Goal: Transaction & Acquisition: Purchase product/service

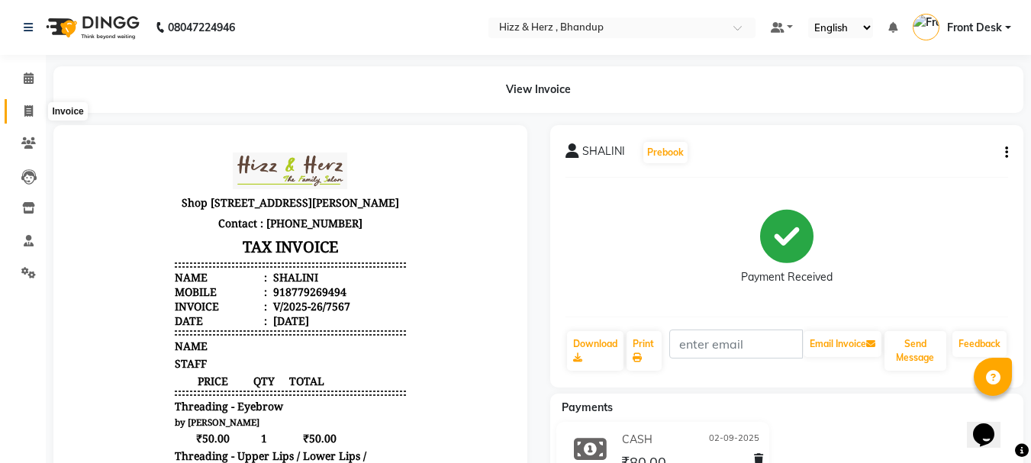
click at [31, 111] on icon at bounding box center [28, 110] width 8 height 11
select select "629"
select select "service"
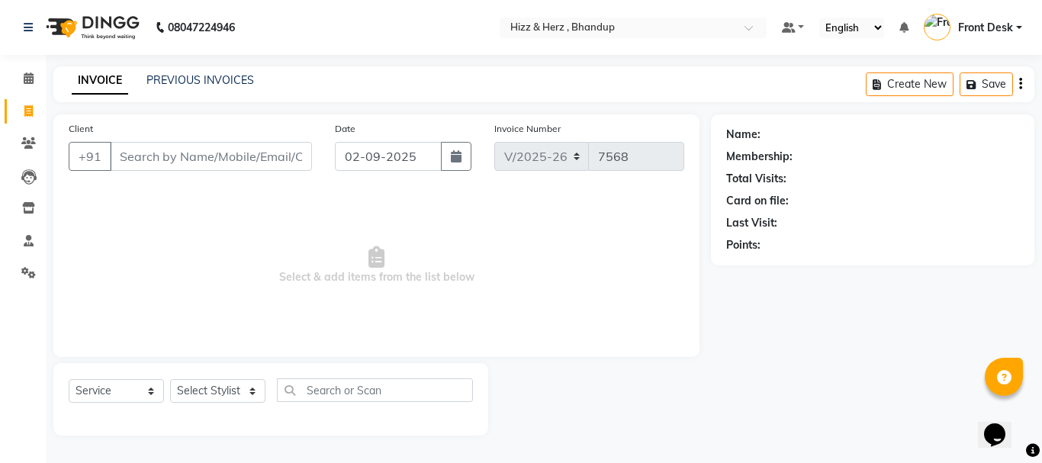
click at [189, 156] on input "Client" at bounding box center [211, 156] width 202 height 29
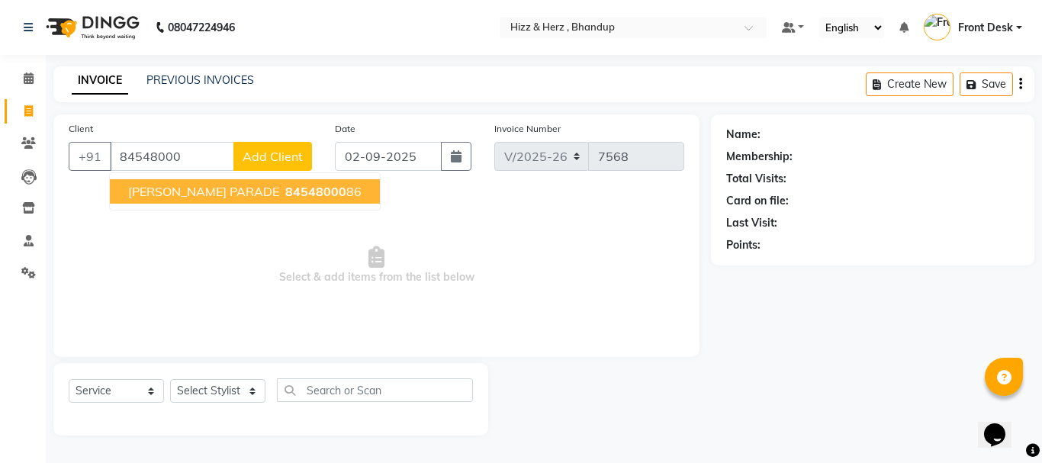
click at [185, 190] on span "MR. HITENDRA PARADE" at bounding box center [203, 191] width 151 height 15
type input "8454800086"
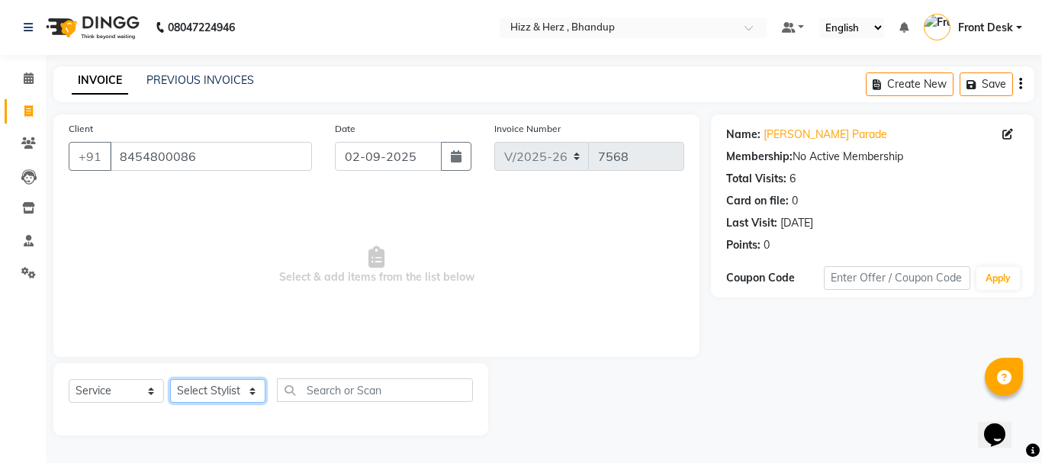
click at [229, 396] on select "Select Stylist Front Desk [PERSON_NAME] HIZZ & HERZ 2 [PERSON_NAME] [PERSON_NAM…" at bounding box center [217, 391] width 95 height 24
select select "26430"
click at [170, 379] on select "Select Stylist Front Desk [PERSON_NAME] HIZZ & HERZ 2 [PERSON_NAME] [PERSON_NAM…" at bounding box center [217, 391] width 95 height 24
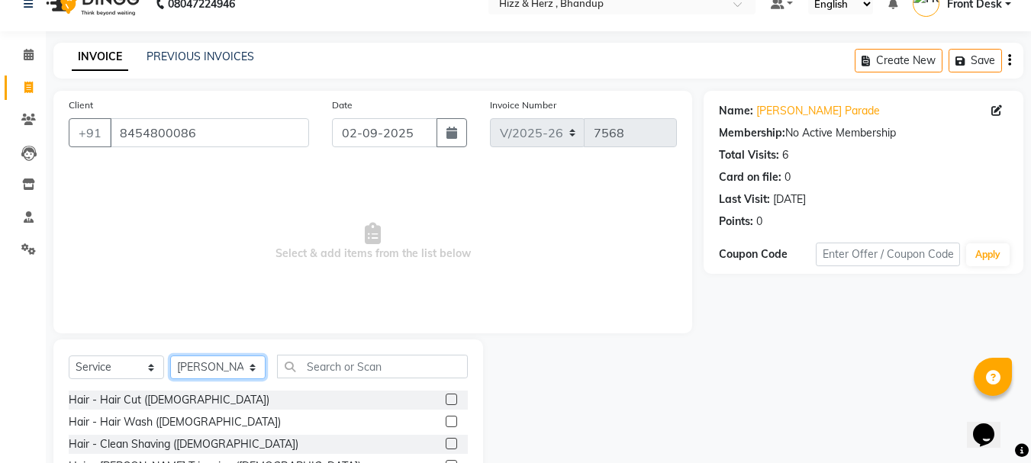
scroll to position [148, 0]
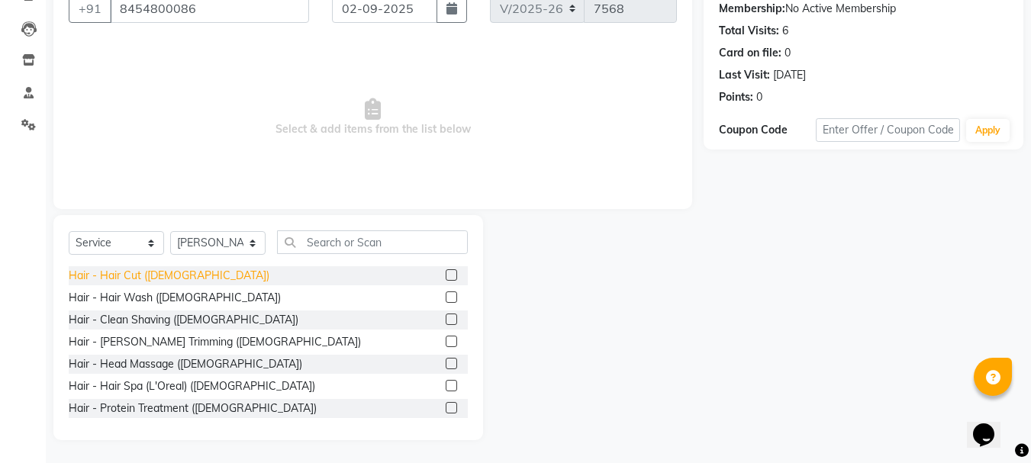
click at [138, 279] on div "Hair - Hair Cut ([DEMOGRAPHIC_DATA])" at bounding box center [169, 276] width 201 height 16
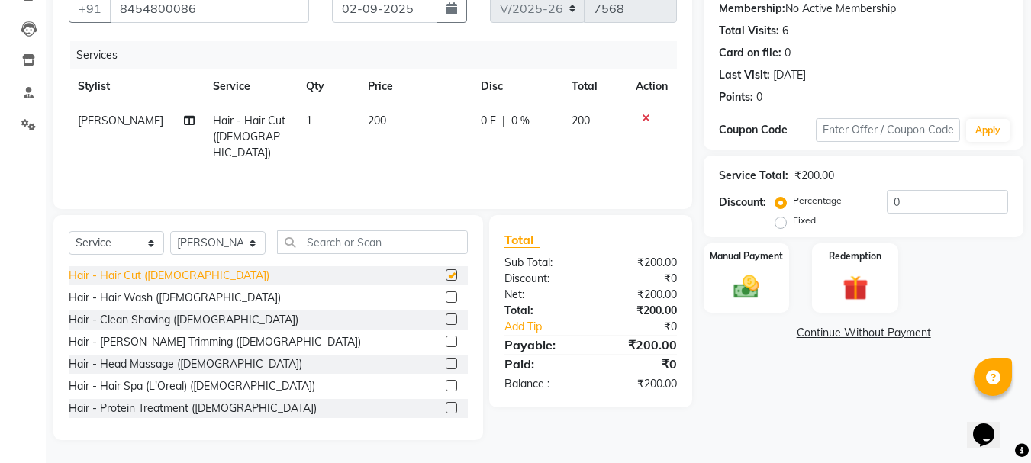
checkbox input "false"
click at [742, 292] on img at bounding box center [746, 287] width 43 height 31
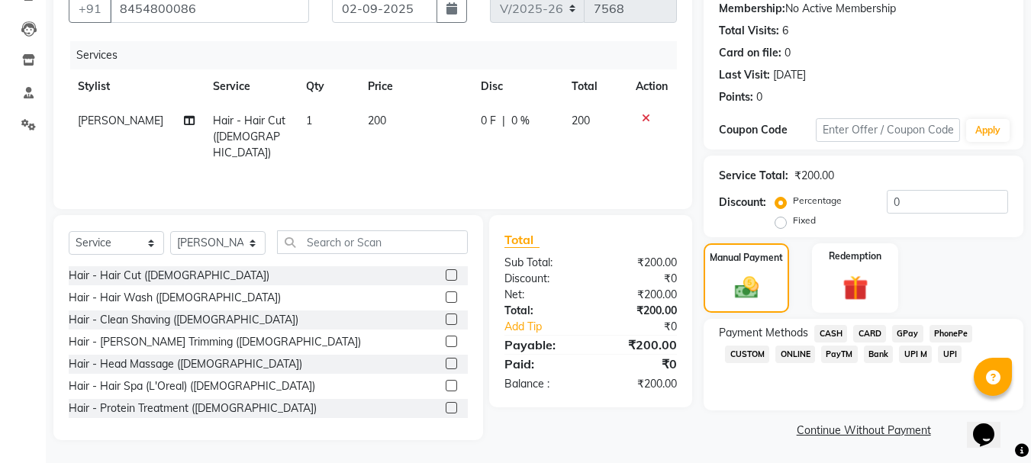
click at [913, 328] on span "GPay" at bounding box center [907, 334] width 31 height 18
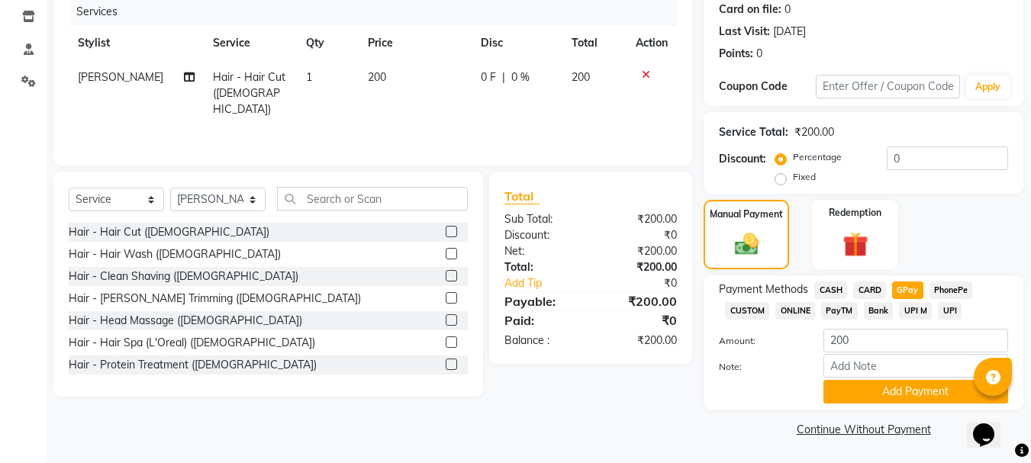
scroll to position [192, 0]
click at [961, 388] on button "Add Payment" at bounding box center [915, 391] width 185 height 24
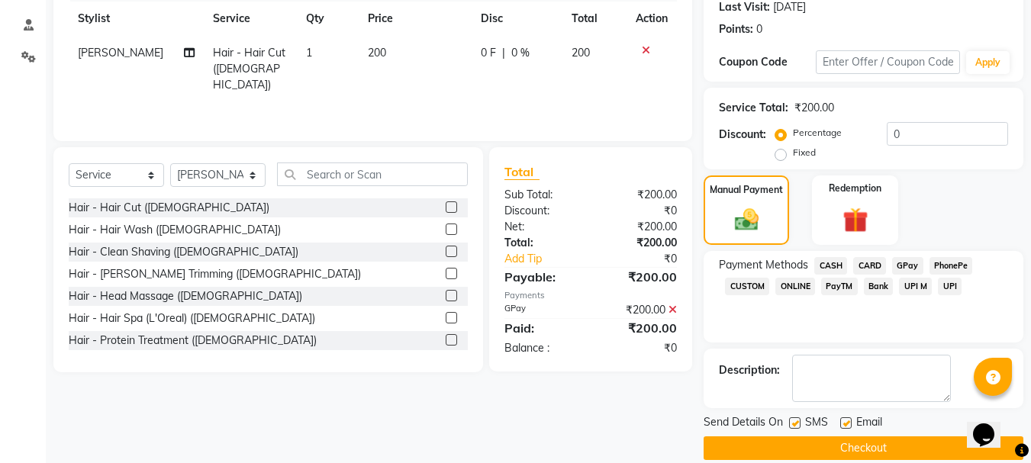
scroll to position [236, 0]
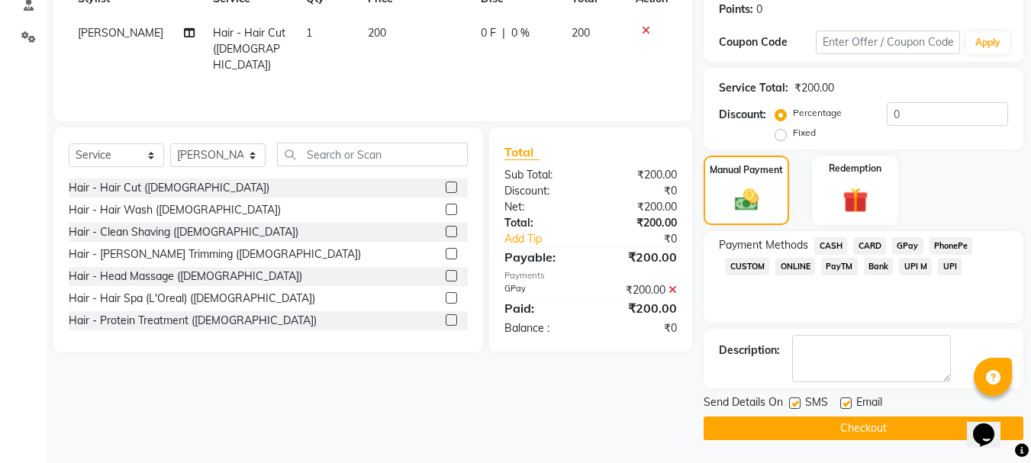
click at [916, 422] on button "Checkout" at bounding box center [863, 429] width 320 height 24
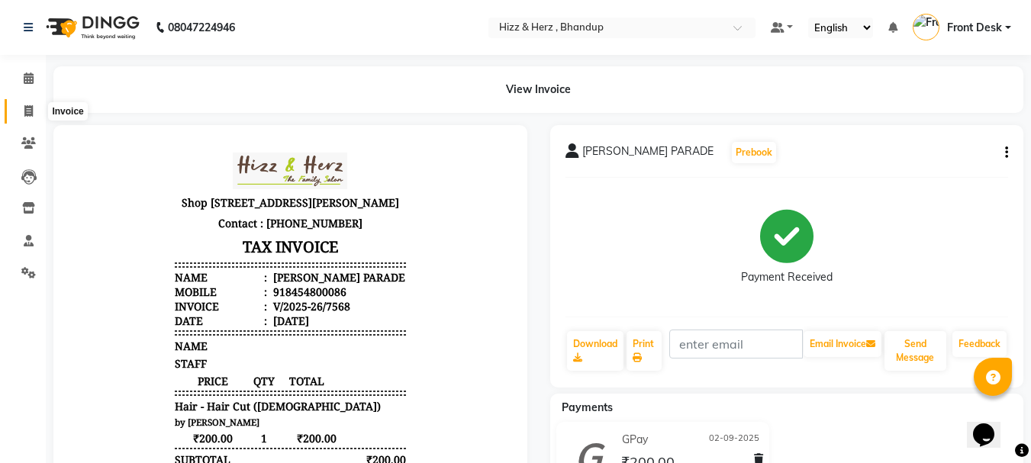
drag, startPoint x: 24, startPoint y: 118, endPoint x: 32, endPoint y: 107, distance: 14.2
click at [24, 117] on span at bounding box center [28, 112] width 27 height 18
select select "629"
select select "service"
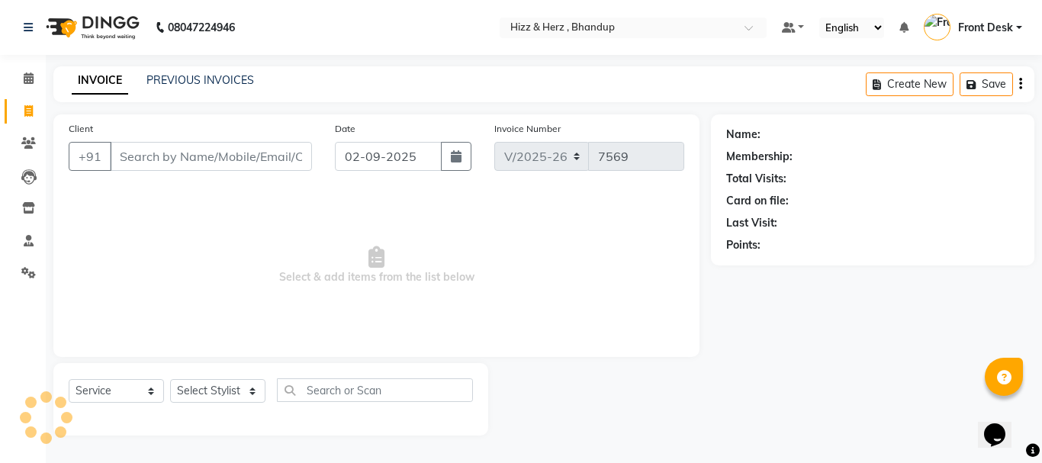
click at [200, 163] on input "Client" at bounding box center [211, 156] width 202 height 29
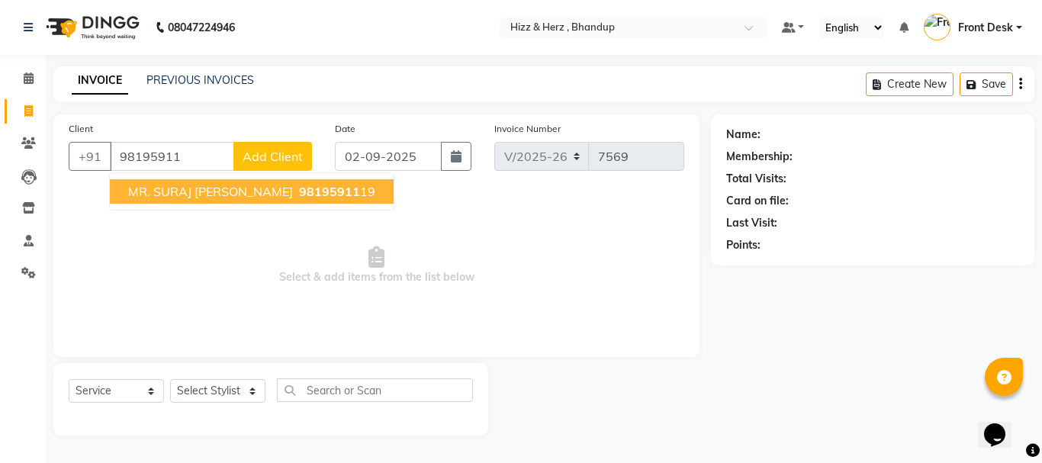
click at [206, 189] on span "MR. SURAJ SUBARNA" at bounding box center [210, 191] width 165 height 15
type input "9819591119"
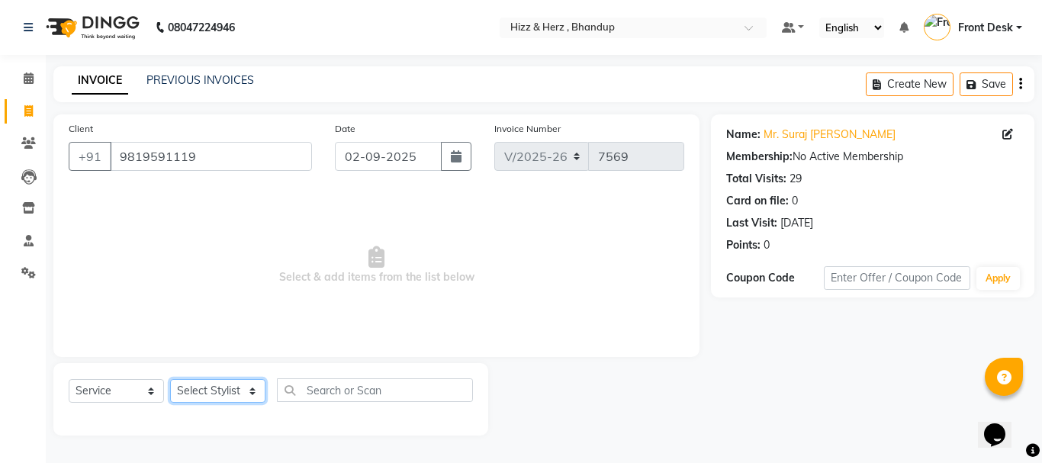
click at [210, 385] on select "Select Stylist Front Desk [PERSON_NAME] HIZZ & HERZ 2 [PERSON_NAME] [PERSON_NAM…" at bounding box center [217, 391] width 95 height 24
select select "82789"
click at [170, 379] on select "Select Stylist Front Desk [PERSON_NAME] HIZZ & HERZ 2 [PERSON_NAME] [PERSON_NAM…" at bounding box center [217, 391] width 95 height 24
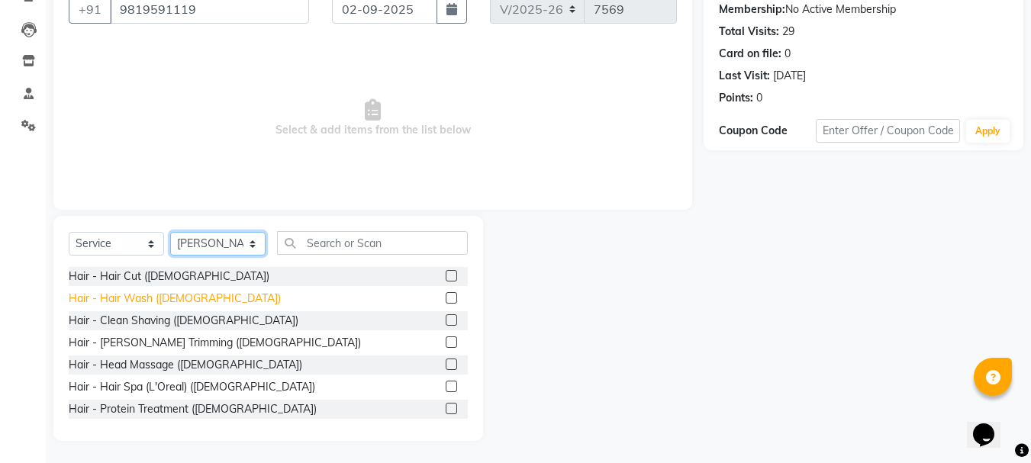
scroll to position [148, 0]
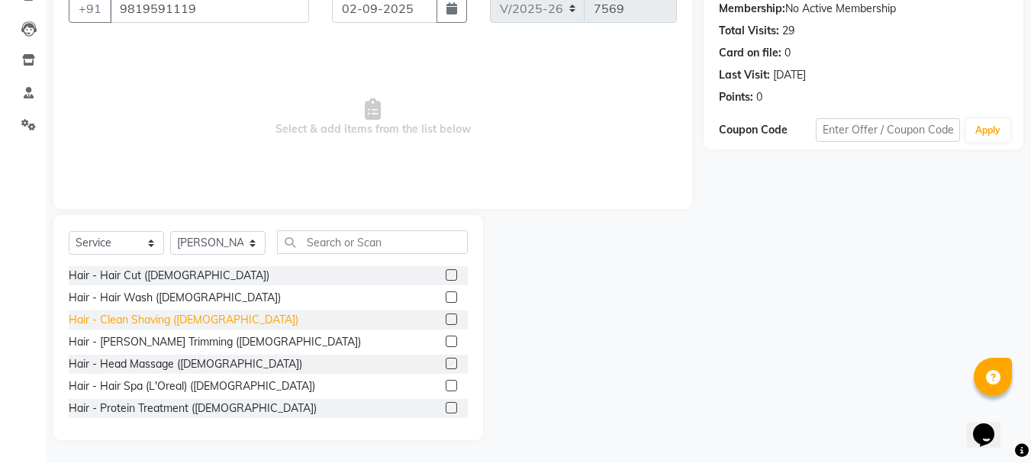
click at [153, 324] on div "Hair - Clean Shaving ([DEMOGRAPHIC_DATA])" at bounding box center [184, 320] width 230 height 16
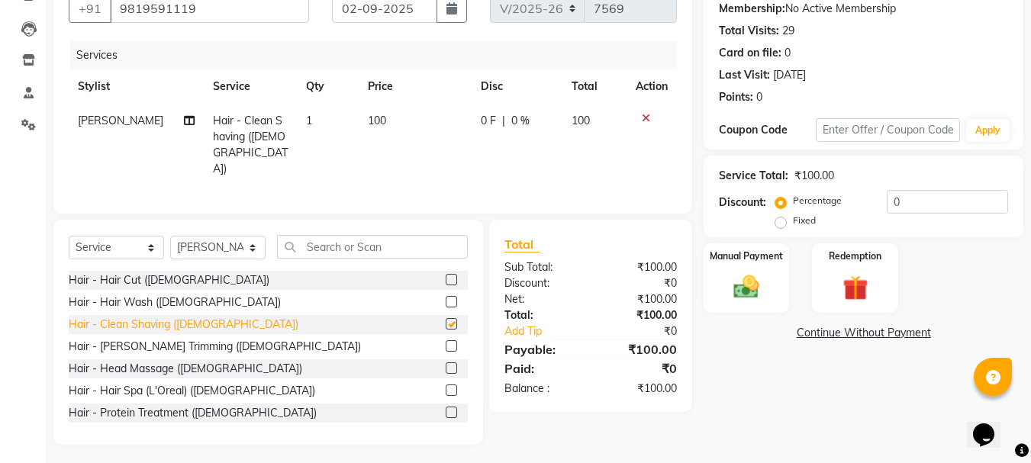
checkbox input "false"
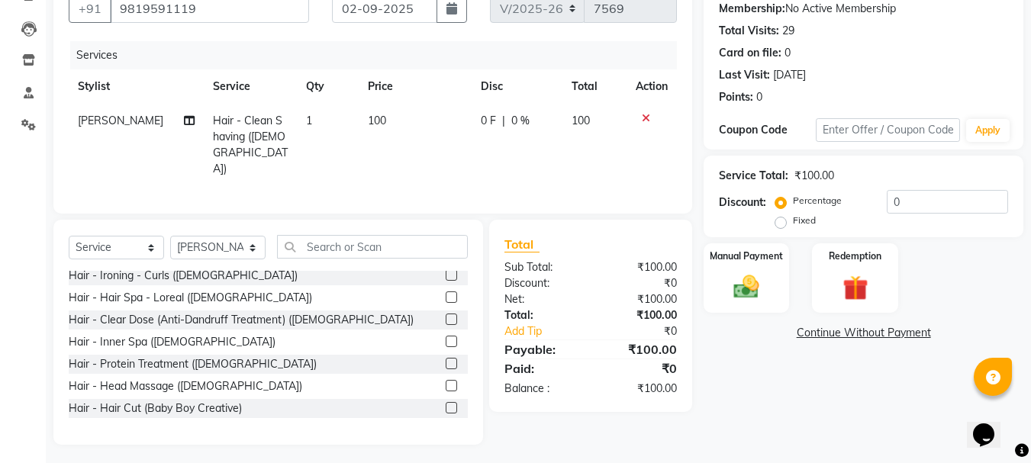
scroll to position [381, 0]
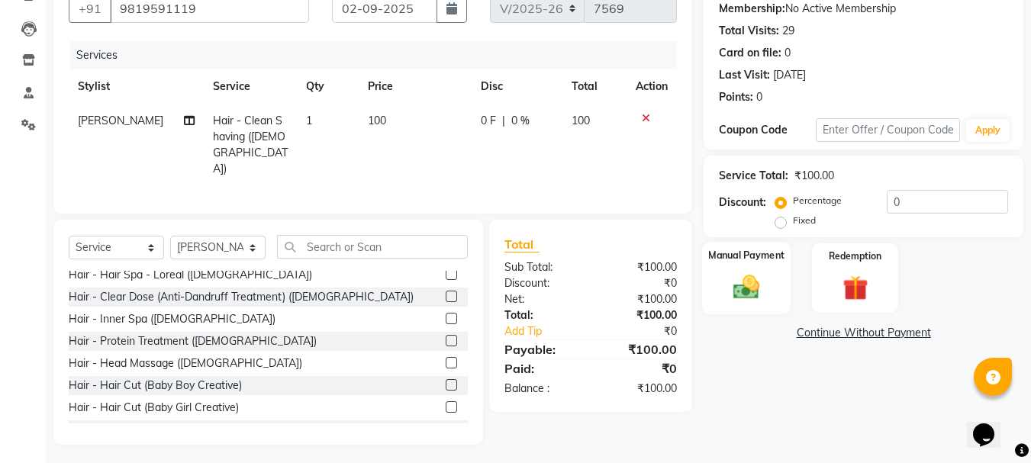
click at [734, 289] on img at bounding box center [746, 287] width 43 height 31
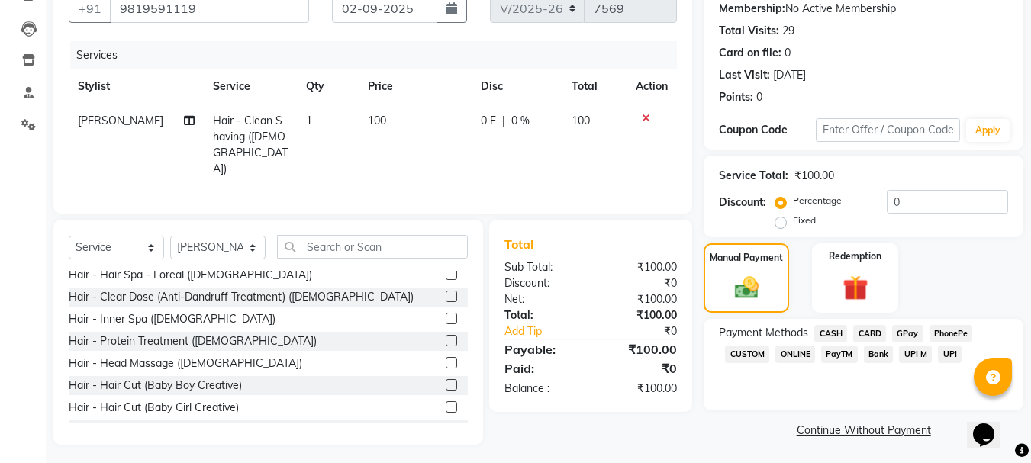
click at [829, 327] on span "CASH" at bounding box center [830, 334] width 33 height 18
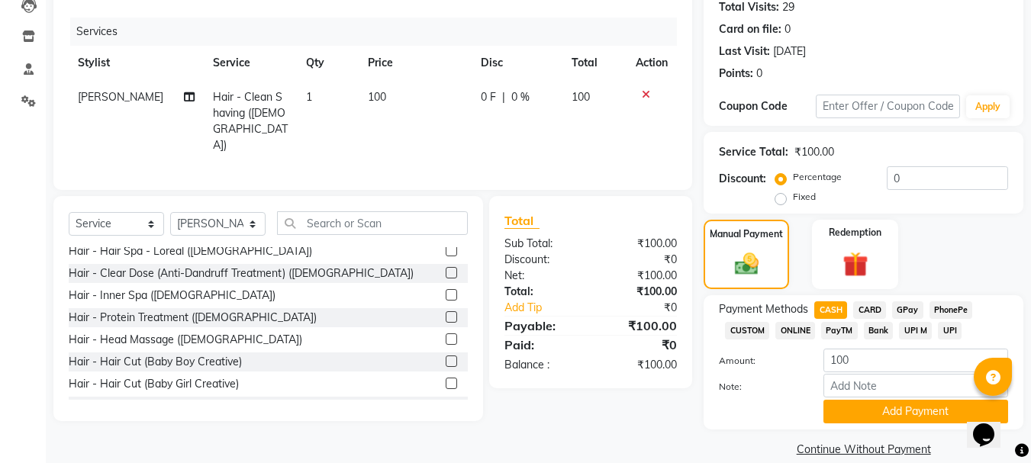
scroll to position [192, 0]
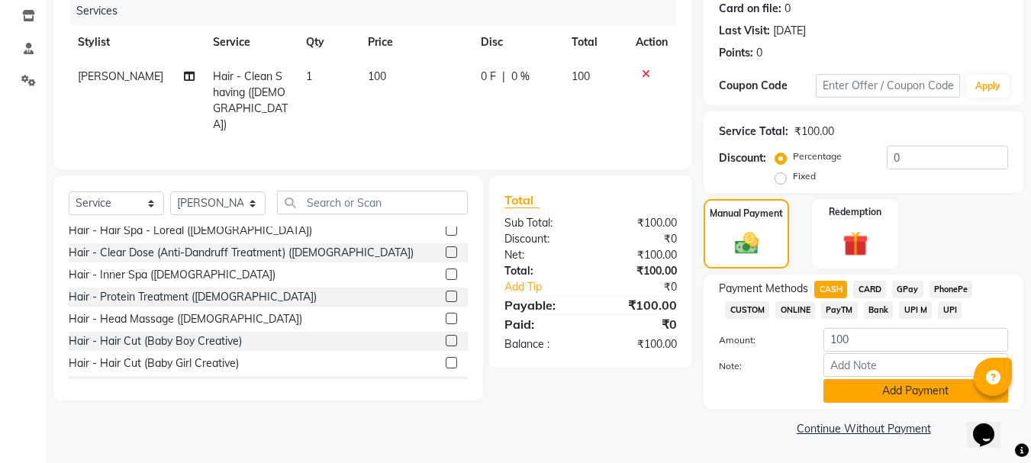
click at [899, 392] on button "Add Payment" at bounding box center [915, 391] width 185 height 24
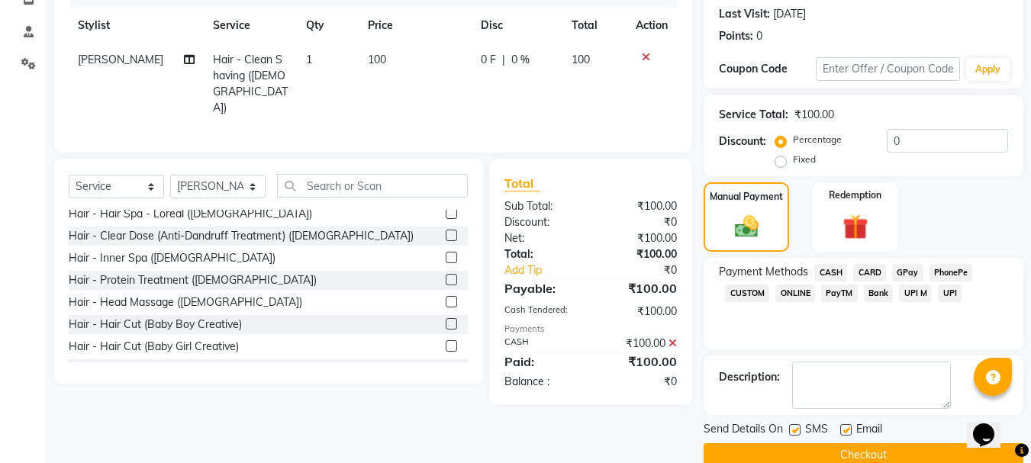
scroll to position [236, 0]
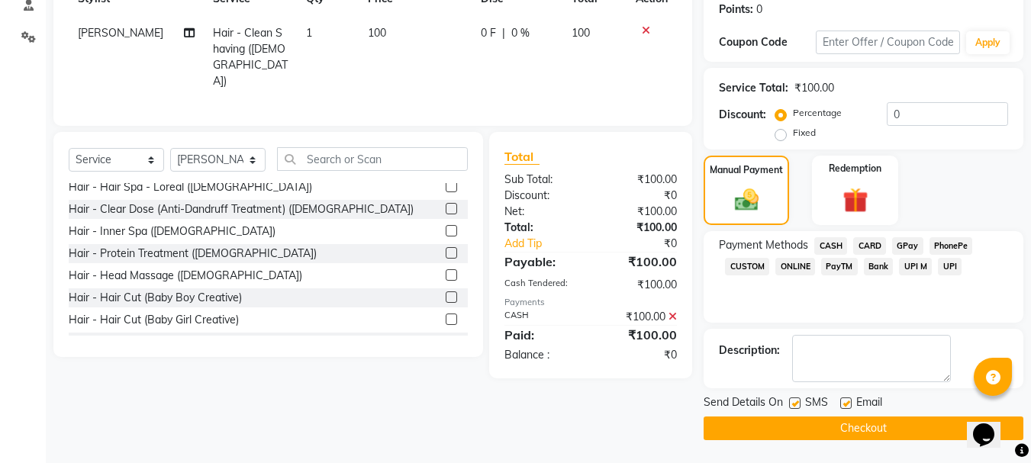
click at [887, 426] on button "Checkout" at bounding box center [863, 429] width 320 height 24
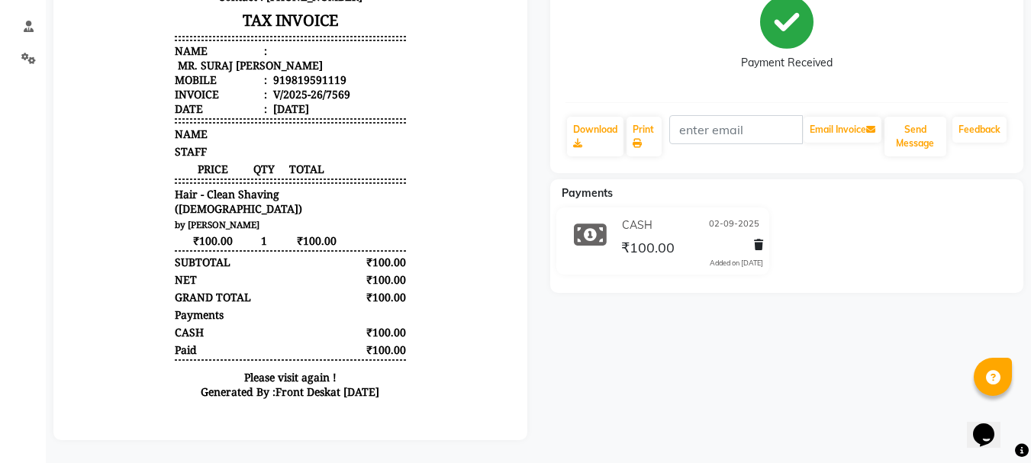
scroll to position [226, 0]
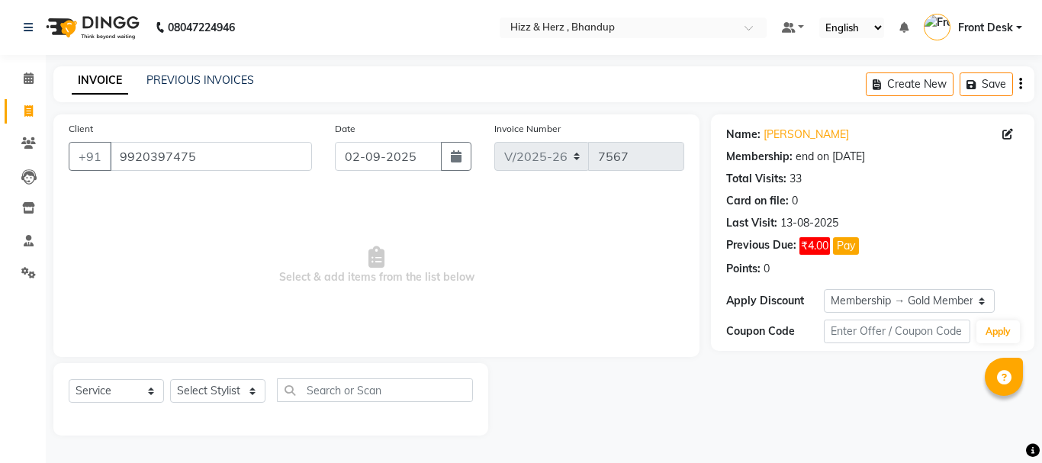
select select "629"
select select "service"
select select "1: Object"
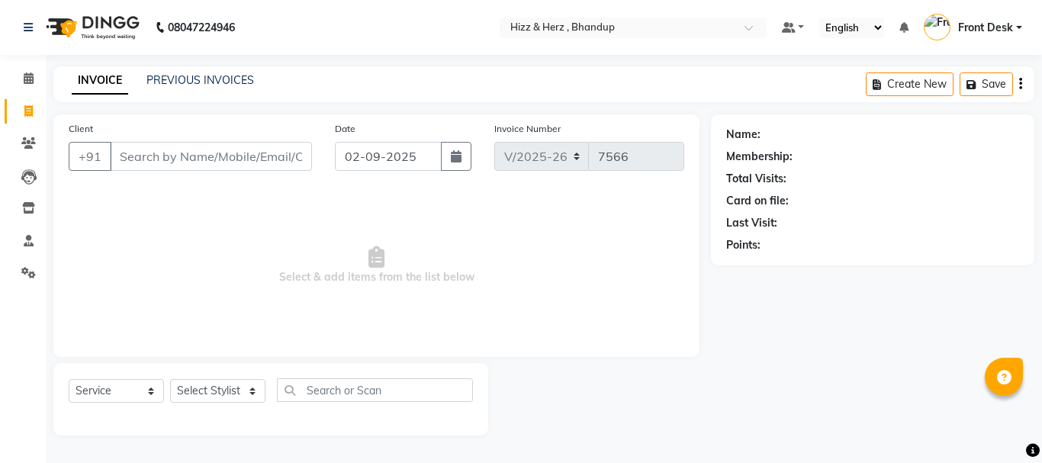
select select "629"
select select "service"
click at [238, 395] on select "Select Stylist Front Desk [PERSON_NAME] HIZZ & HERZ 2 [PERSON_NAME] [PERSON_NAM…" at bounding box center [217, 391] width 95 height 24
click at [170, 379] on select "Select Stylist Front Desk Gaurav Sharma HIZZ & HERZ 2 IRFAN AHMAD Jigna Goswami…" at bounding box center [217, 391] width 95 height 24
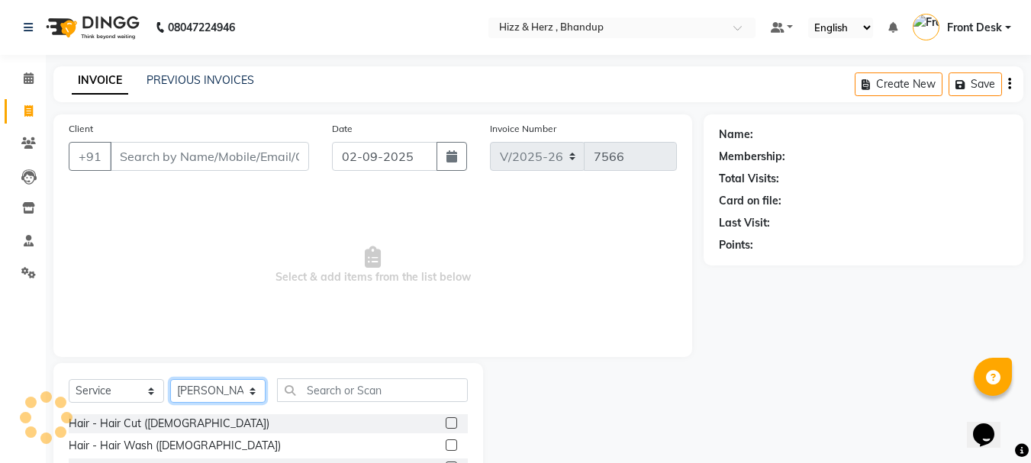
click at [250, 391] on select "Select Stylist Front Desk [PERSON_NAME] HIZZ & HERZ 2 [PERSON_NAME] [PERSON_NAM…" at bounding box center [217, 391] width 95 height 24
select select "9145"
click at [170, 379] on select "Select Stylist Front Desk [PERSON_NAME] HIZZ & HERZ 2 [PERSON_NAME] [PERSON_NAM…" at bounding box center [217, 391] width 95 height 24
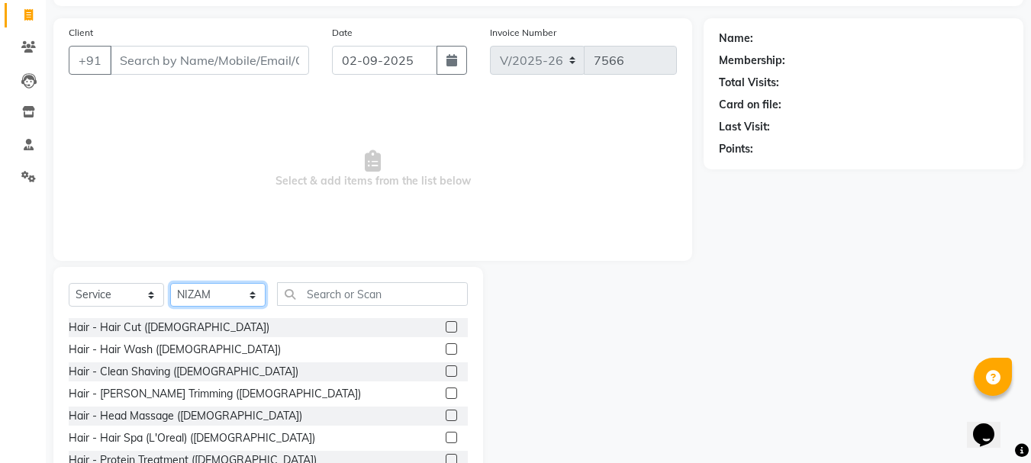
scroll to position [148, 0]
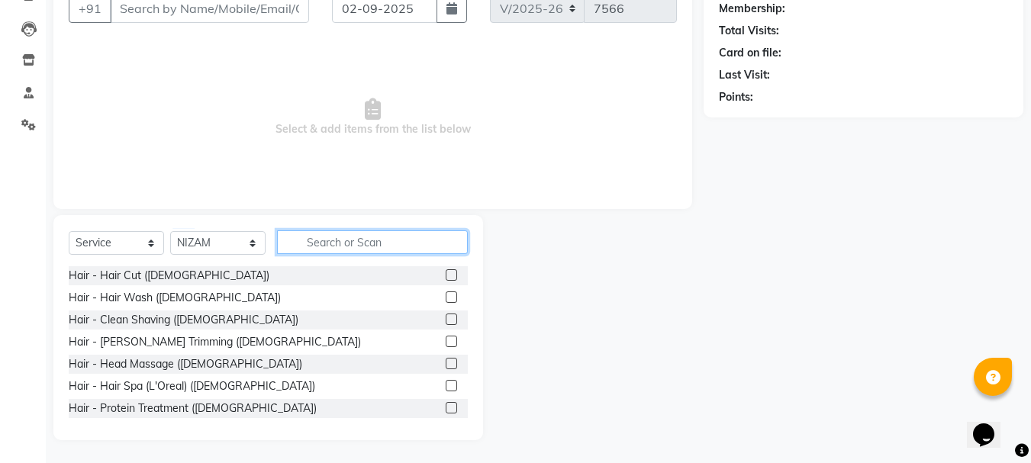
click at [351, 237] on input "text" at bounding box center [372, 242] width 191 height 24
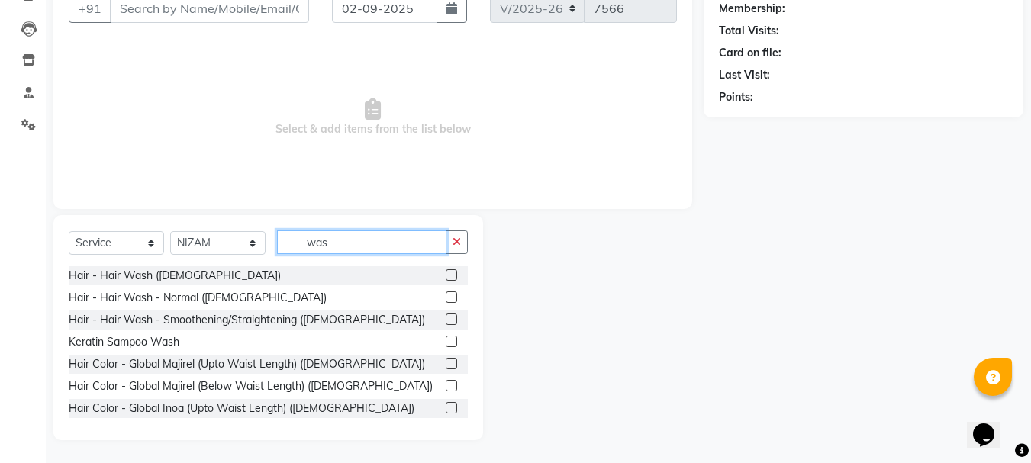
scroll to position [84, 0]
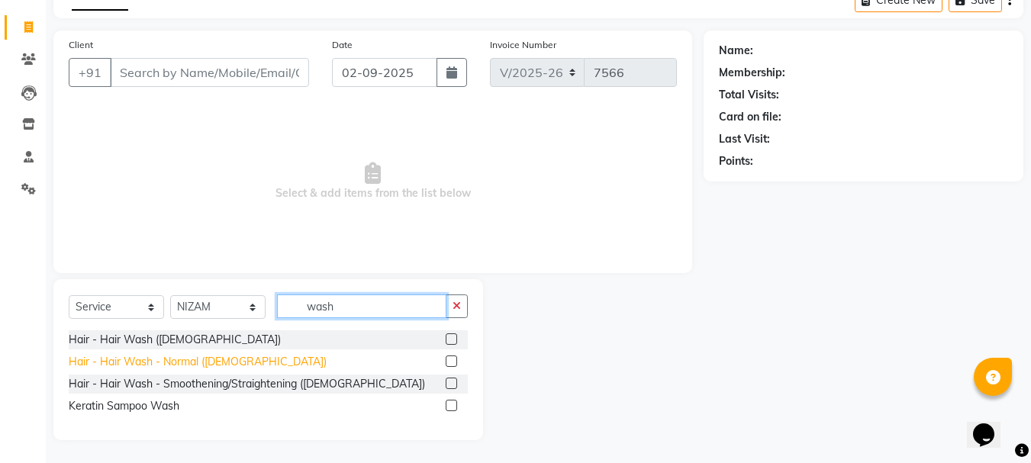
type input "wash"
click at [190, 359] on div "Hair - Hair Wash - Normal ([DEMOGRAPHIC_DATA])" at bounding box center [198, 362] width 258 height 16
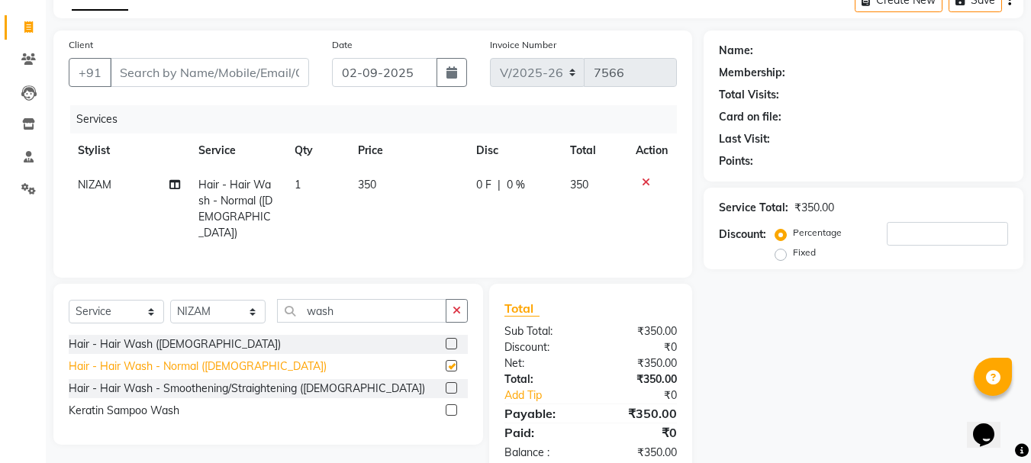
checkbox input "false"
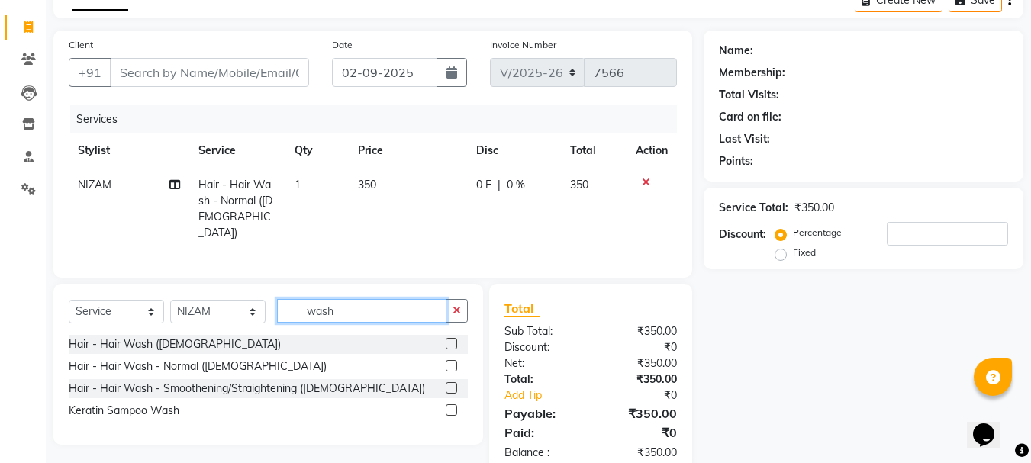
click at [388, 310] on input "wash" at bounding box center [361, 311] width 169 height 24
type input "w"
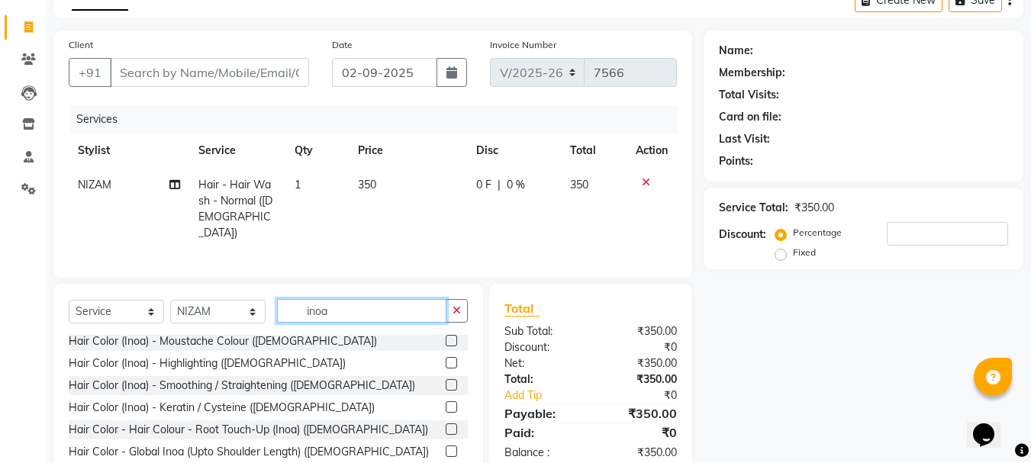
scroll to position [91, 0]
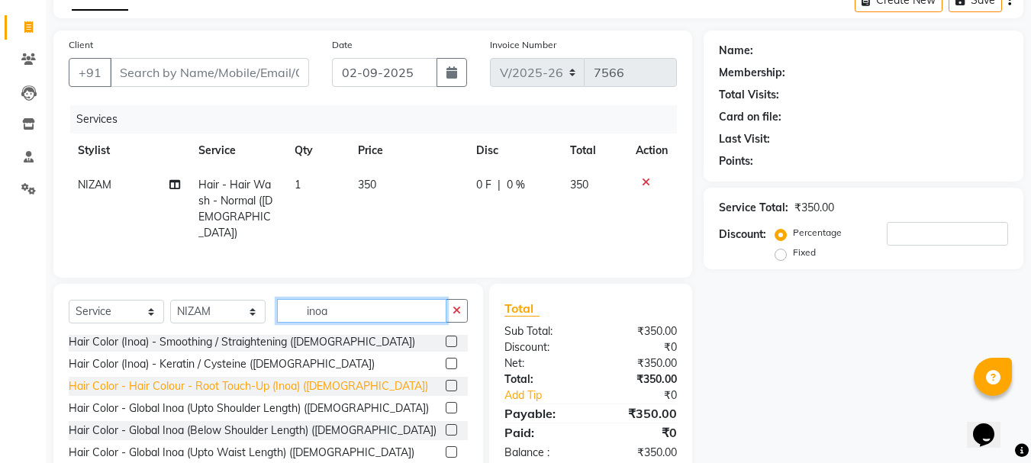
type input "inoa"
click at [260, 381] on div "Hair Color - Hair Colour - Root Touch-Up (Inoa) ([DEMOGRAPHIC_DATA])" at bounding box center [248, 386] width 359 height 16
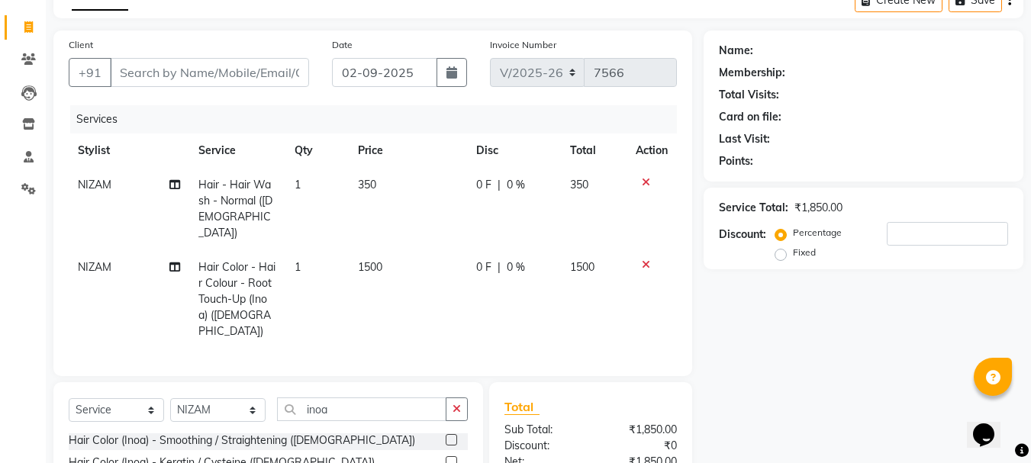
checkbox input "false"
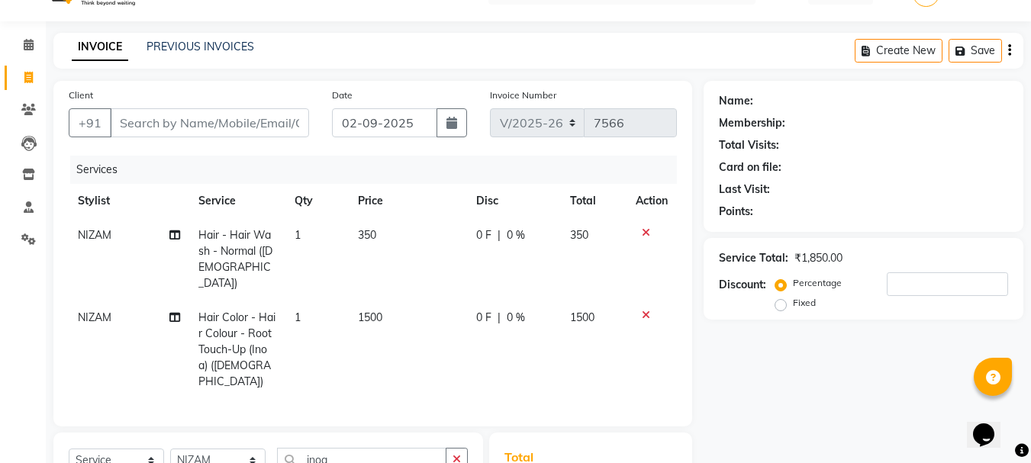
scroll to position [0, 0]
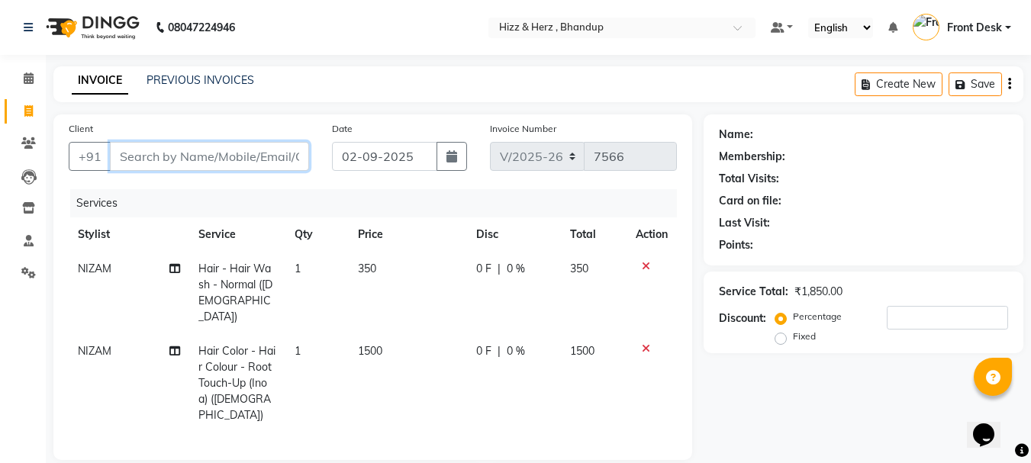
click at [221, 166] on input "Client" at bounding box center [209, 156] width 199 height 29
type input "9"
type input "0"
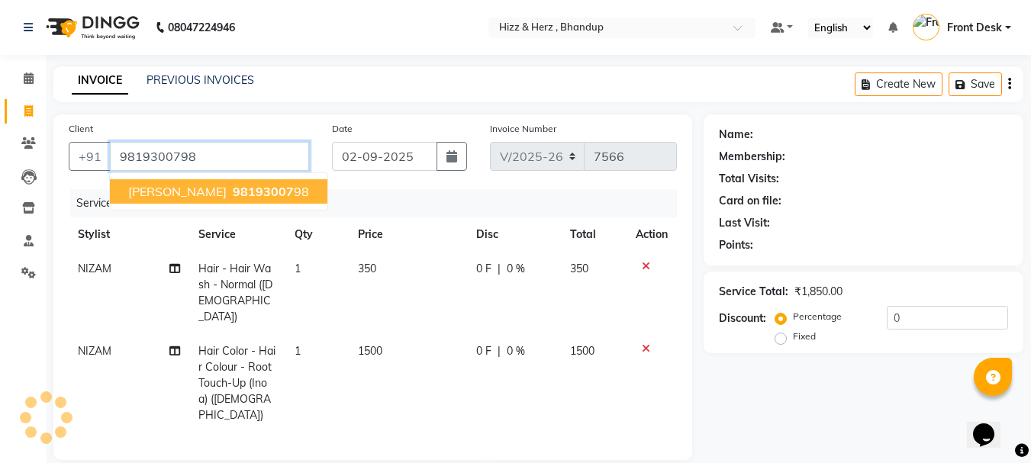
type input "9819300798"
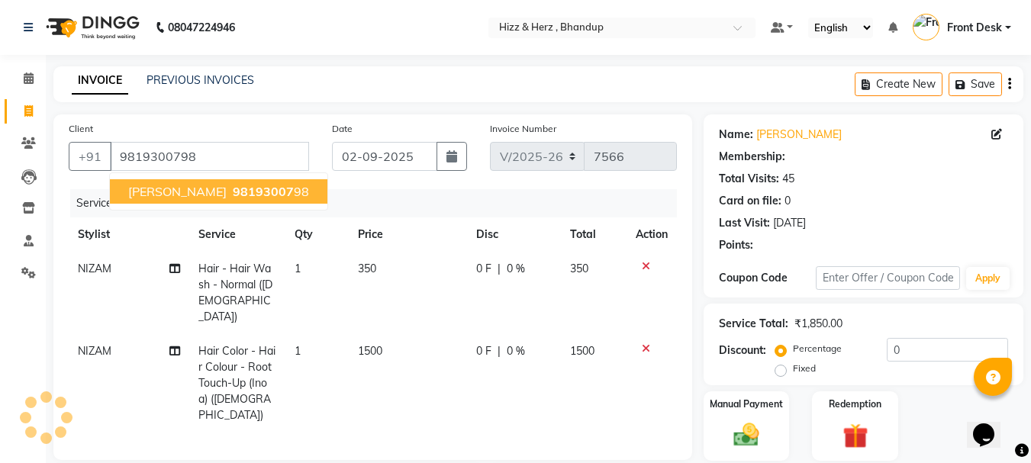
select select "1: Object"
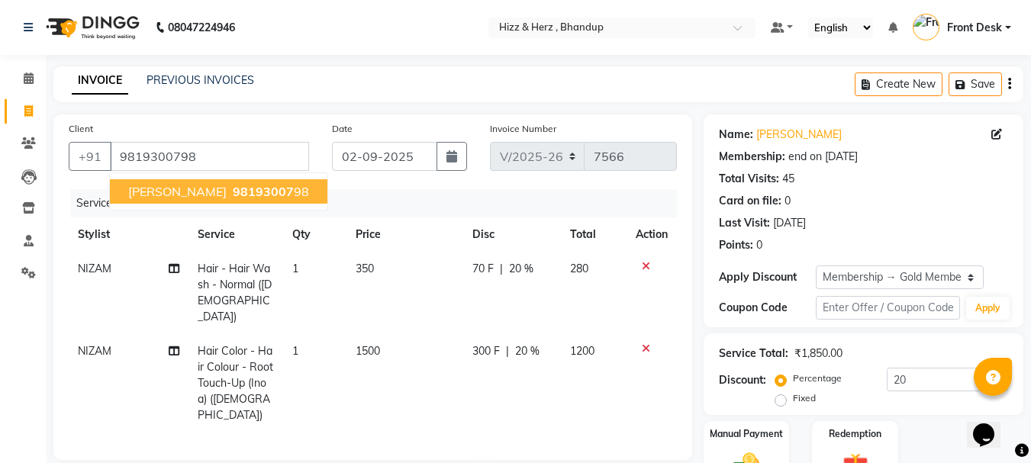
click at [171, 193] on span "MRS. SUVARNA SANAS" at bounding box center [177, 191] width 98 height 15
type input "0"
select select "1: Object"
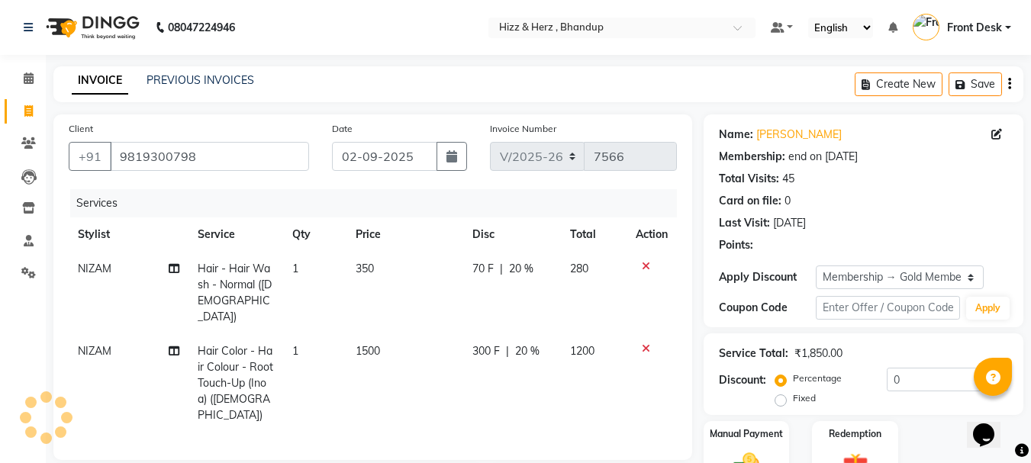
type input "20"
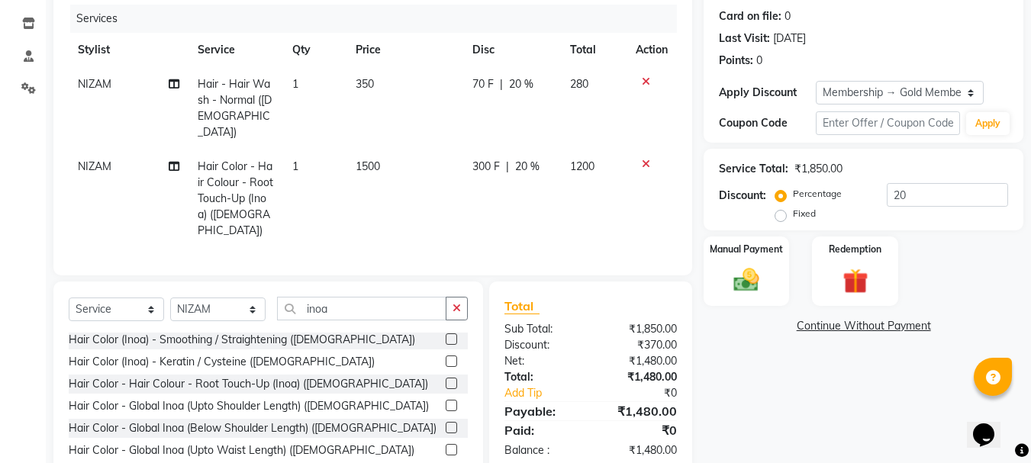
scroll to position [230, 0]
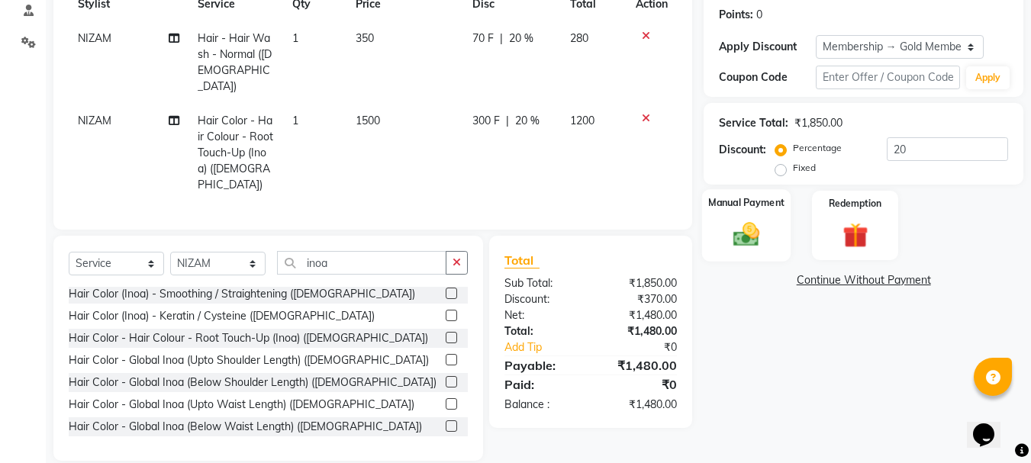
click at [739, 249] on img at bounding box center [746, 234] width 43 height 31
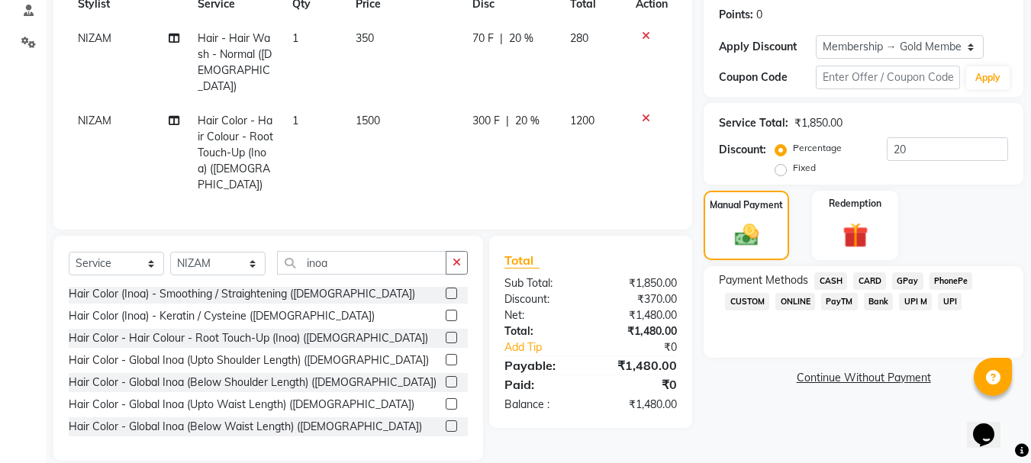
click at [905, 276] on span "GPay" at bounding box center [907, 281] width 31 height 18
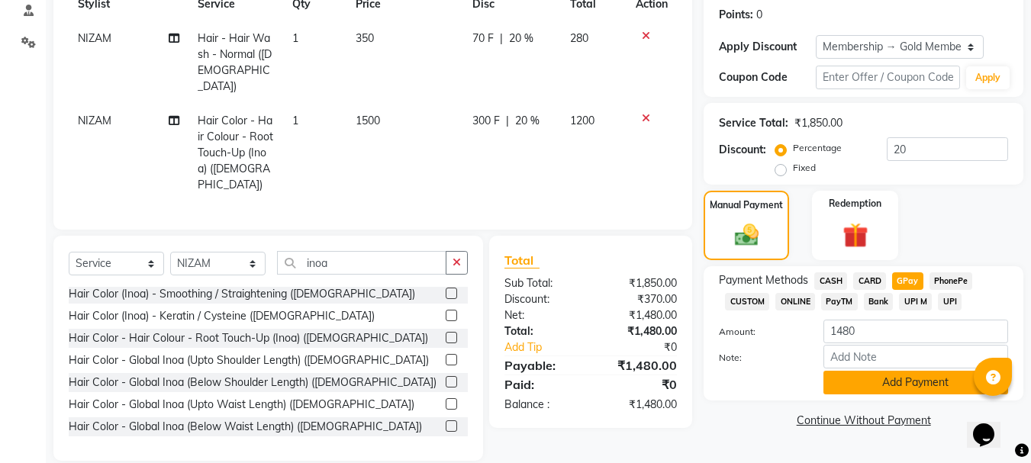
click at [910, 380] on button "Add Payment" at bounding box center [915, 383] width 185 height 24
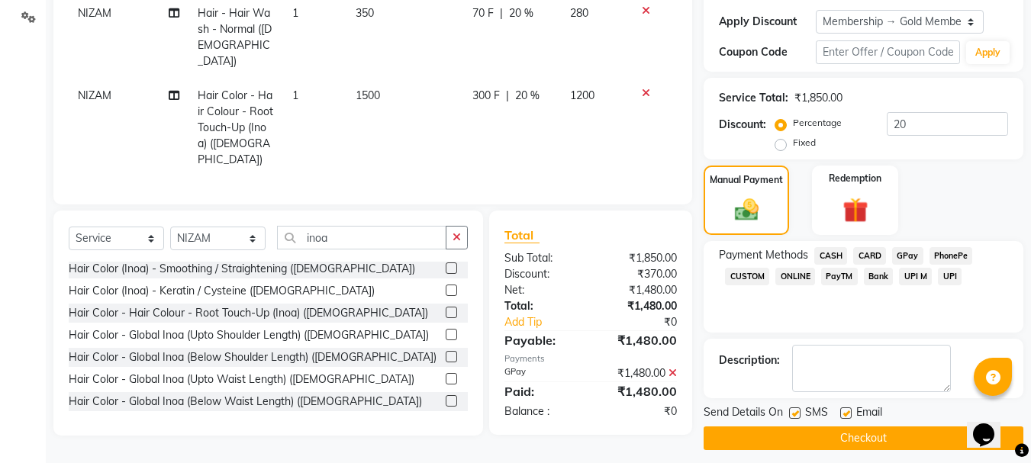
scroll to position [265, 0]
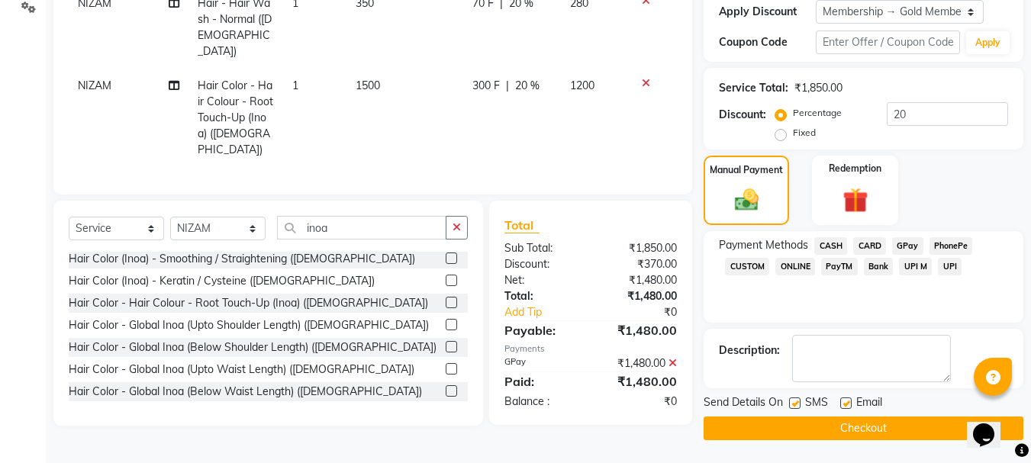
click at [890, 424] on button "Checkout" at bounding box center [863, 429] width 320 height 24
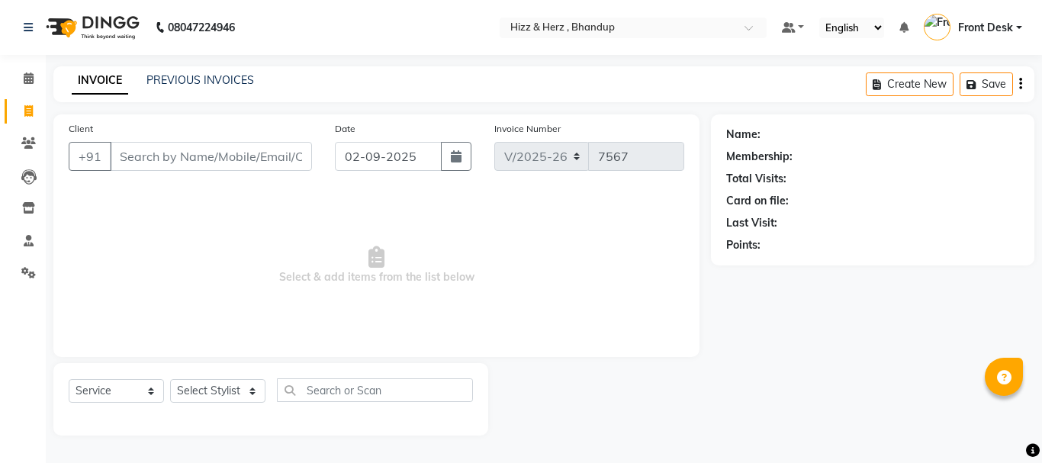
select select "629"
select select "service"
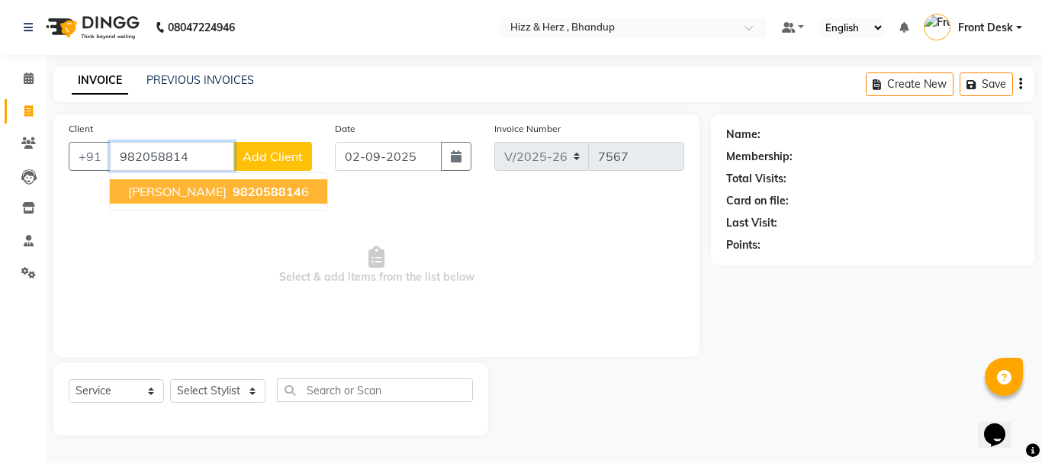
click at [182, 195] on span "[PERSON_NAME]" at bounding box center [177, 191] width 98 height 15
type input "9820588146"
select select "1: Object"
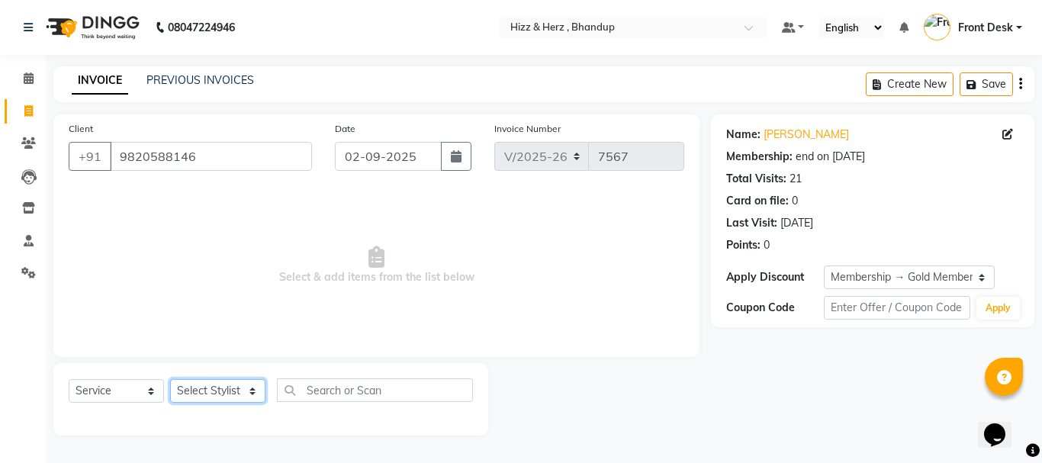
click at [233, 384] on select "Select Stylist Front Desk [PERSON_NAME] HIZZ & HERZ 2 [PERSON_NAME] [PERSON_NAM…" at bounding box center [217, 391] width 95 height 24
select select "9146"
click at [170, 379] on select "Select Stylist Front Desk [PERSON_NAME] HIZZ & HERZ 2 [PERSON_NAME] [PERSON_NAM…" at bounding box center [217, 391] width 95 height 24
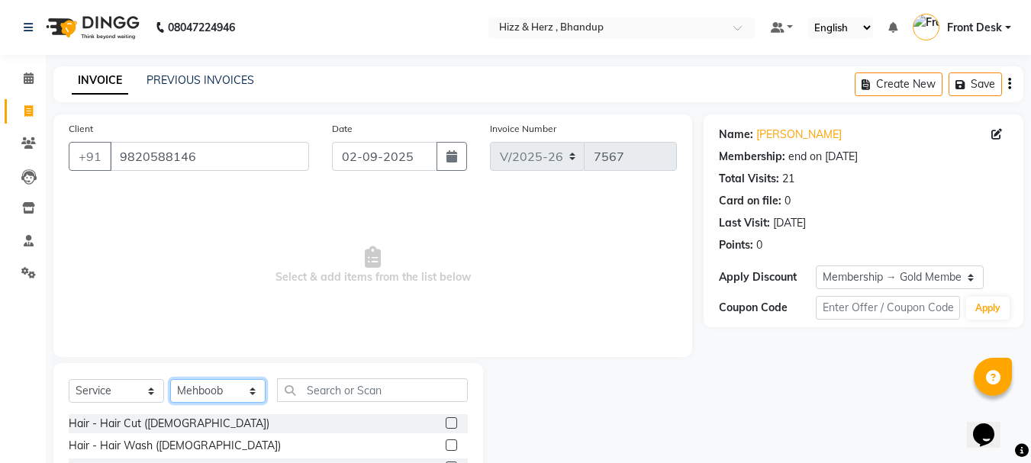
scroll to position [148, 0]
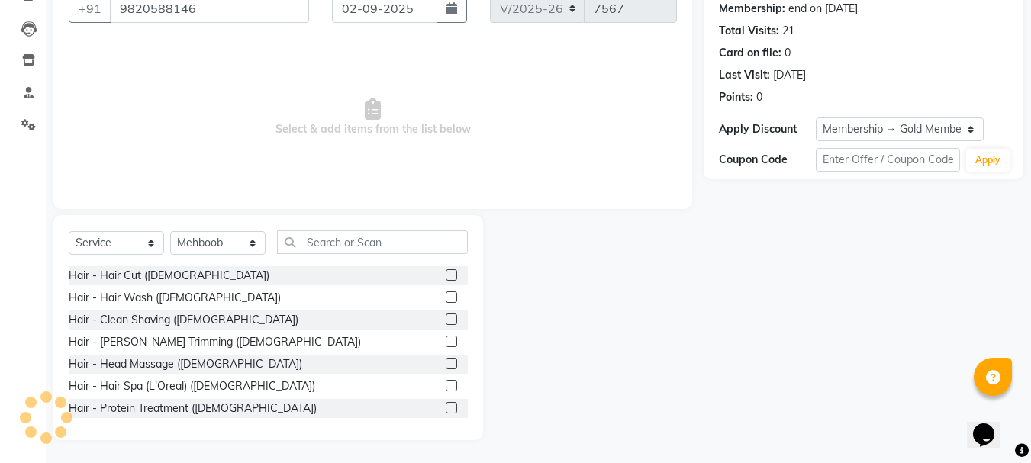
click at [446, 321] on label at bounding box center [451, 319] width 11 height 11
click at [446, 321] on input "checkbox" at bounding box center [451, 320] width 10 height 10
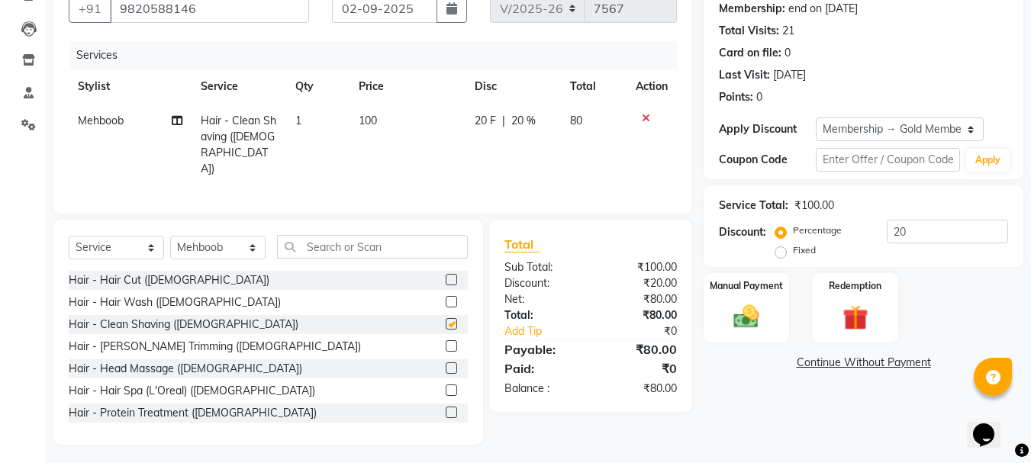
checkbox input "false"
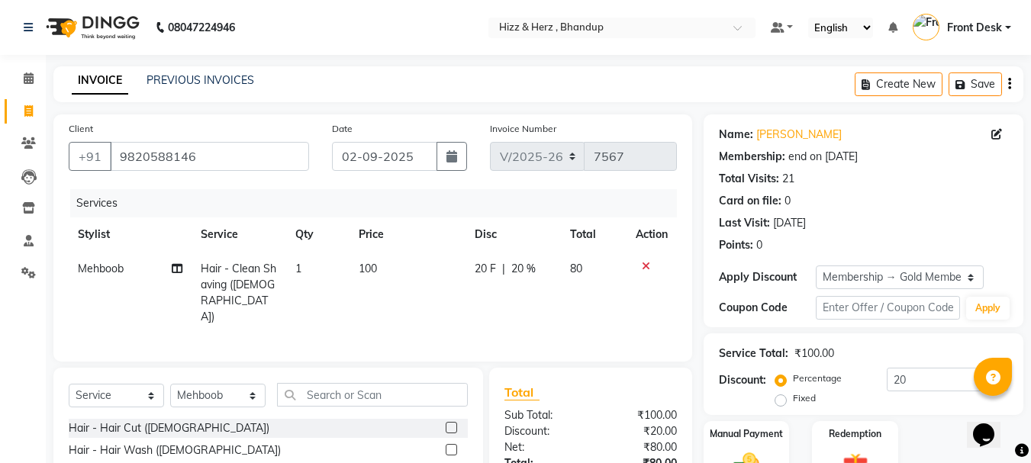
click at [850, 292] on div "Name: Mr. Sandesh Sadhale Membership: end on 05-08-2026 Total Visits: 21 Card o…" at bounding box center [863, 220] width 320 height 213
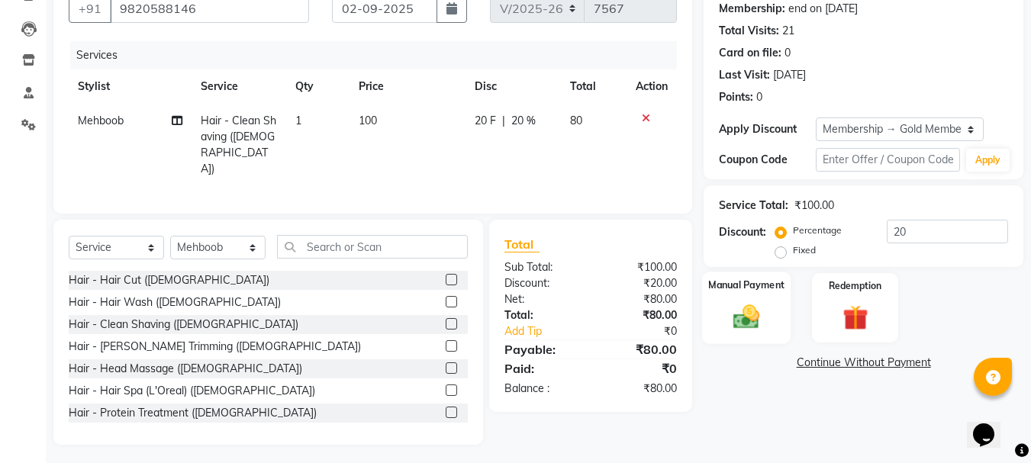
click at [762, 327] on img at bounding box center [746, 316] width 43 height 31
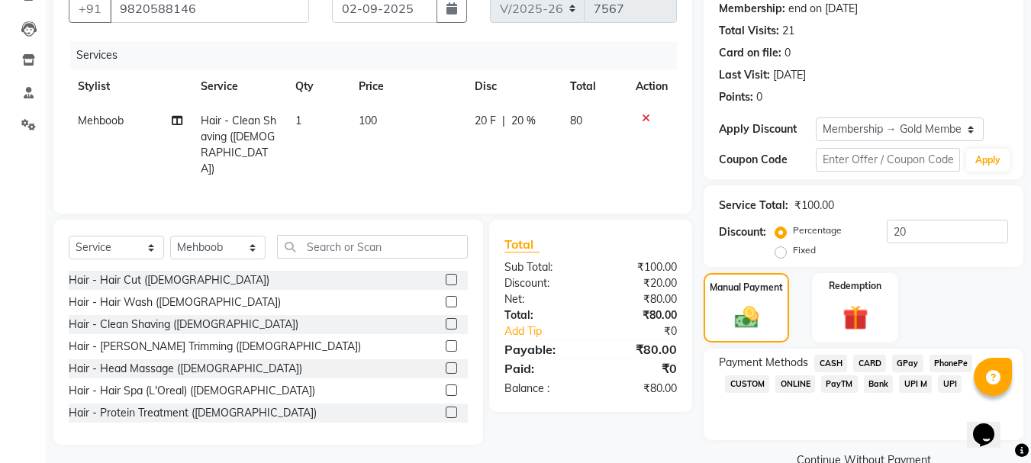
click at [910, 365] on span "GPay" at bounding box center [907, 364] width 31 height 18
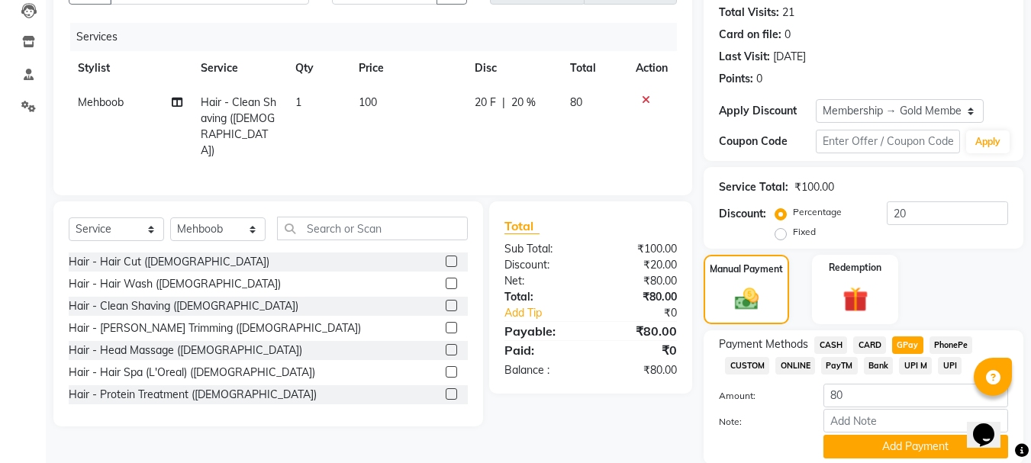
scroll to position [179, 0]
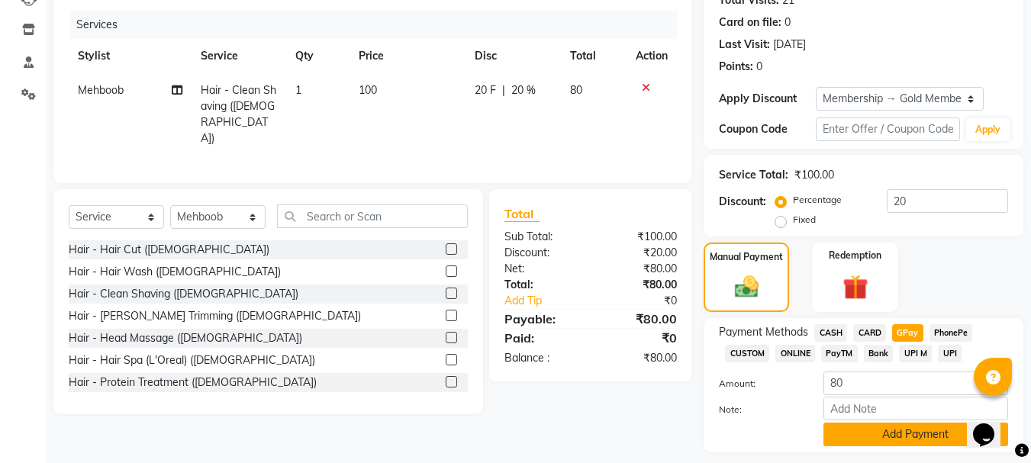
click at [909, 437] on button "Add Payment" at bounding box center [915, 435] width 185 height 24
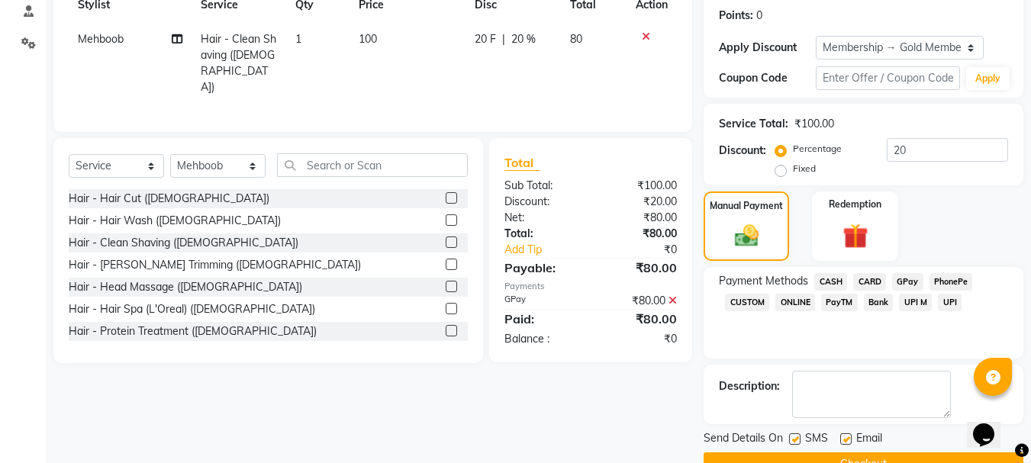
scroll to position [265, 0]
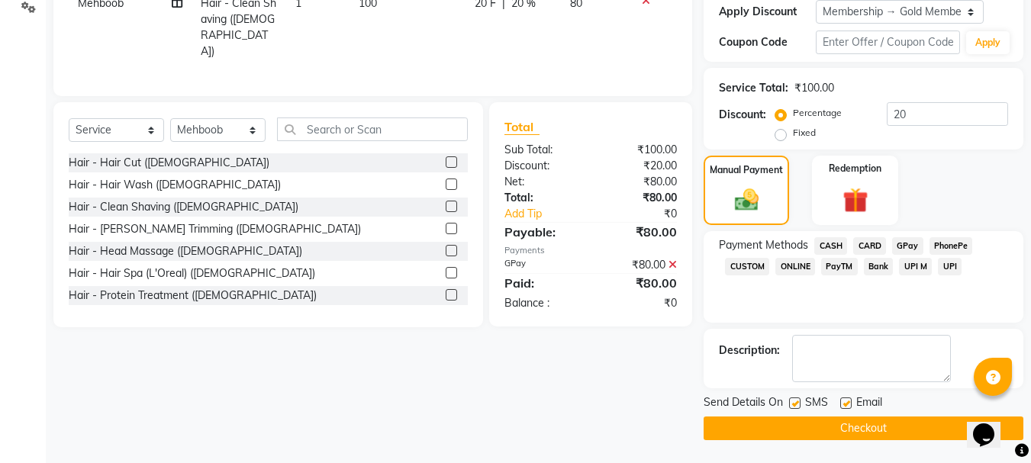
click at [887, 432] on button "Checkout" at bounding box center [863, 429] width 320 height 24
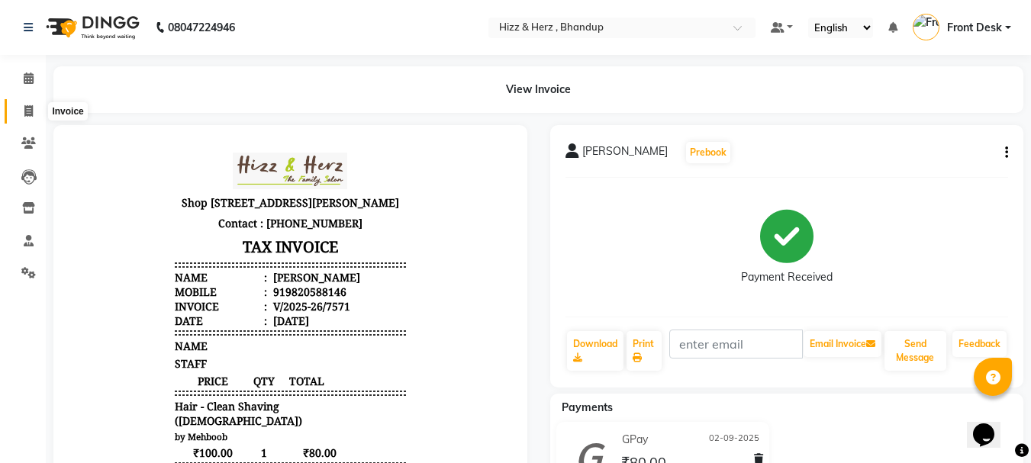
click at [28, 106] on icon at bounding box center [28, 110] width 8 height 11
select select "service"
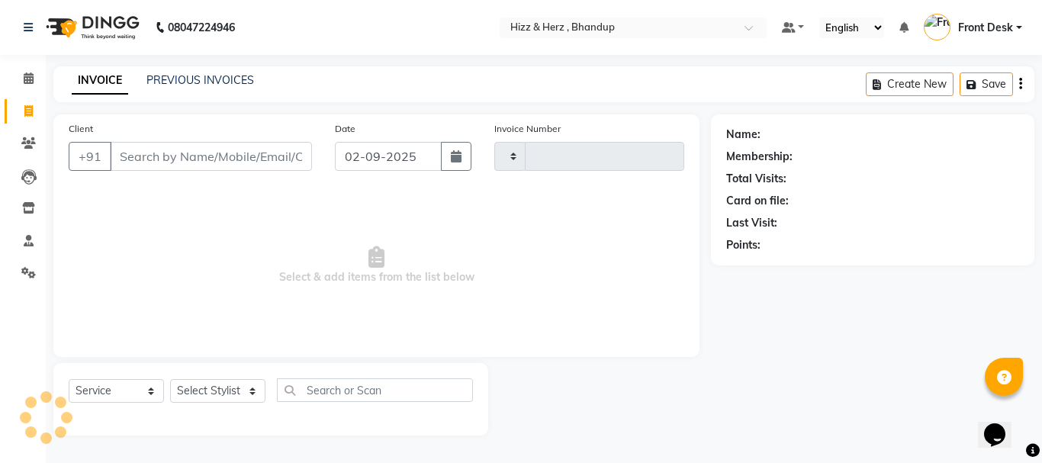
type input "7573"
select select "629"
click at [198, 383] on select "Select Stylist Front Desk Gaurav Sharma HIZZ & HERZ 2 IRFAN AHMAD Jigna Goswami…" at bounding box center [217, 391] width 95 height 24
click at [195, 375] on div "Select Service Product Membership Package Voucher Prepaid Gift Card Select Styl…" at bounding box center [270, 399] width 435 height 72
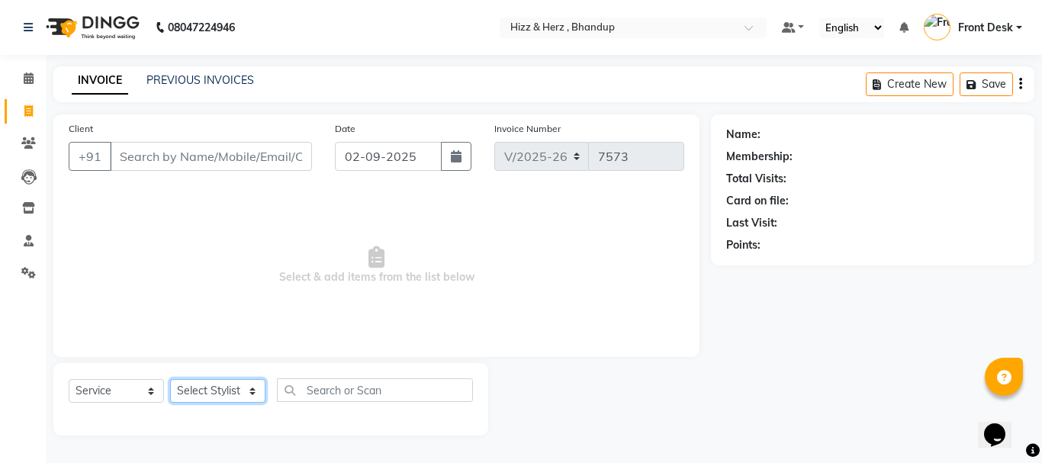
click at [194, 395] on select "Select Stylist Front Desk Gaurav Sharma HIZZ & HERZ 2 IRFAN AHMAD Jigna Goswami…" at bounding box center [217, 391] width 95 height 24
select select "26430"
click at [170, 379] on select "Select Stylist Front Desk Gaurav Sharma HIZZ & HERZ 2 IRFAN AHMAD Jigna Goswami…" at bounding box center [217, 391] width 95 height 24
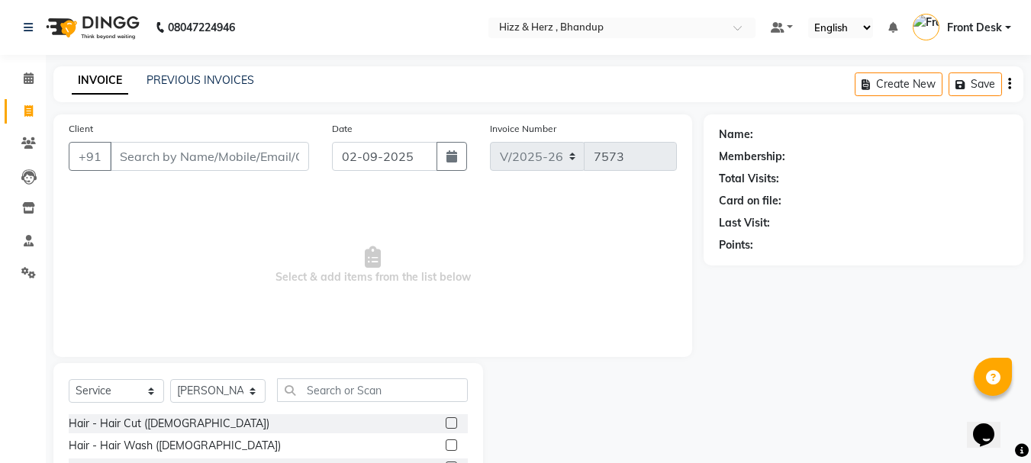
click at [446, 423] on label at bounding box center [451, 422] width 11 height 11
click at [446, 423] on input "checkbox" at bounding box center [451, 424] width 10 height 10
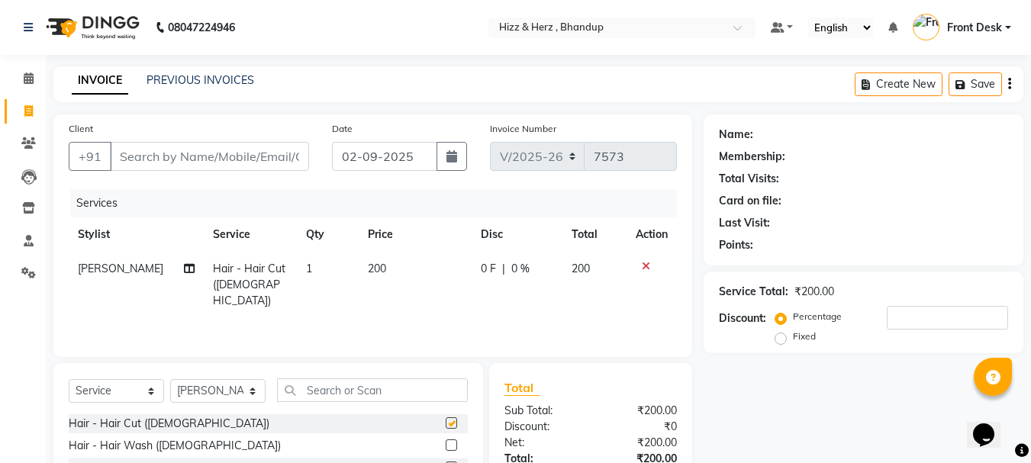
checkbox input "false"
click at [274, 157] on input "Client" at bounding box center [209, 156] width 199 height 29
type input "9"
type input "0"
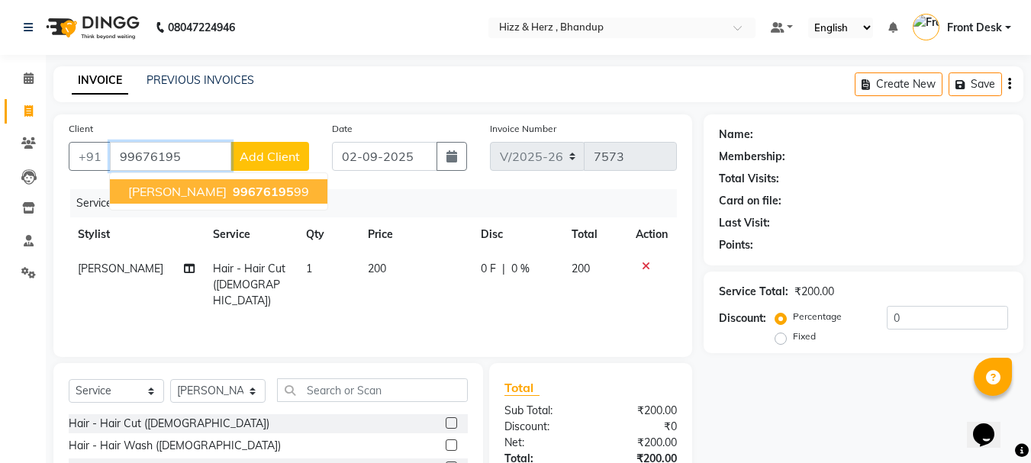
click at [282, 196] on ngb-highlight "99676195 99" at bounding box center [269, 191] width 79 height 15
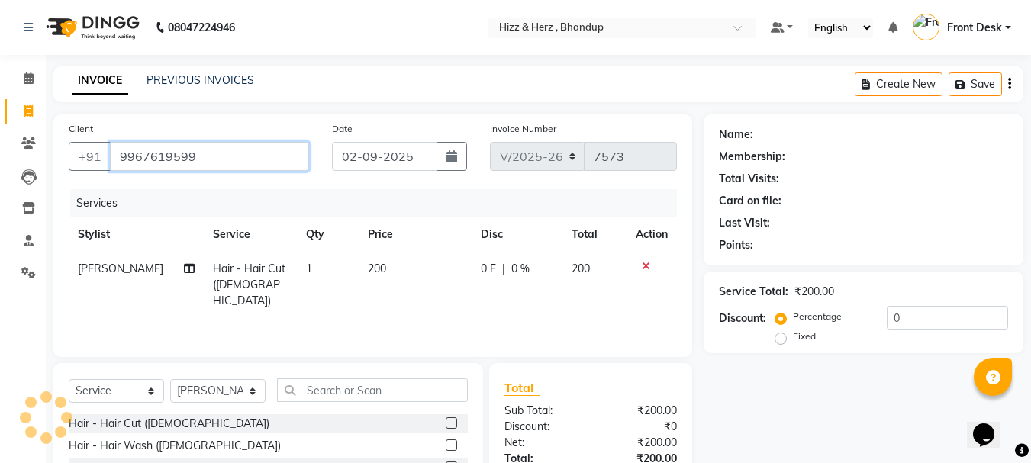
type input "9967619599"
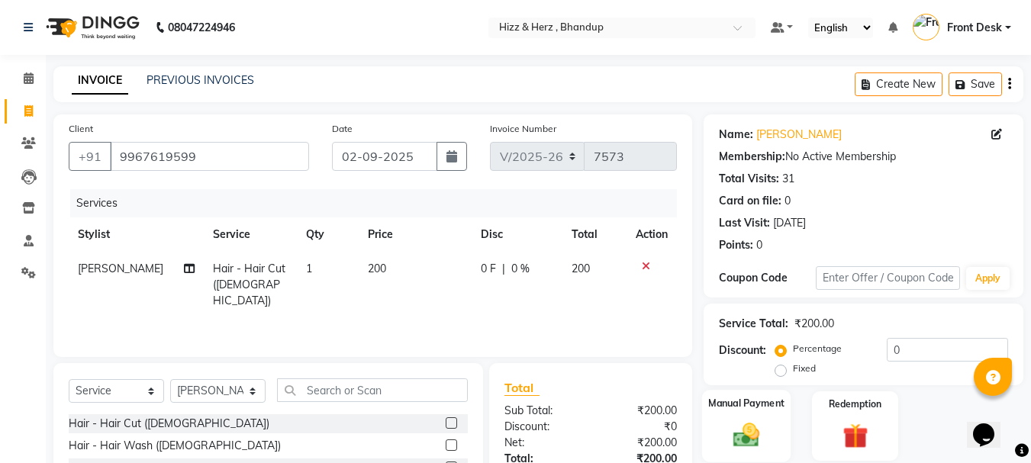
click at [761, 428] on img at bounding box center [746, 435] width 43 height 31
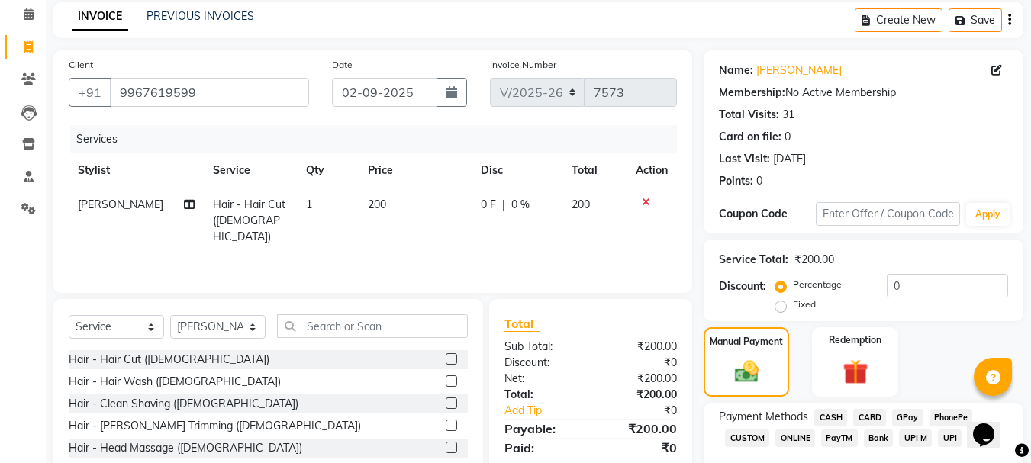
scroll to position [150, 0]
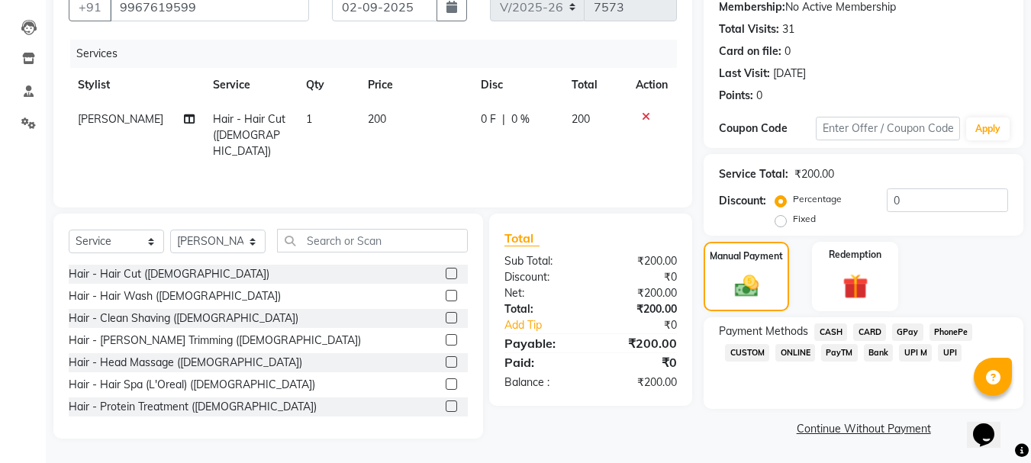
click at [904, 330] on span "GPay" at bounding box center [907, 332] width 31 height 18
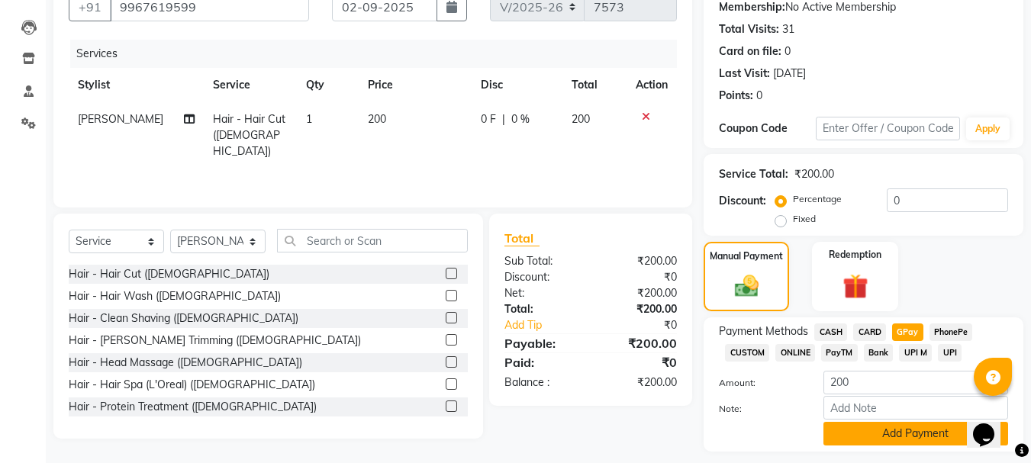
click at [881, 432] on button "Add Payment" at bounding box center [915, 434] width 185 height 24
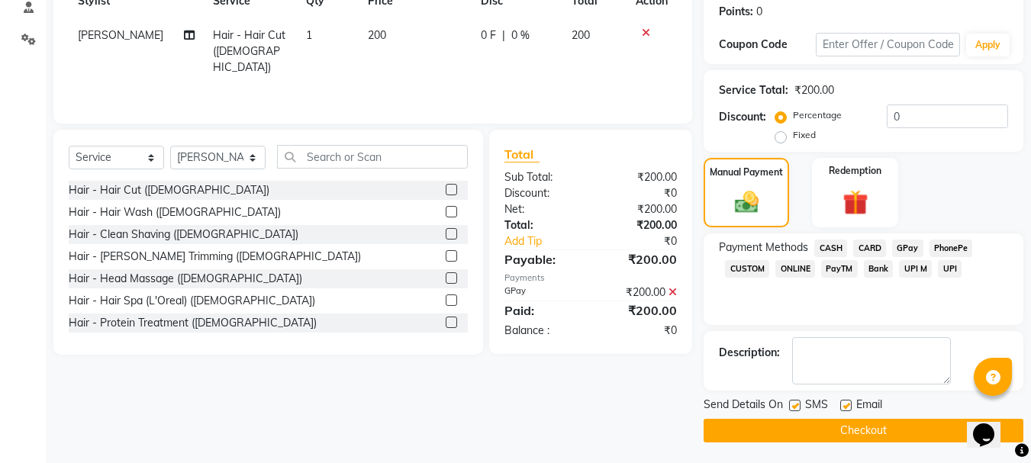
scroll to position [236, 0]
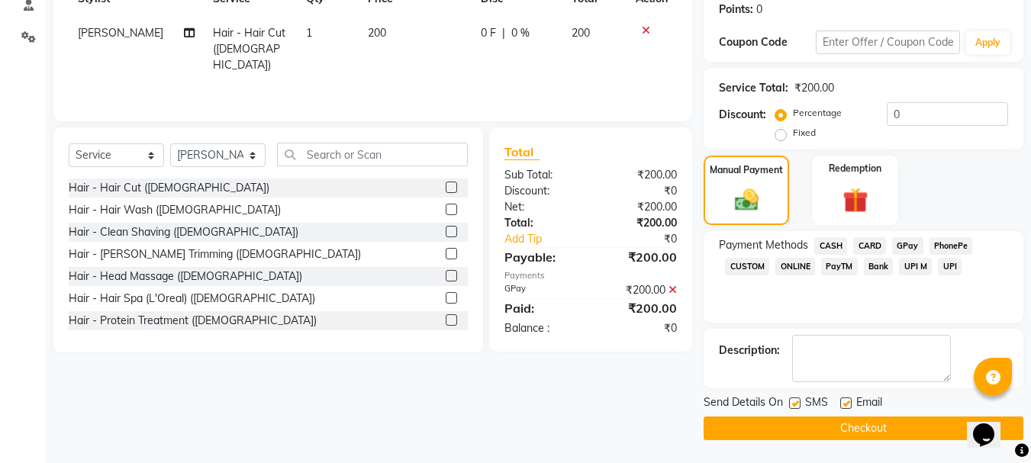
click at [886, 422] on button "Checkout" at bounding box center [863, 429] width 320 height 24
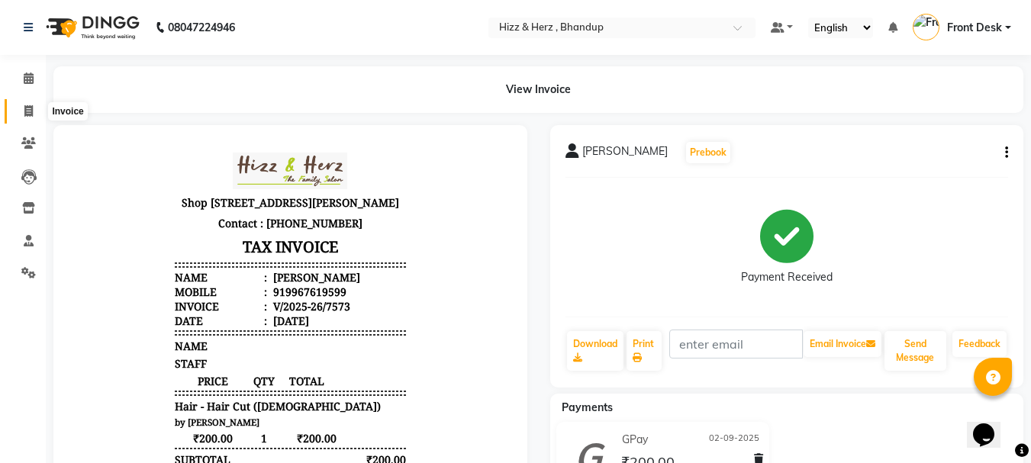
click at [28, 113] on icon at bounding box center [28, 110] width 8 height 11
select select "629"
select select "service"
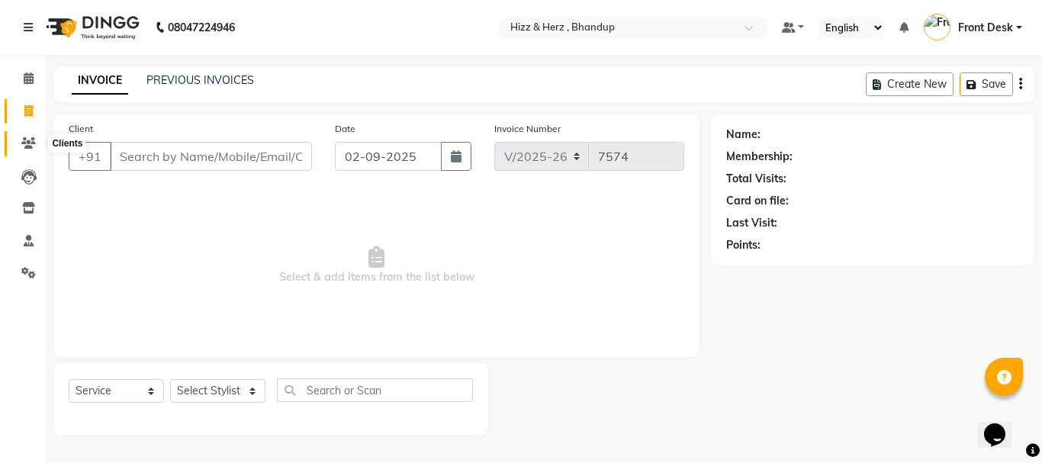
click at [26, 142] on icon at bounding box center [28, 142] width 14 height 11
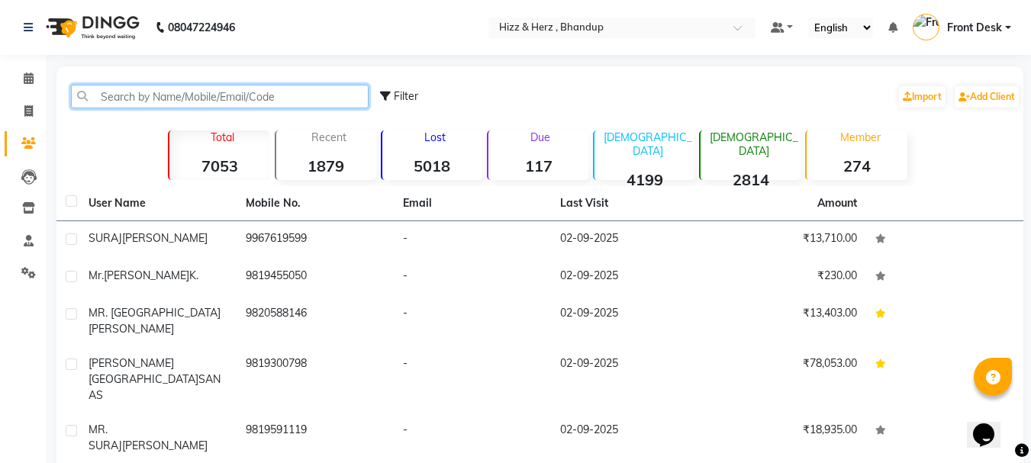
click at [218, 98] on input "text" at bounding box center [220, 97] width 298 height 24
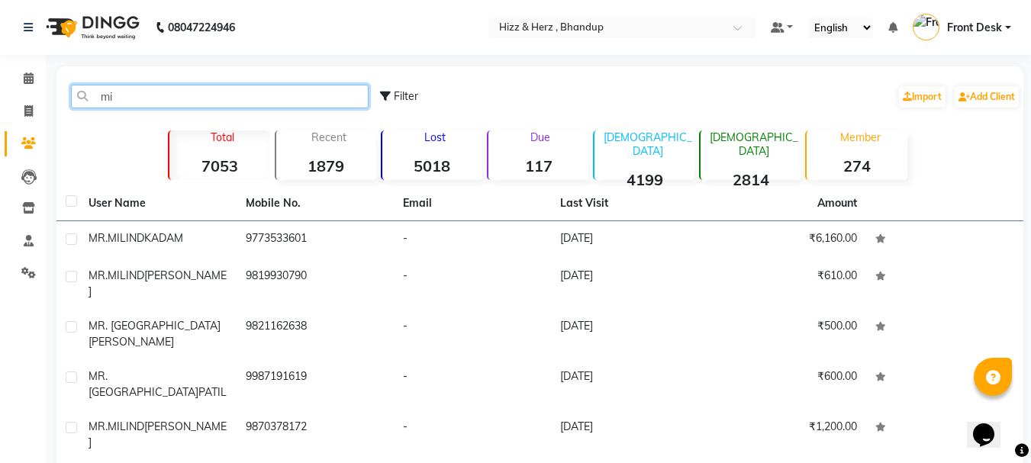
type input "m"
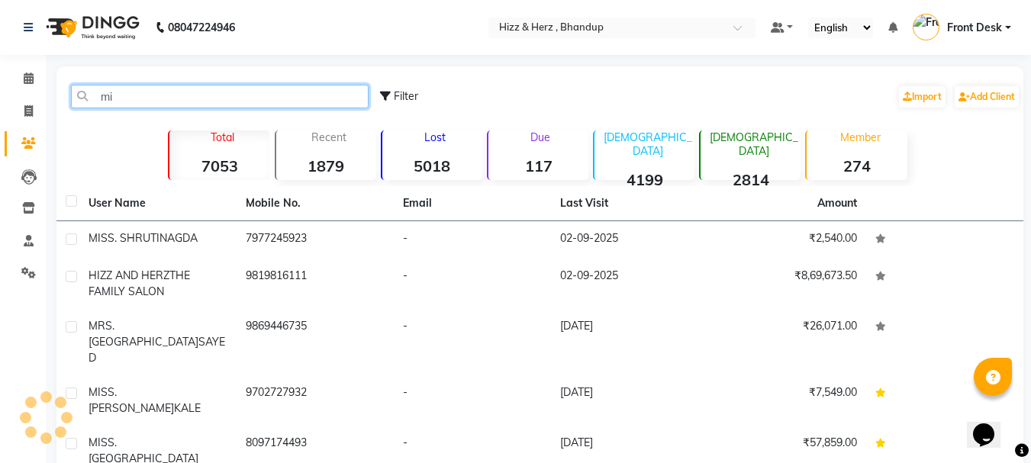
type input "m"
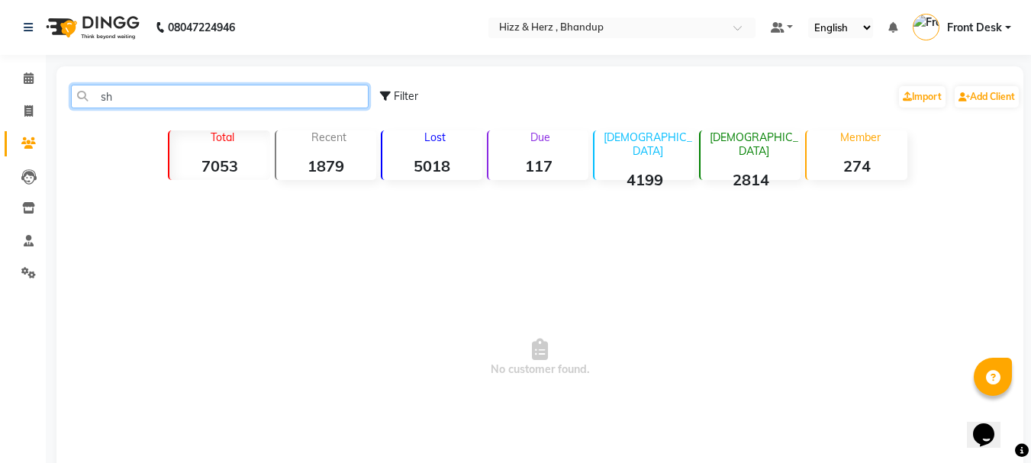
type input "s"
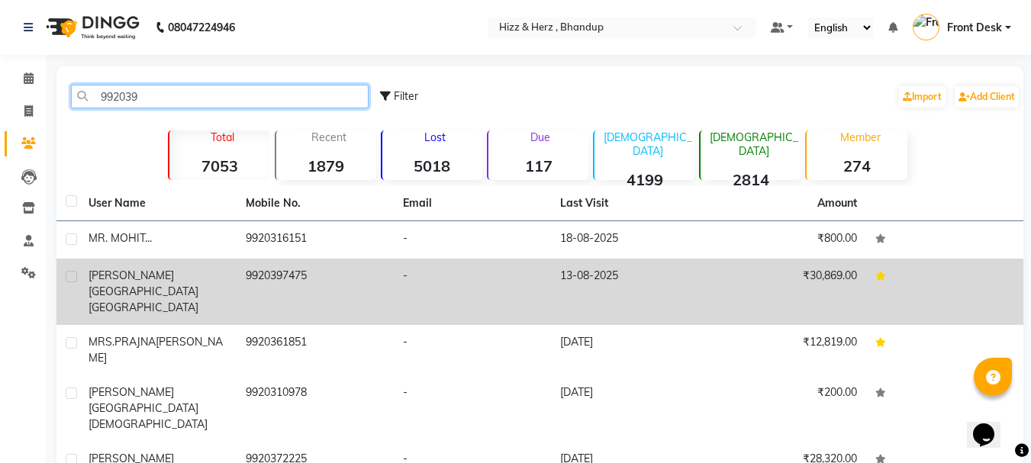
type input "992039"
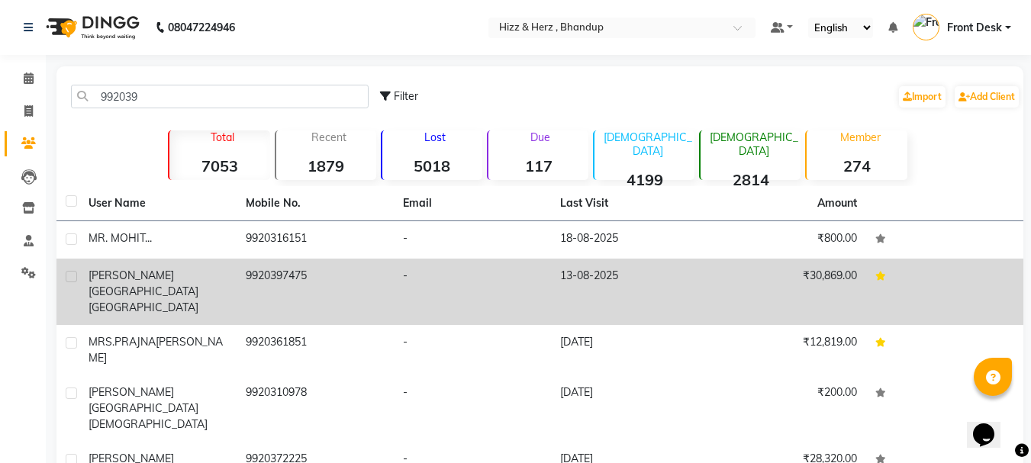
click at [327, 278] on td "9920397475" at bounding box center [315, 292] width 157 height 66
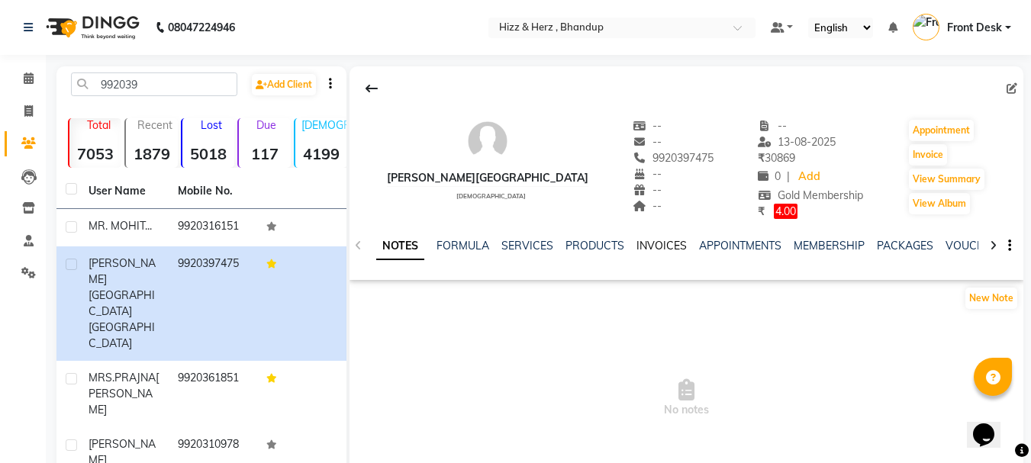
click at [650, 246] on link "INVOICES" at bounding box center [661, 246] width 50 height 14
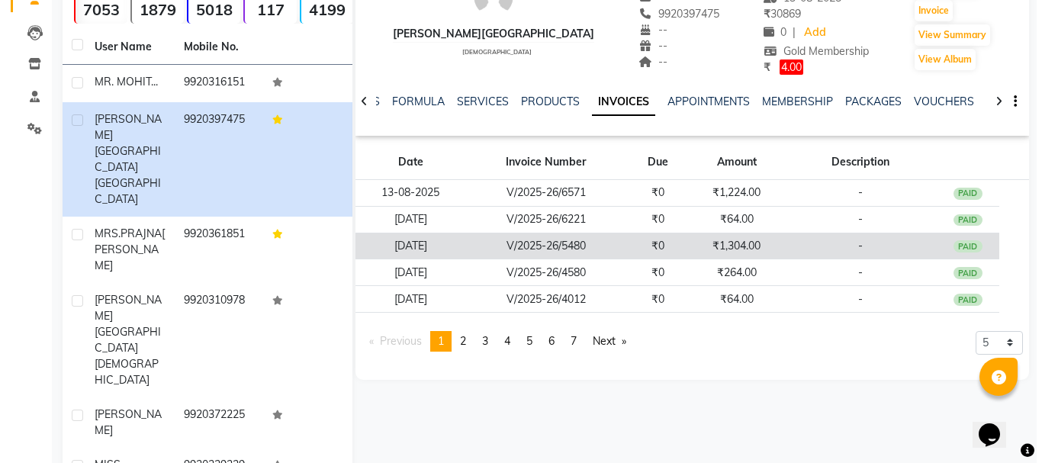
scroll to position [153, 0]
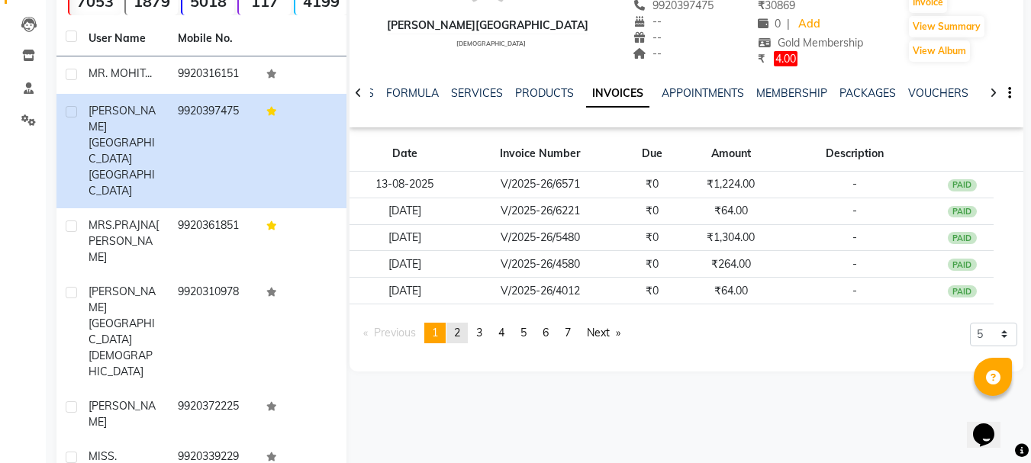
click at [459, 332] on span "2" at bounding box center [457, 333] width 6 height 14
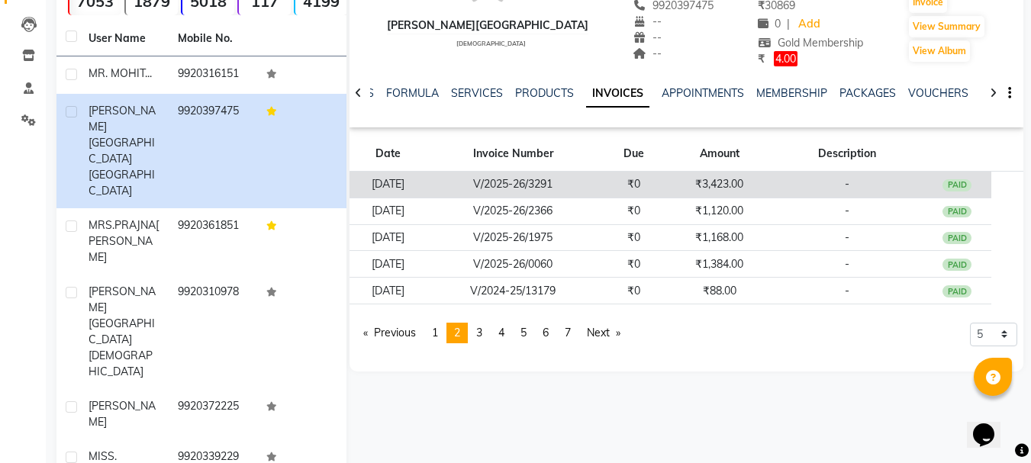
click at [668, 190] on td "₹0" at bounding box center [634, 184] width 69 height 27
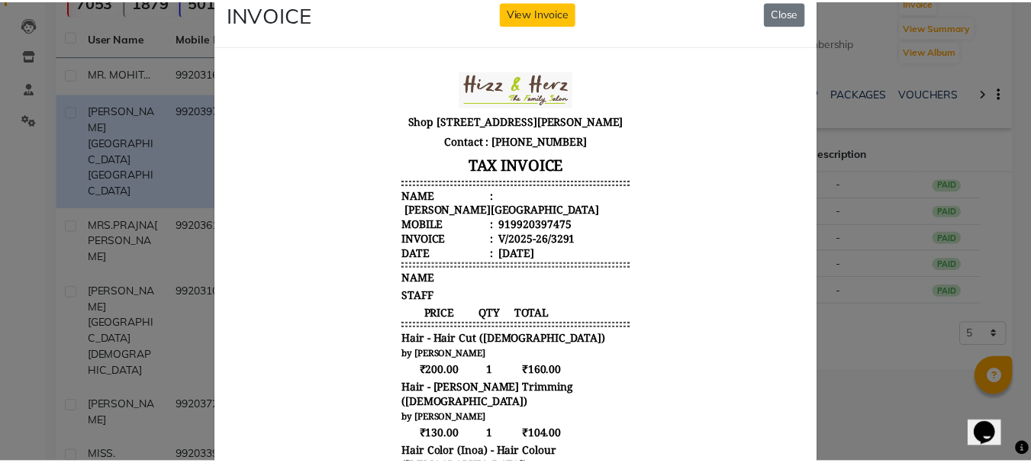
scroll to position [0, 0]
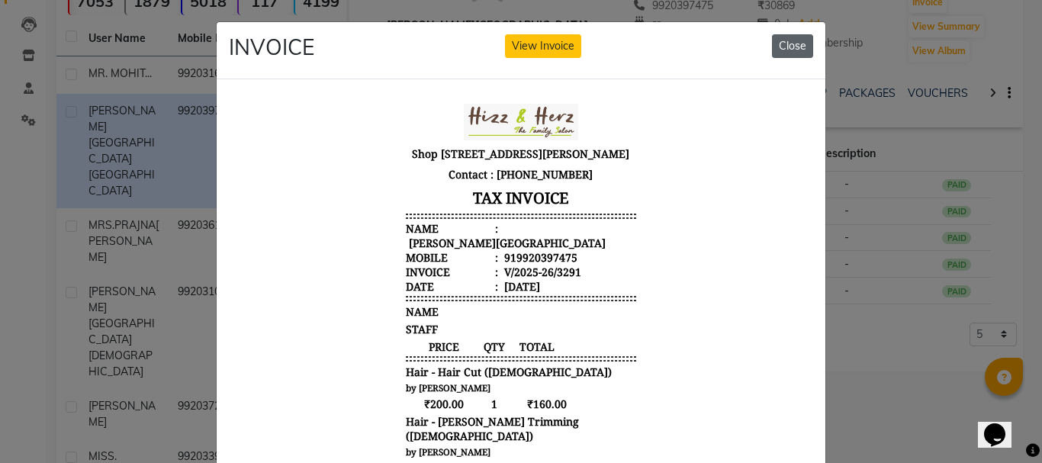
click at [784, 47] on button "Close" at bounding box center [792, 46] width 41 height 24
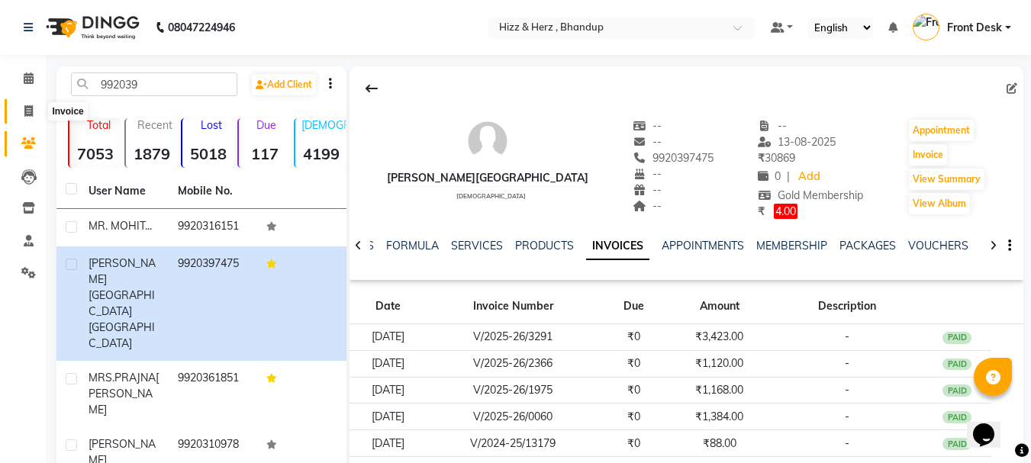
click at [21, 112] on span at bounding box center [28, 112] width 27 height 18
select select "629"
select select "service"
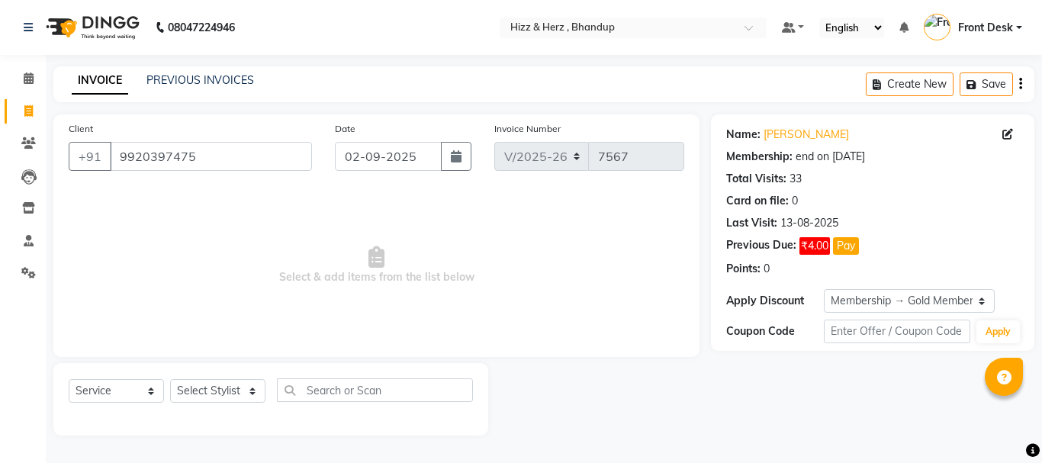
select select "629"
select select "service"
select select "1: Object"
click at [529, 326] on span "Select & add items from the list below" at bounding box center [377, 265] width 616 height 153
click at [243, 385] on select "Select Stylist Front Desk Gaurav Sharma HIZZ & HERZ 2 IRFAN AHMAD Jigna Goswami…" at bounding box center [217, 391] width 95 height 24
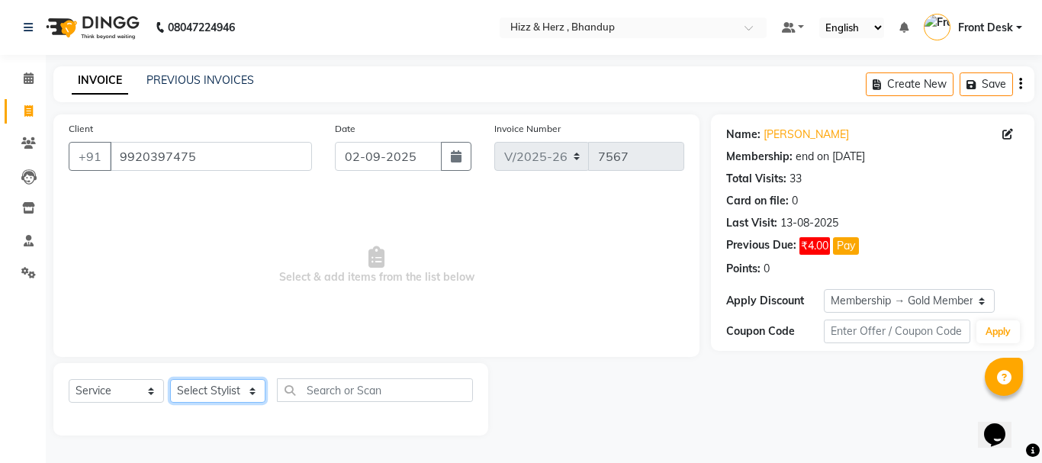
select select "33193"
click at [170, 379] on select "Select Stylist Front Desk Gaurav Sharma HIZZ & HERZ 2 IRFAN AHMAD Jigna Goswami…" at bounding box center [217, 391] width 95 height 24
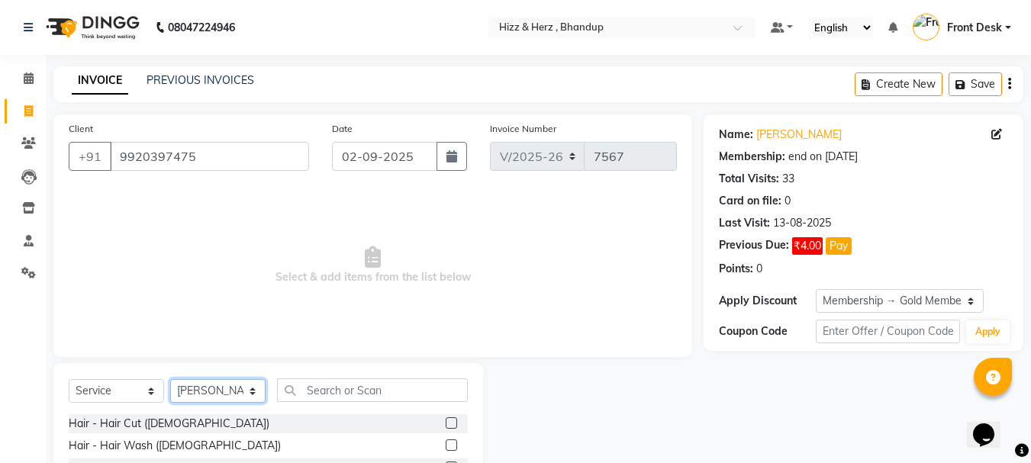
scroll to position [76, 0]
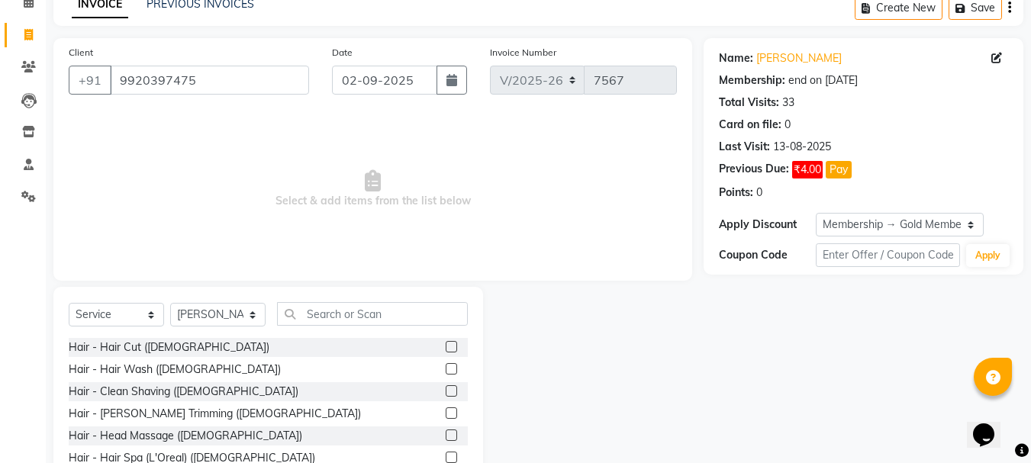
click at [446, 347] on label at bounding box center [451, 346] width 11 height 11
click at [446, 347] on input "checkbox" at bounding box center [451, 348] width 10 height 10
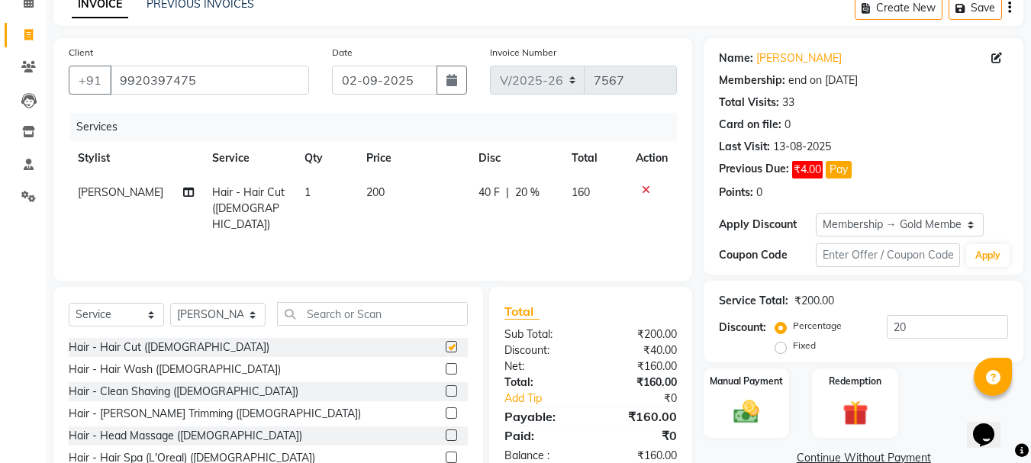
checkbox input "false"
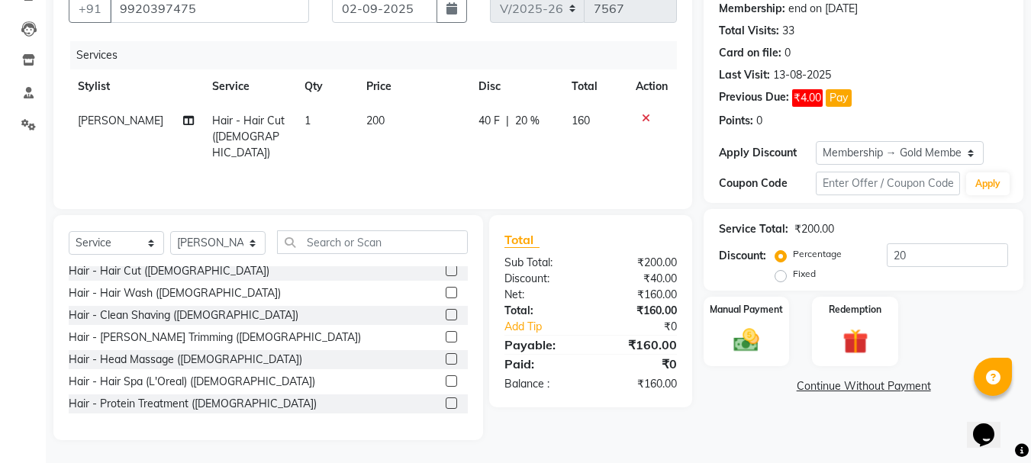
scroll to position [0, 0]
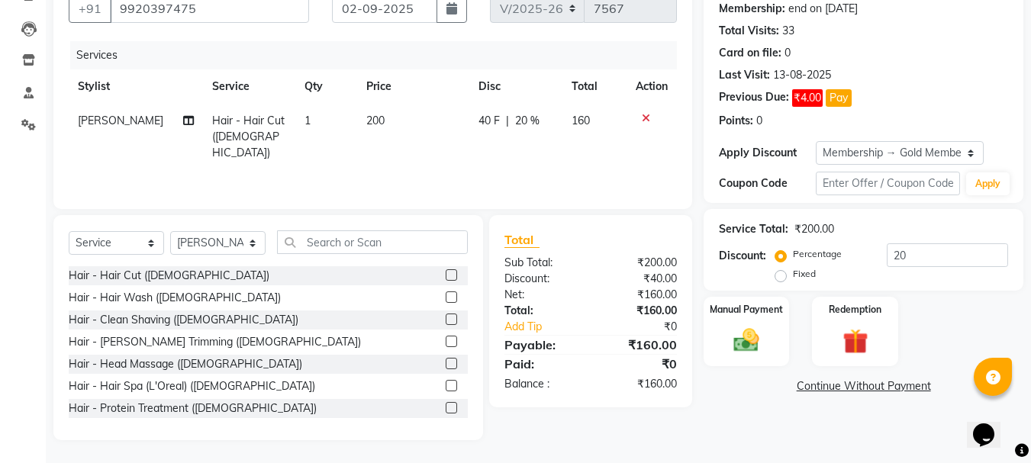
click at [446, 294] on label at bounding box center [451, 296] width 11 height 11
click at [446, 294] on input "checkbox" at bounding box center [451, 298] width 10 height 10
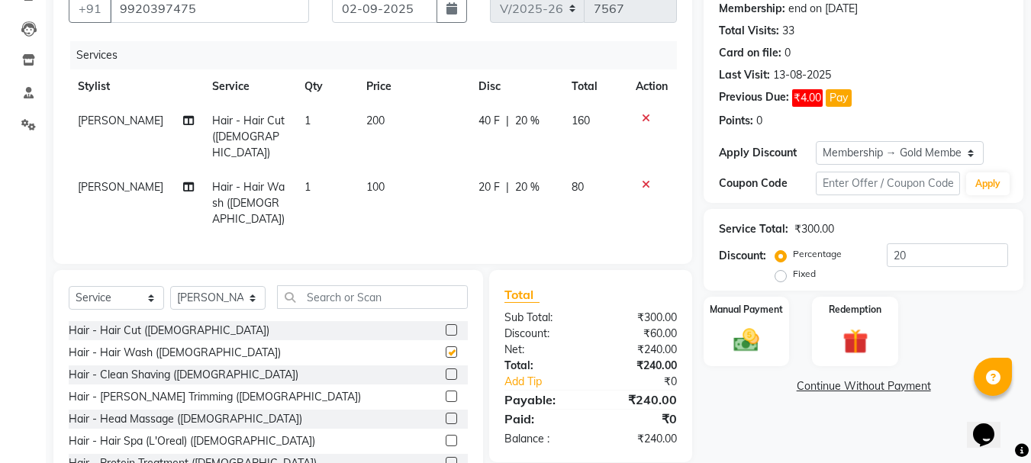
checkbox input "false"
click at [333, 285] on input "text" at bounding box center [372, 297] width 191 height 24
click at [638, 179] on div at bounding box center [652, 184] width 32 height 11
click at [645, 179] on icon at bounding box center [646, 184] width 8 height 11
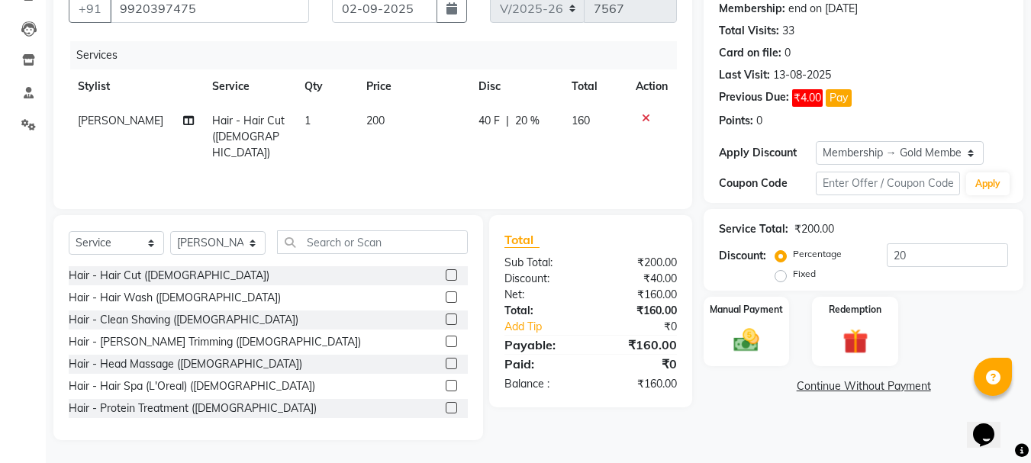
click at [446, 339] on label at bounding box center [451, 341] width 11 height 11
click at [446, 339] on input "checkbox" at bounding box center [451, 342] width 10 height 10
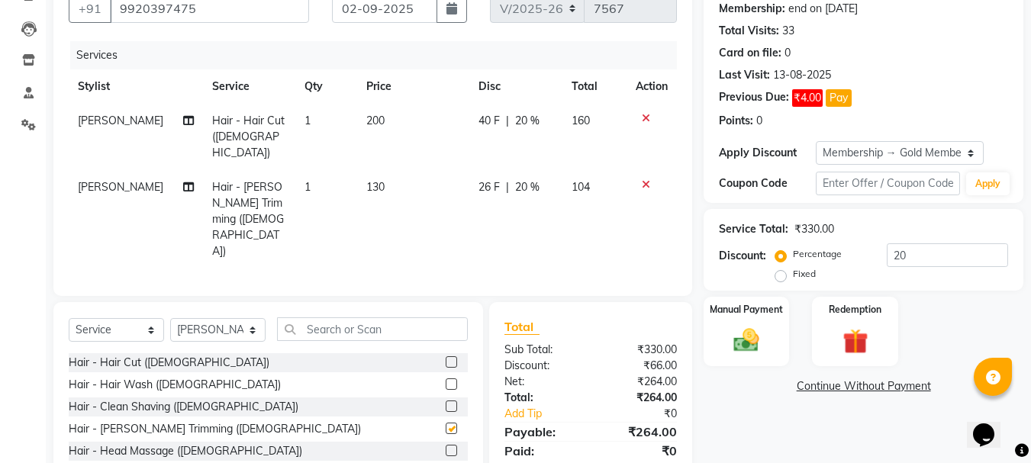
checkbox input "false"
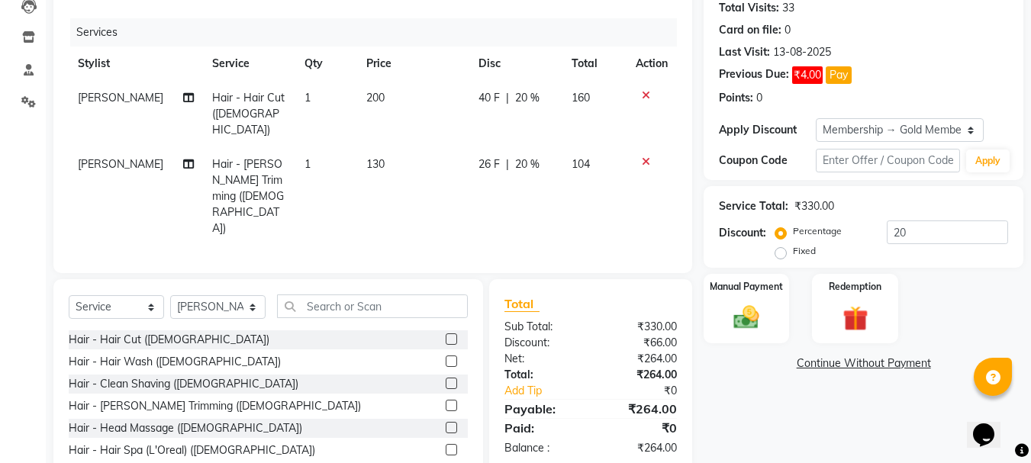
scroll to position [182, 0]
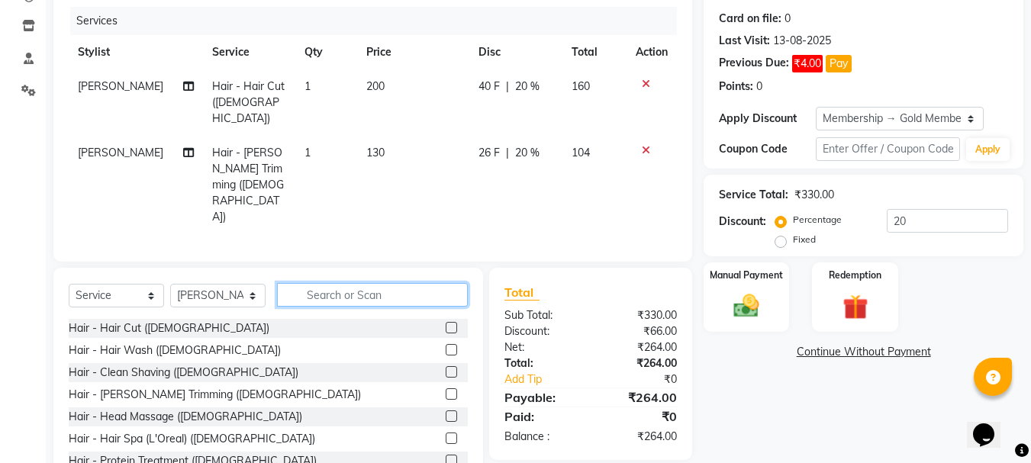
click at [406, 283] on input "text" at bounding box center [372, 295] width 191 height 24
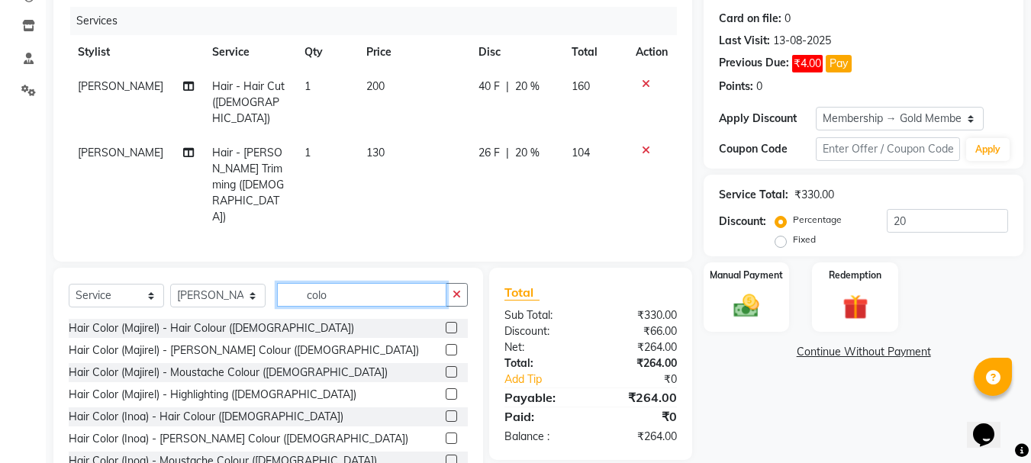
type input "colo"
click at [446, 410] on label at bounding box center [451, 415] width 11 height 11
click at [446, 412] on input "checkbox" at bounding box center [451, 417] width 10 height 10
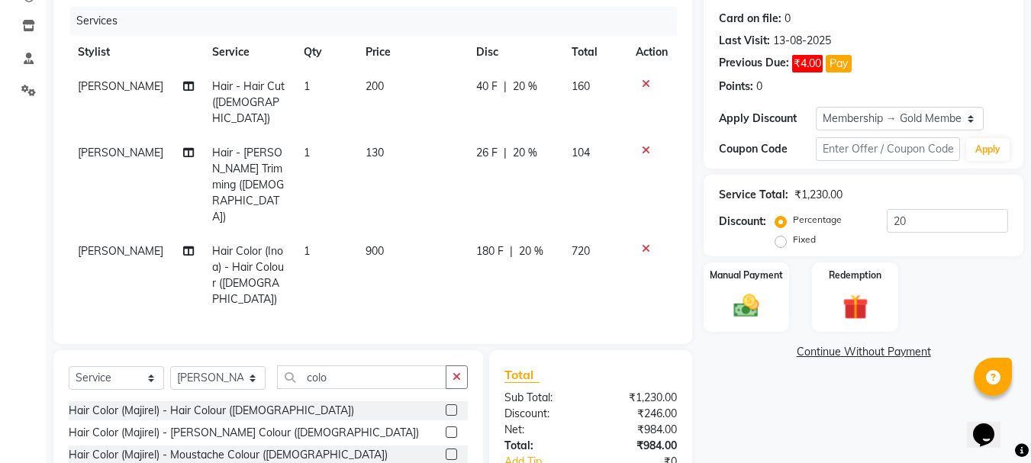
checkbox input "false"
click at [390, 234] on td "900" at bounding box center [411, 275] width 111 height 82
select select "33193"
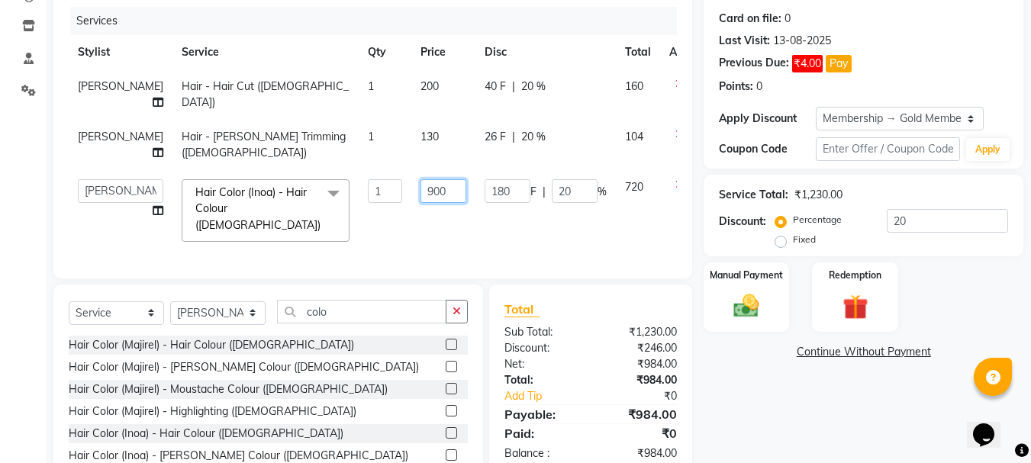
click at [420, 203] on input "900" at bounding box center [443, 191] width 46 height 24
type input "1200"
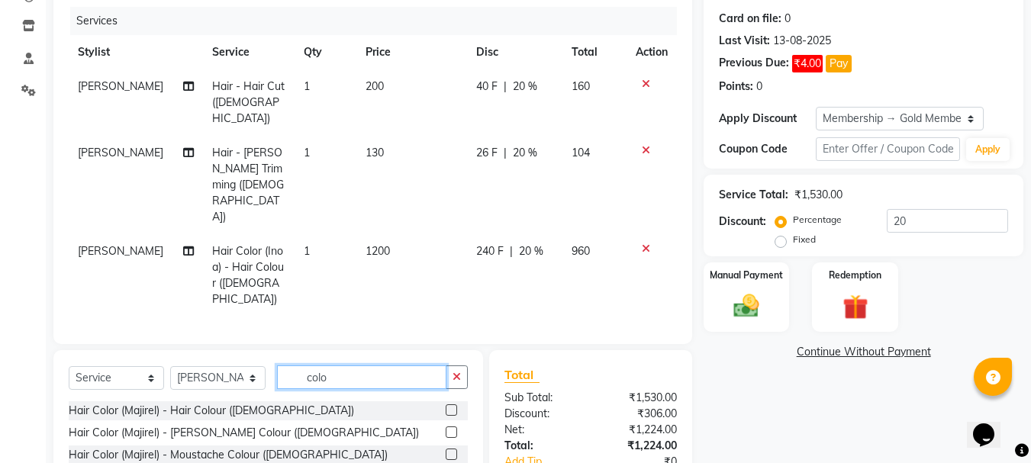
click at [401, 350] on div "Select Service Product Membership Package Voucher Prepaid Gift Card Select Styl…" at bounding box center [268, 462] width 430 height 225
type input "c"
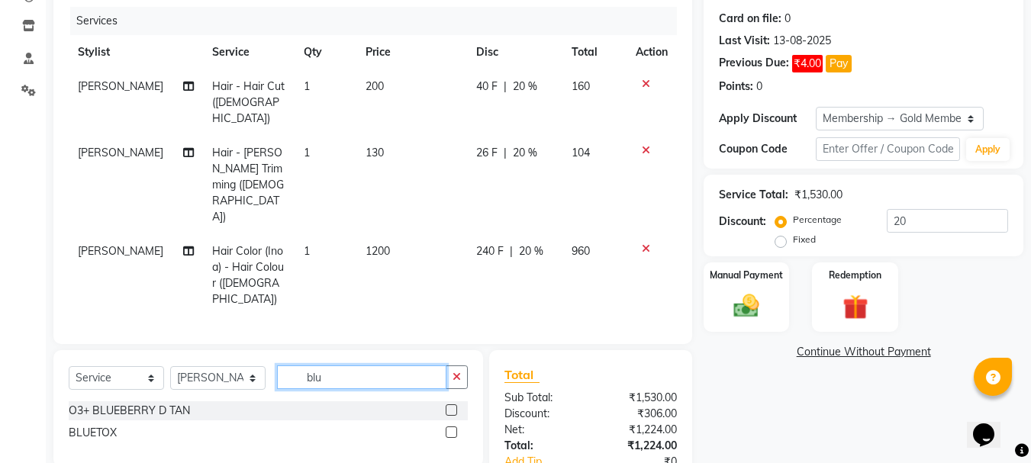
type input "blu"
click at [450, 426] on label at bounding box center [451, 431] width 11 height 11
click at [450, 428] on input "checkbox" at bounding box center [451, 433] width 10 height 10
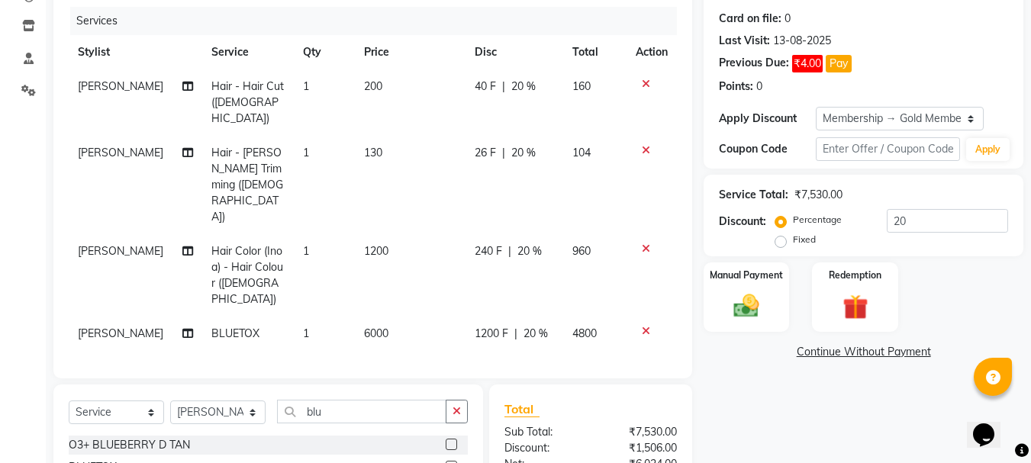
checkbox input "false"
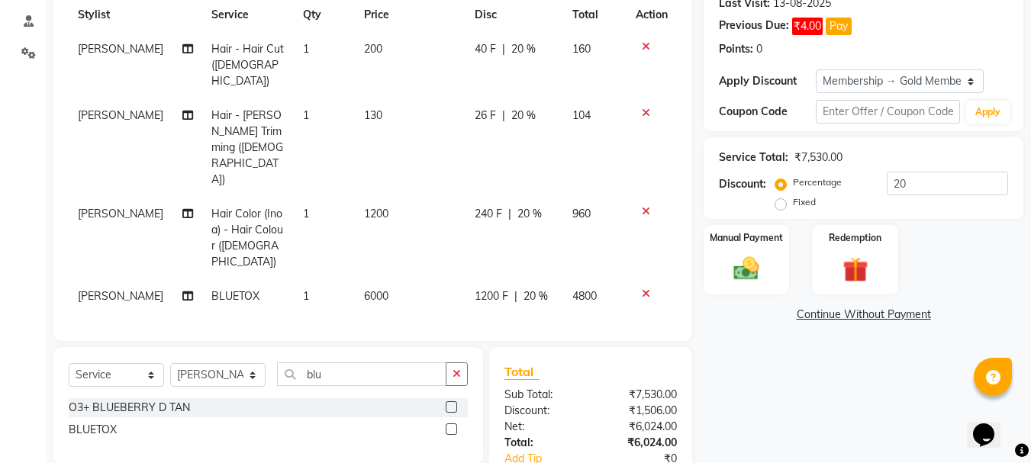
scroll to position [250, 0]
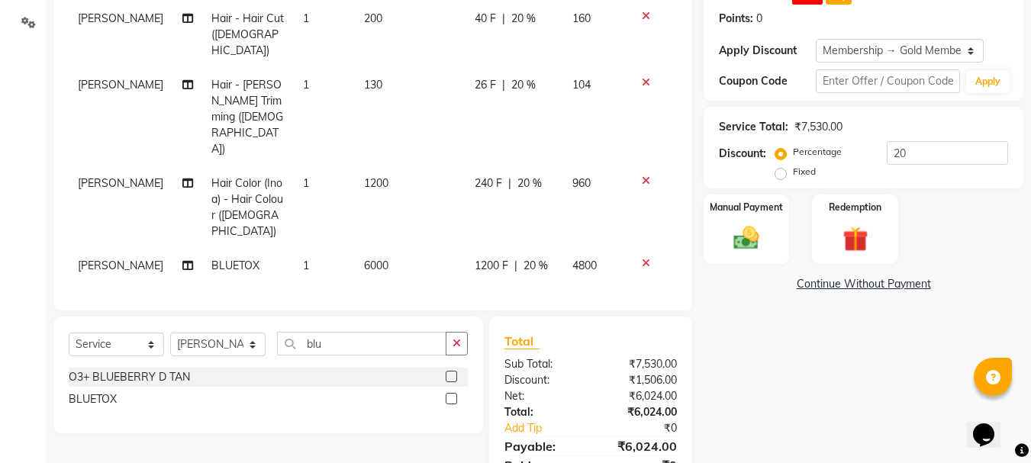
click at [368, 259] on span "6000" at bounding box center [376, 266] width 24 height 14
select select "33193"
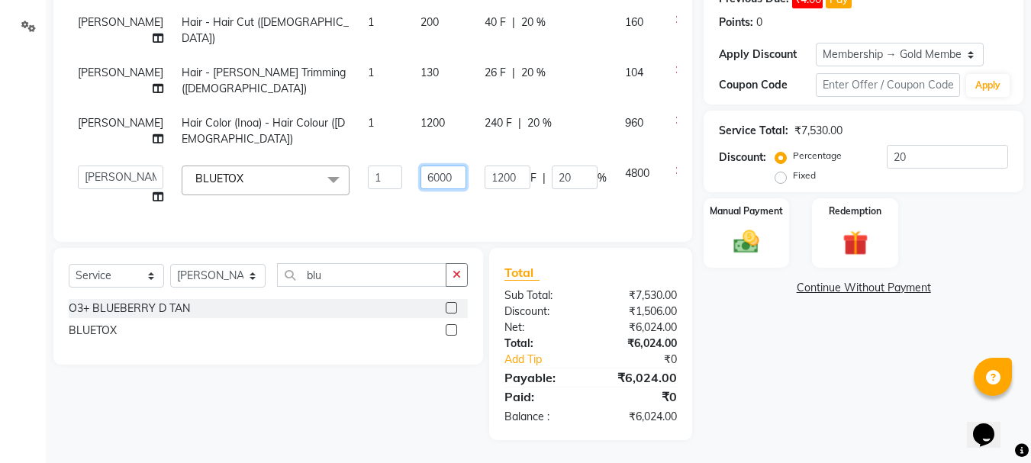
click at [420, 189] on input "6000" at bounding box center [443, 178] width 46 height 24
type input "1600"
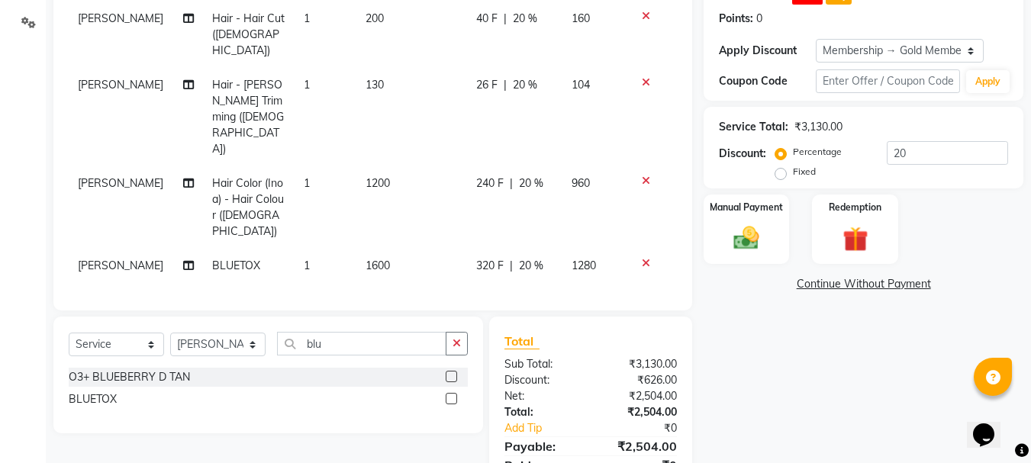
click at [406, 269] on div "Client +91 9920397475 Date 02-09-2025 Invoice Number V/2025 V/2025-26 7567 Serv…" at bounding box center [372, 186] width 661 height 645
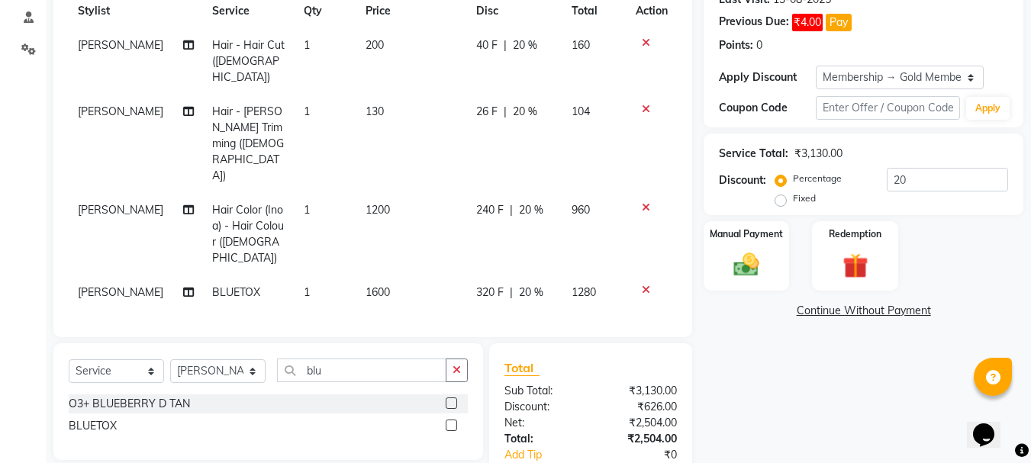
scroll to position [229, 0]
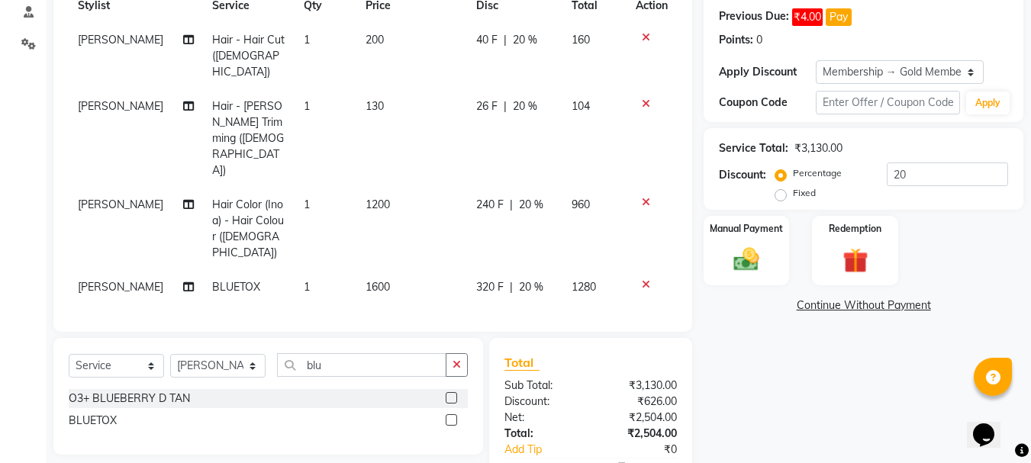
click at [395, 270] on td "1600" at bounding box center [411, 287] width 111 height 34
select select "33193"
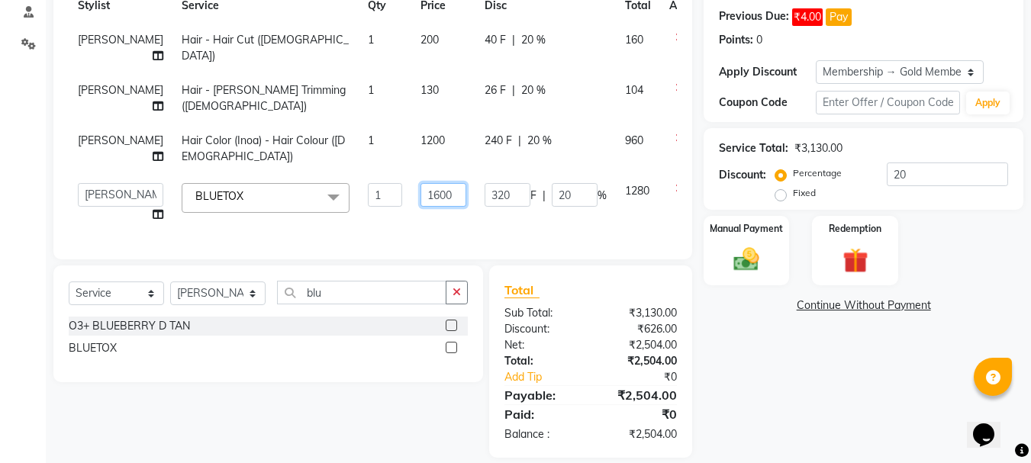
click at [420, 207] on input "1600" at bounding box center [443, 195] width 46 height 24
type input "1"
type input "2000"
click at [509, 270] on div "Client +91 9920397475 Date 02-09-2025 Invoice Number V/2025 V/2025-26 7567 Serv…" at bounding box center [372, 172] width 661 height 572
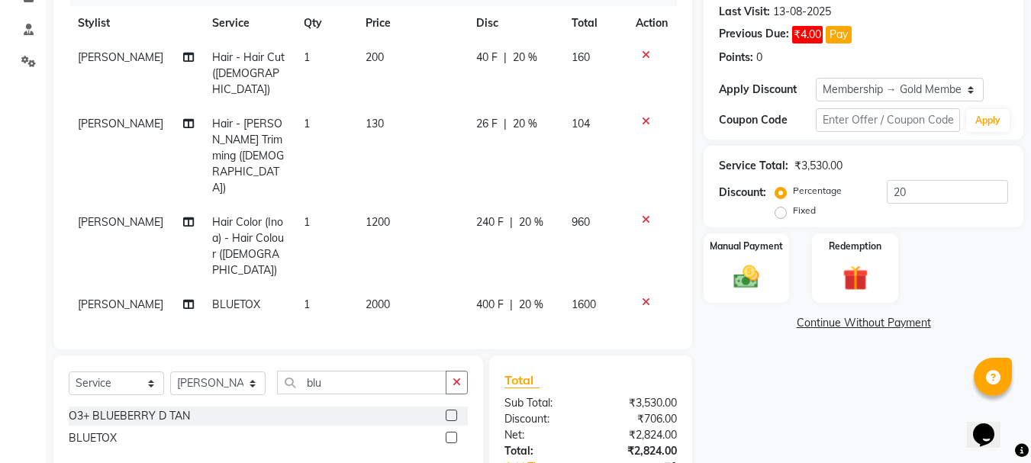
scroll to position [250, 0]
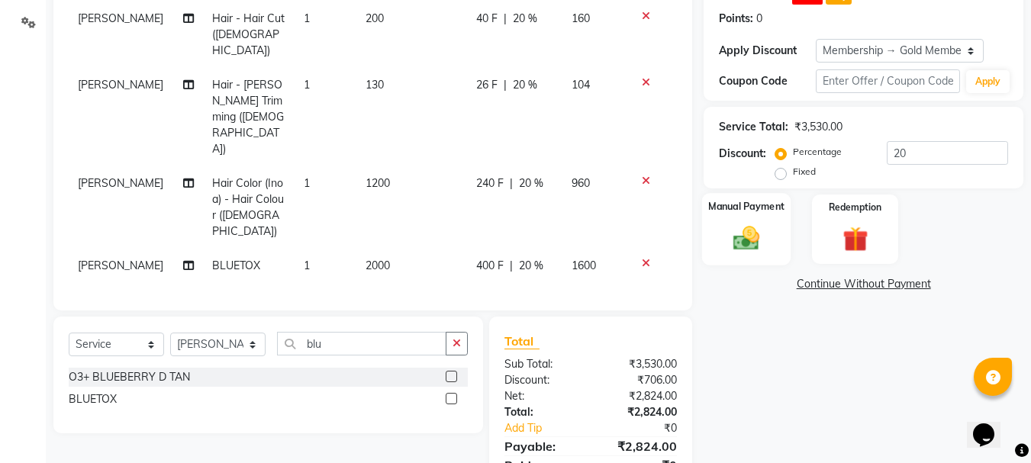
click at [748, 250] on img at bounding box center [746, 238] width 43 height 31
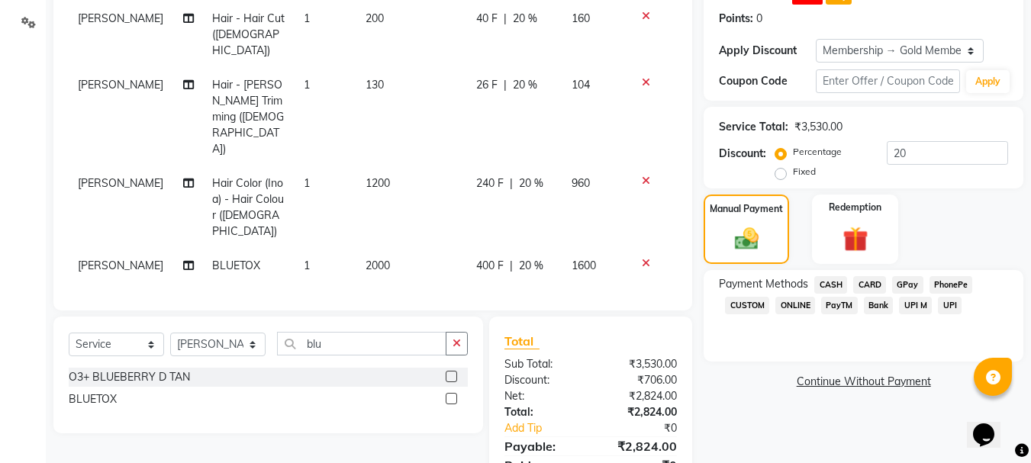
click at [901, 281] on span "GPay" at bounding box center [907, 285] width 31 height 18
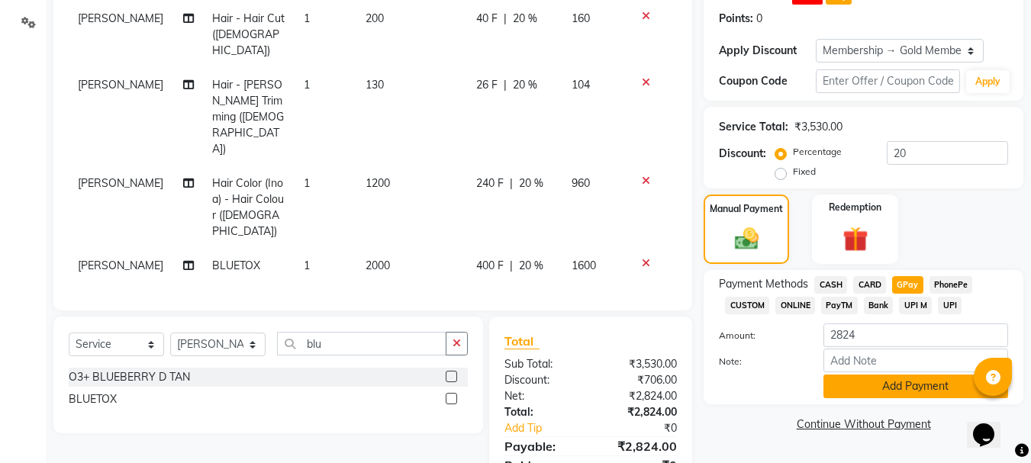
click at [921, 385] on button "Add Payment" at bounding box center [915, 387] width 185 height 24
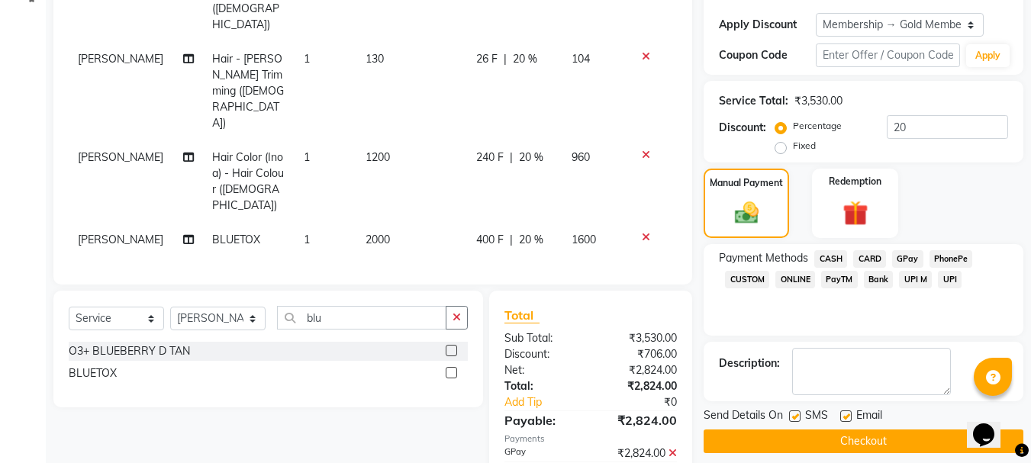
scroll to position [289, 0]
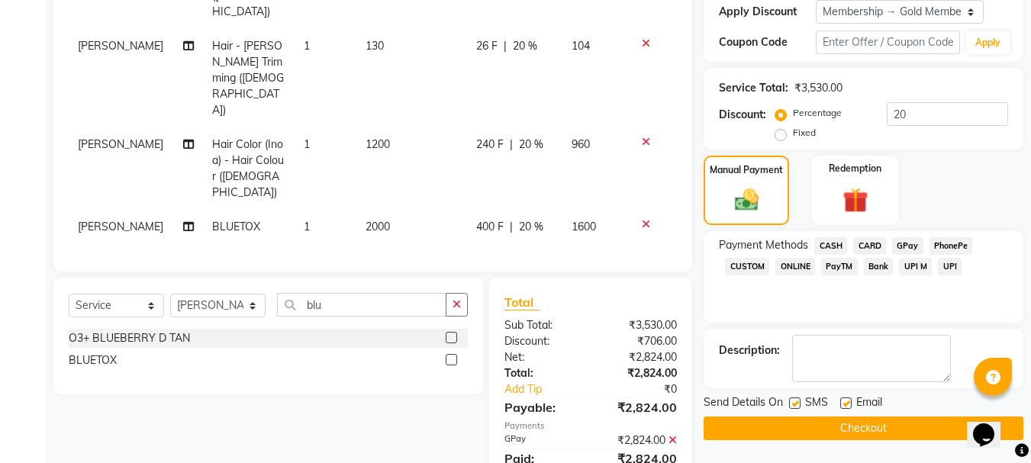
click at [913, 426] on button "Checkout" at bounding box center [863, 429] width 320 height 24
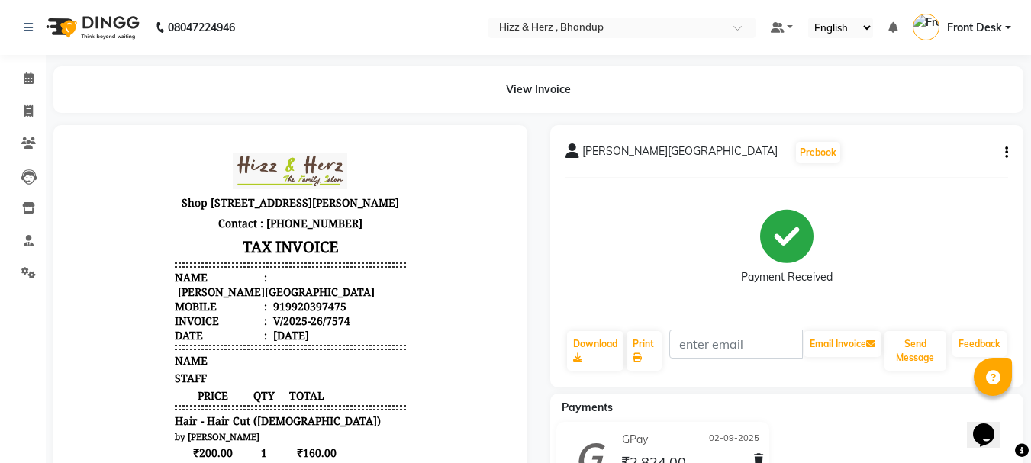
scroll to position [76, 0]
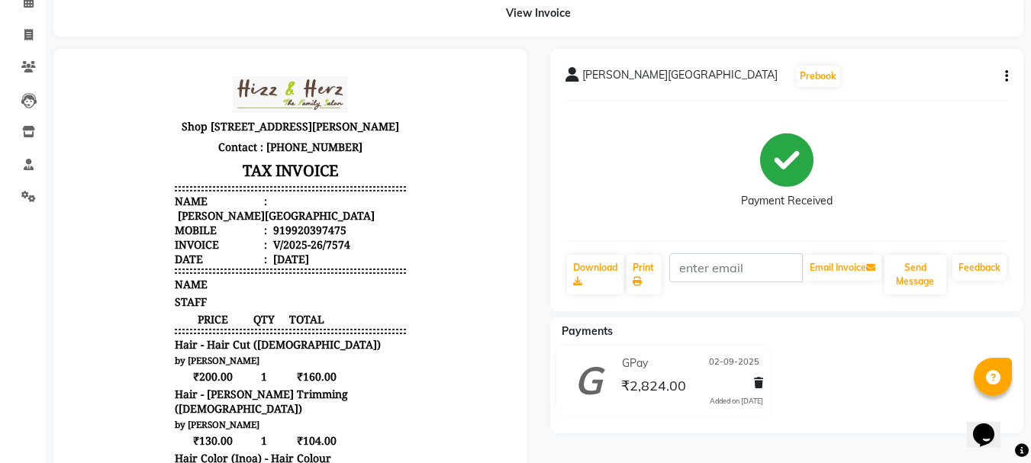
click at [15, 48] on li "Invoice" at bounding box center [23, 35] width 46 height 33
click at [27, 33] on icon at bounding box center [28, 34] width 8 height 11
select select "service"
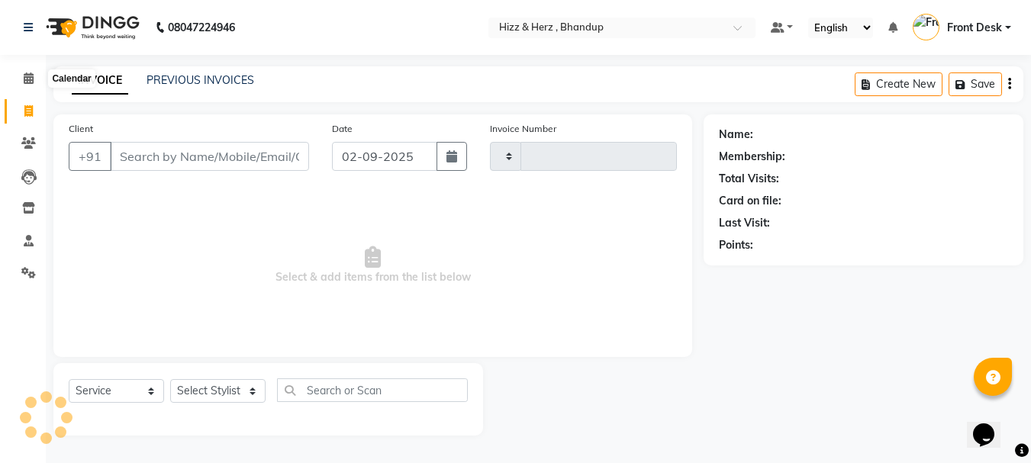
type input "7575"
select select "629"
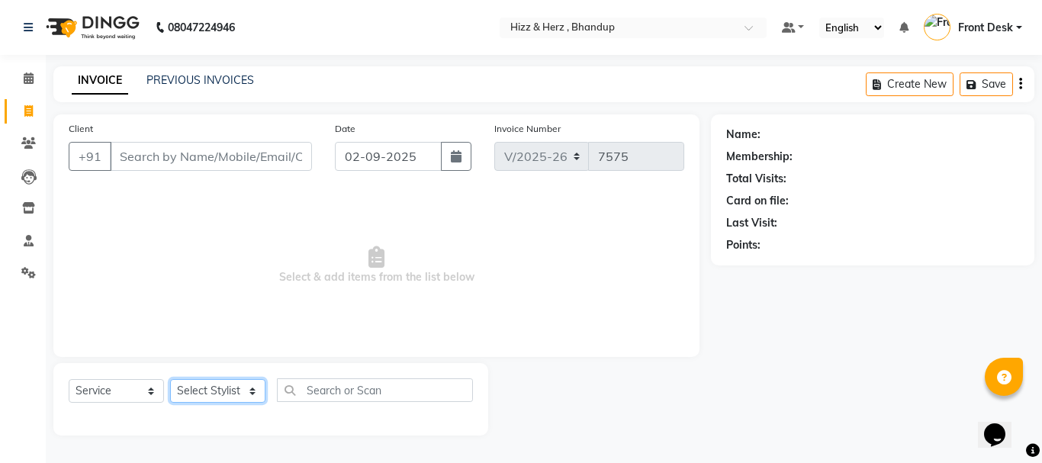
click at [221, 378] on div "Select Service Product Membership Package Voucher Prepaid Gift Card Select Styl…" at bounding box center [270, 399] width 435 height 72
select select "82789"
click at [170, 379] on select "Select Stylist Front Desk Gaurav Sharma HIZZ & HERZ 2 IRFAN AHMAD Jigna Goswami…" at bounding box center [217, 391] width 95 height 24
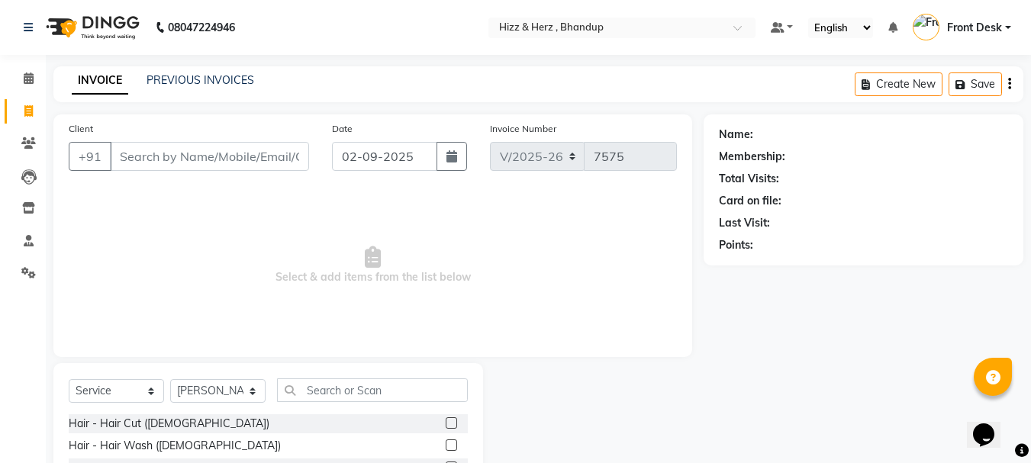
drag, startPoint x: 135, startPoint y: 425, endPoint x: 142, endPoint y: 408, distance: 18.1
click at [137, 423] on div "Hair - Hair Cut ([DEMOGRAPHIC_DATA])" at bounding box center [169, 424] width 201 height 16
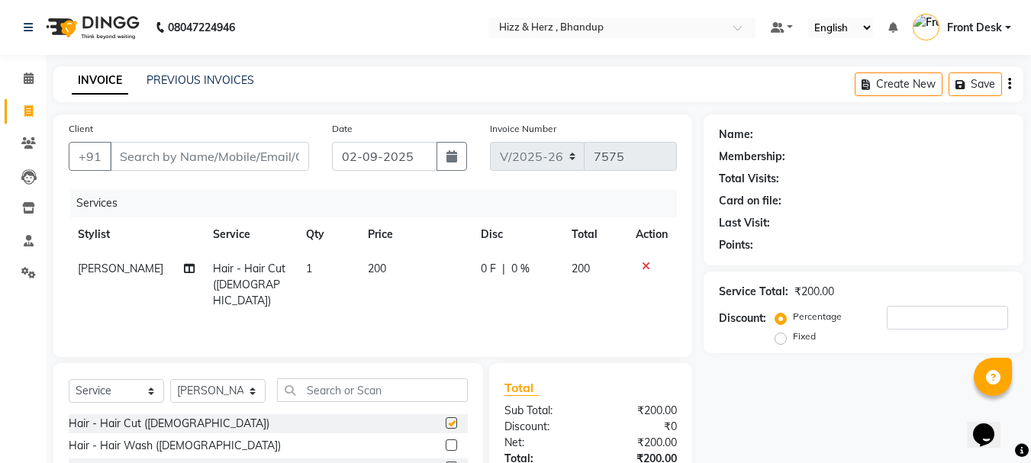
checkbox input "false"
click at [228, 160] on input "Client" at bounding box center [209, 156] width 199 height 29
type input "9"
type input "0"
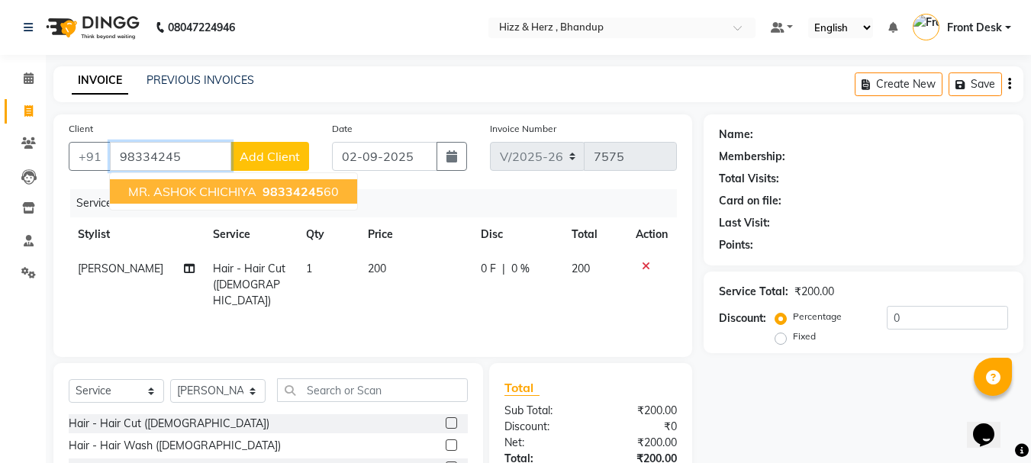
click at [235, 184] on span "MR. ASHOK CHICHIYA" at bounding box center [192, 191] width 128 height 15
type input "9833424560"
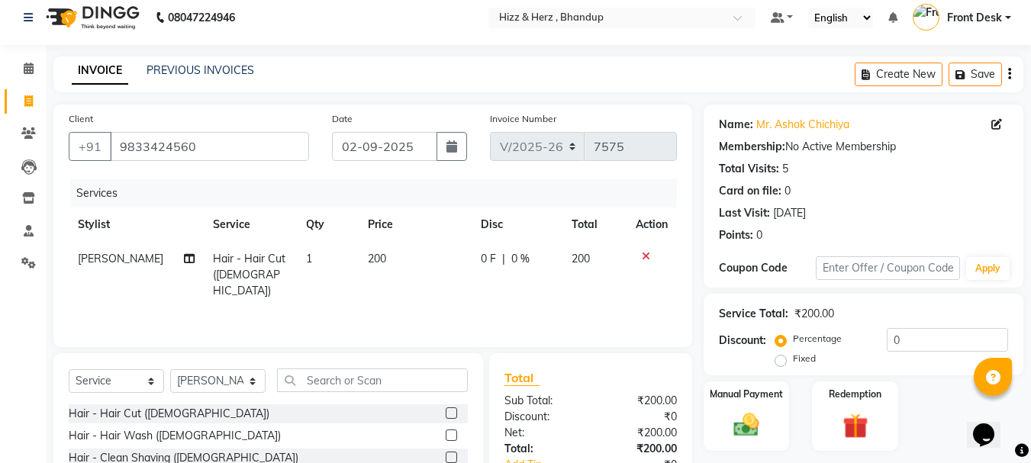
scroll to position [148, 0]
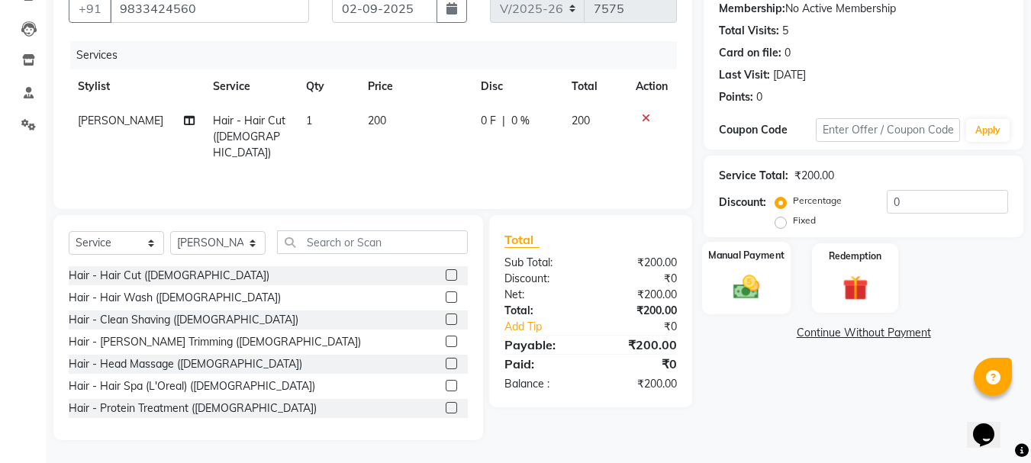
click at [741, 298] on img at bounding box center [746, 287] width 43 height 31
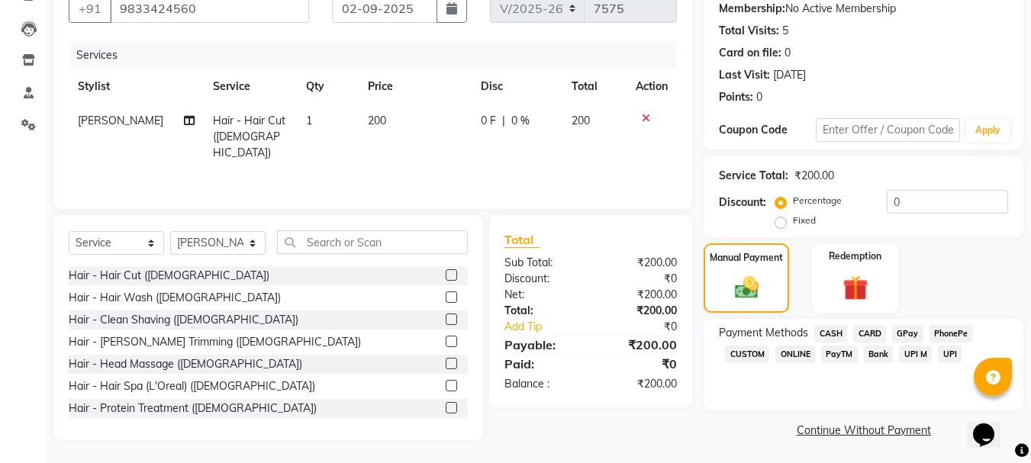
click at [906, 330] on span "GPay" at bounding box center [907, 334] width 31 height 18
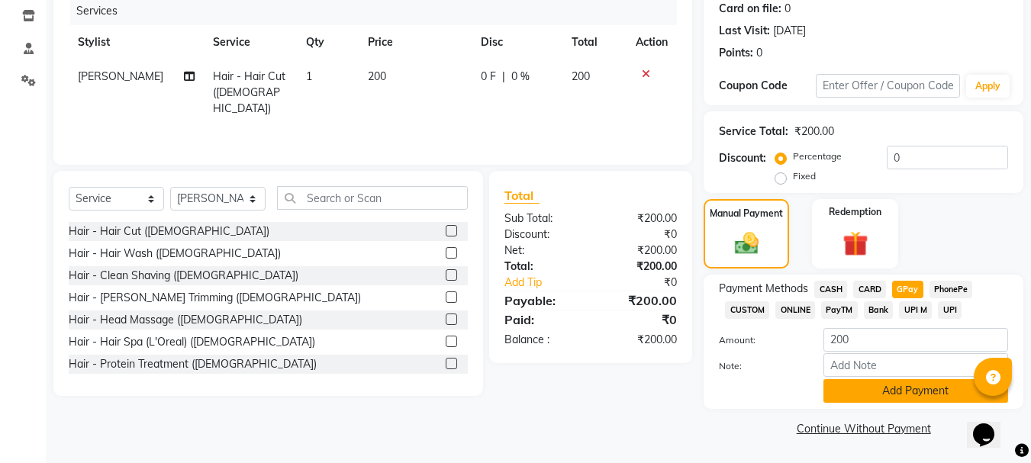
click at [924, 394] on button "Add Payment" at bounding box center [915, 391] width 185 height 24
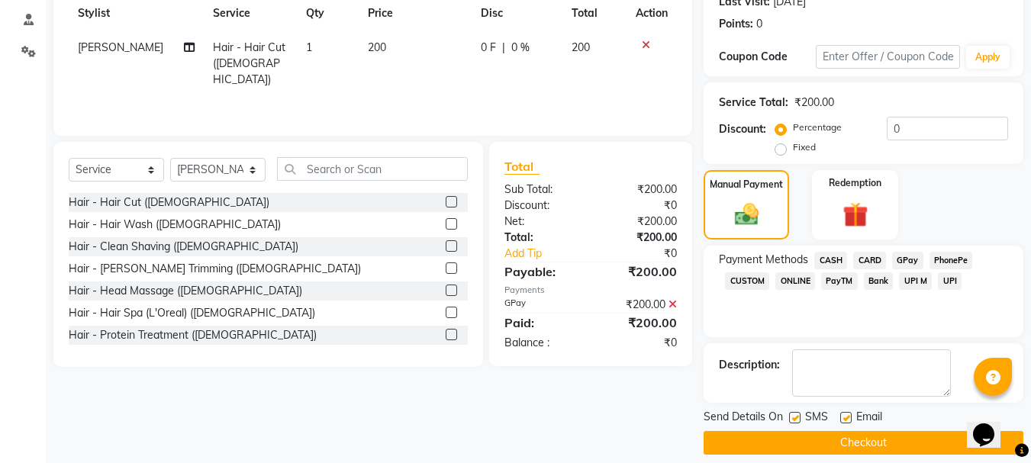
scroll to position [236, 0]
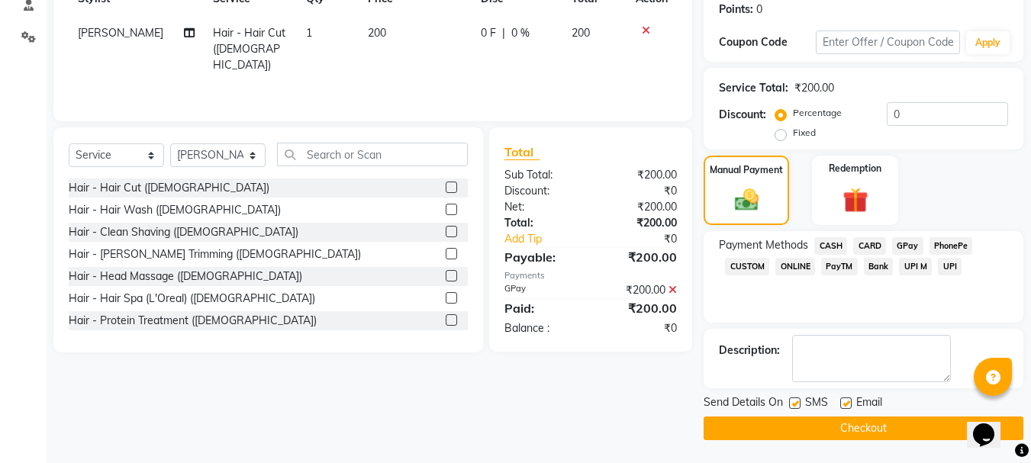
click at [871, 434] on button "Checkout" at bounding box center [863, 429] width 320 height 24
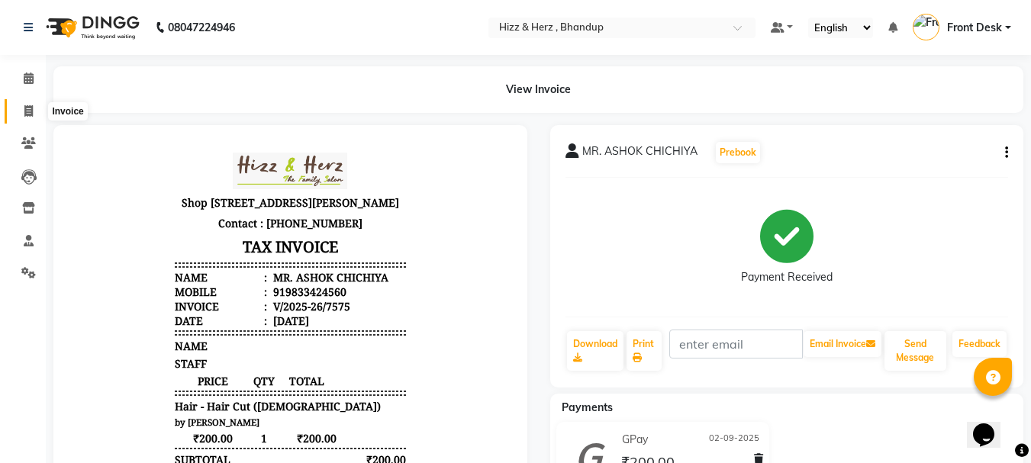
drag, startPoint x: 28, startPoint y: 115, endPoint x: 50, endPoint y: 118, distance: 22.3
click at [29, 115] on icon at bounding box center [28, 110] width 8 height 11
select select "629"
select select "service"
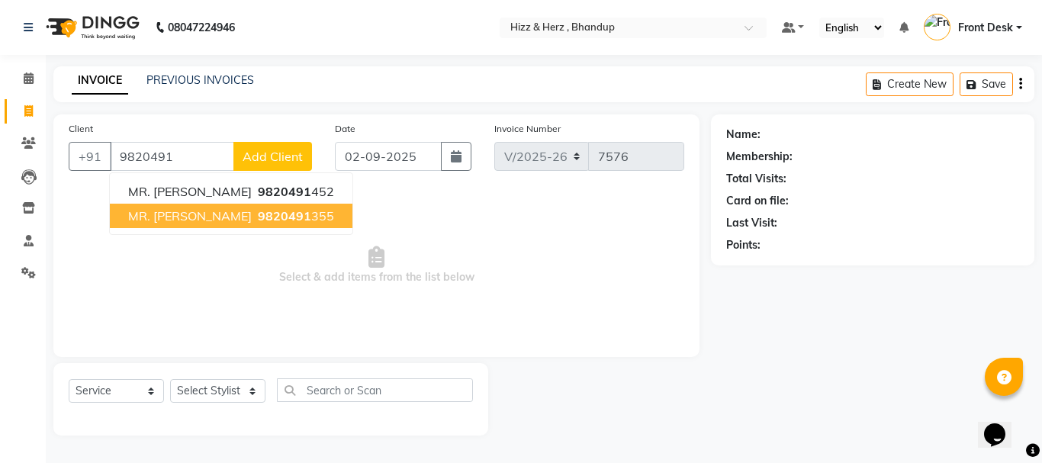
click at [172, 210] on span "MR. ANKIT AGARWAL" at bounding box center [190, 215] width 124 height 15
type input "9820491355"
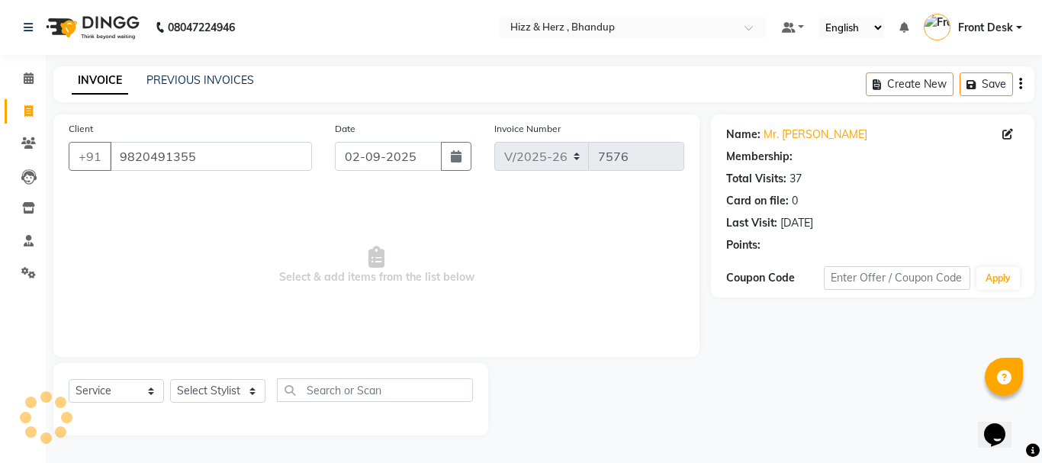
select select "1: Object"
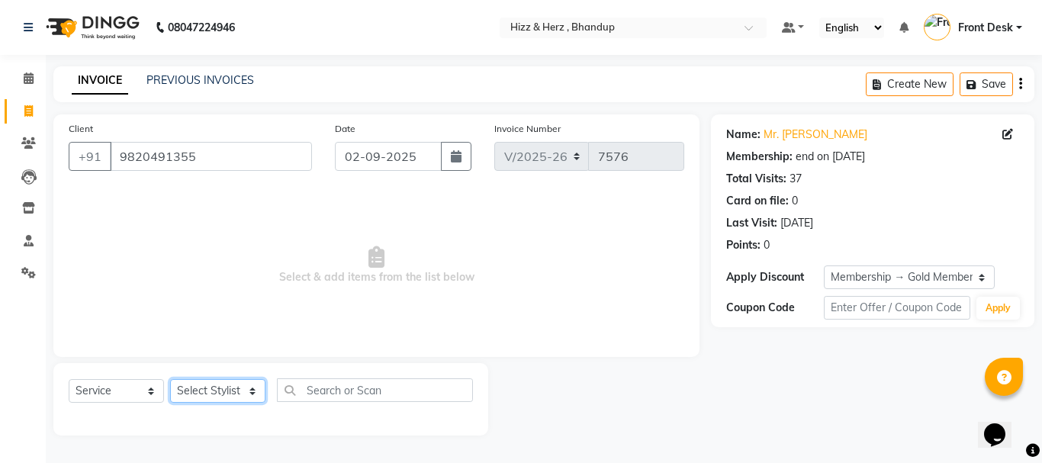
click at [227, 391] on select "Select Stylist Front Desk Gaurav Sharma HIZZ & HERZ 2 IRFAN AHMAD Jigna Goswami…" at bounding box center [217, 391] width 95 height 24
select select "9146"
click at [170, 379] on select "Select Stylist Front Desk Gaurav Sharma HIZZ & HERZ 2 IRFAN AHMAD Jigna Goswami…" at bounding box center [217, 391] width 95 height 24
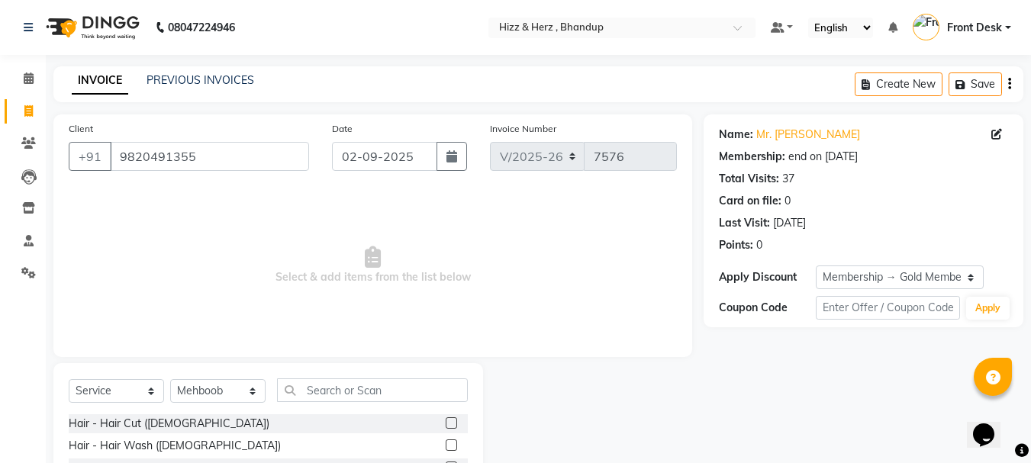
click at [446, 425] on label at bounding box center [451, 422] width 11 height 11
click at [446, 425] on input "checkbox" at bounding box center [451, 424] width 10 height 10
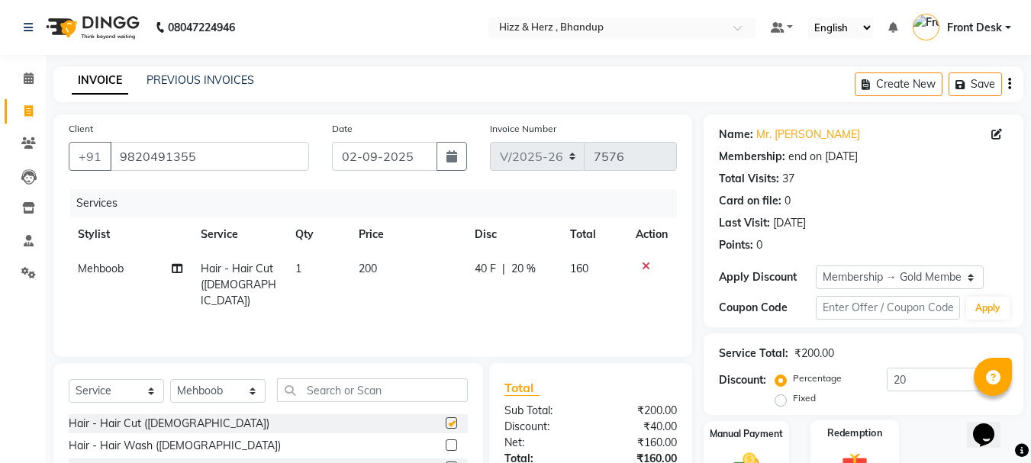
checkbox input "false"
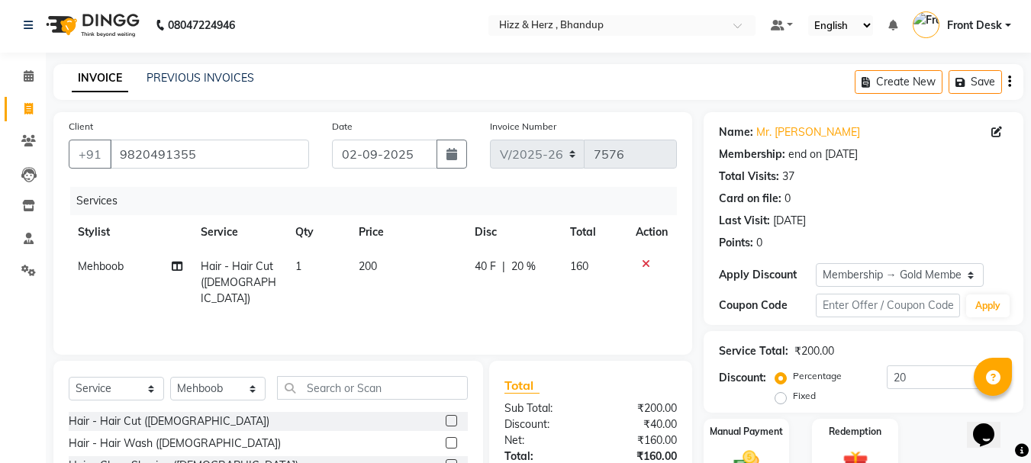
scroll to position [148, 0]
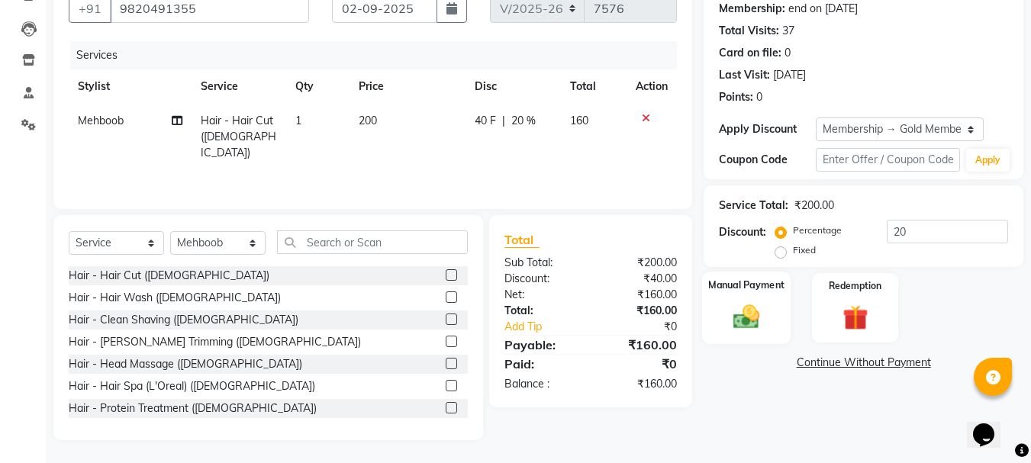
click at [751, 309] on img at bounding box center [746, 316] width 43 height 31
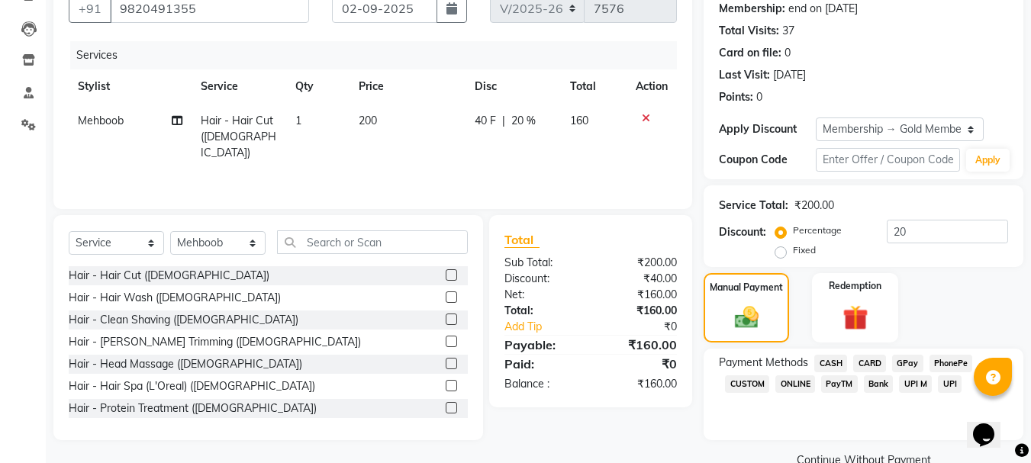
click at [843, 361] on span "CASH" at bounding box center [830, 364] width 33 height 18
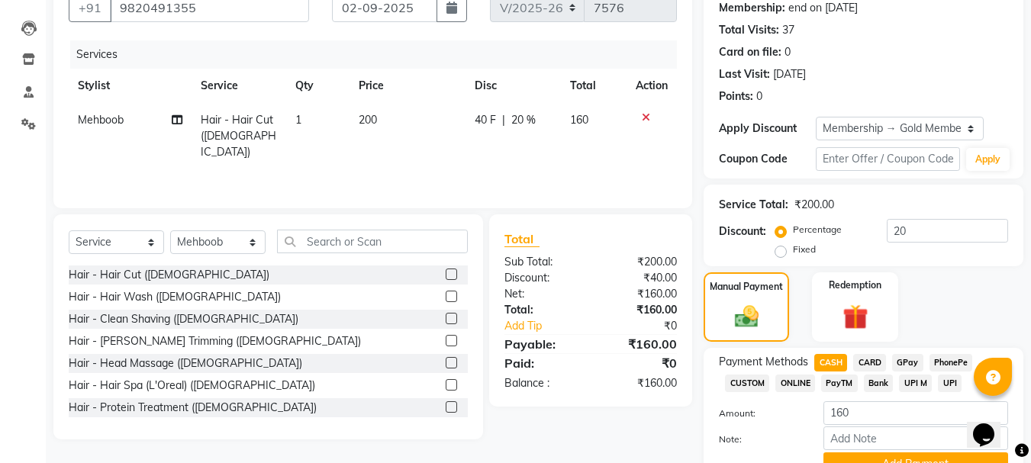
scroll to position [222, 0]
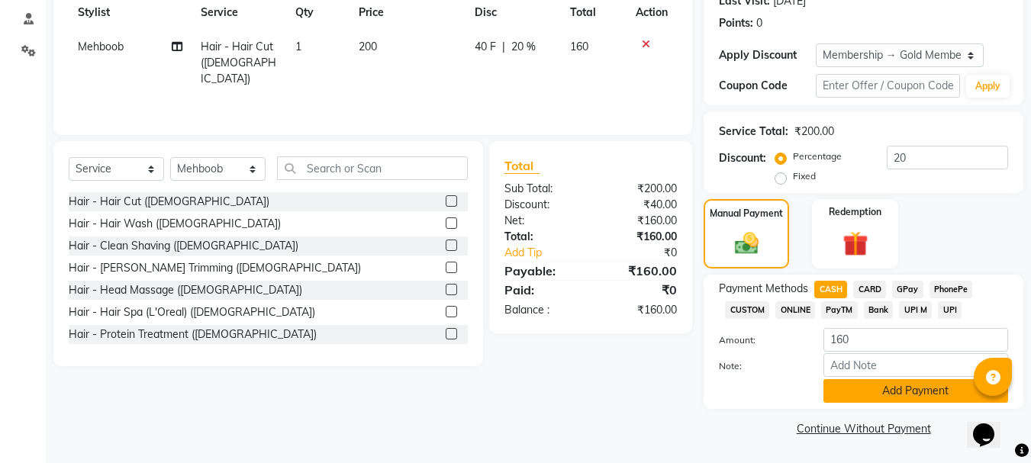
click at [869, 395] on button "Add Payment" at bounding box center [915, 391] width 185 height 24
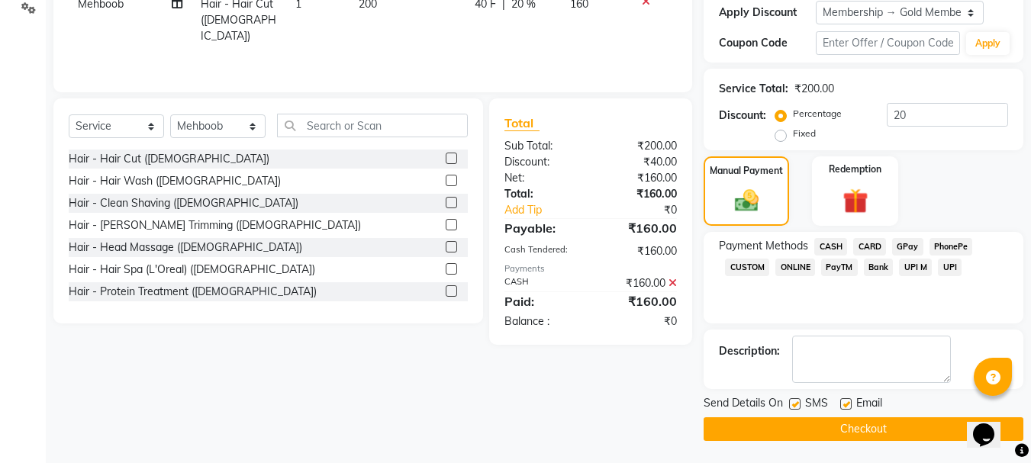
scroll to position [265, 0]
click at [928, 439] on button "Checkout" at bounding box center [863, 429] width 320 height 24
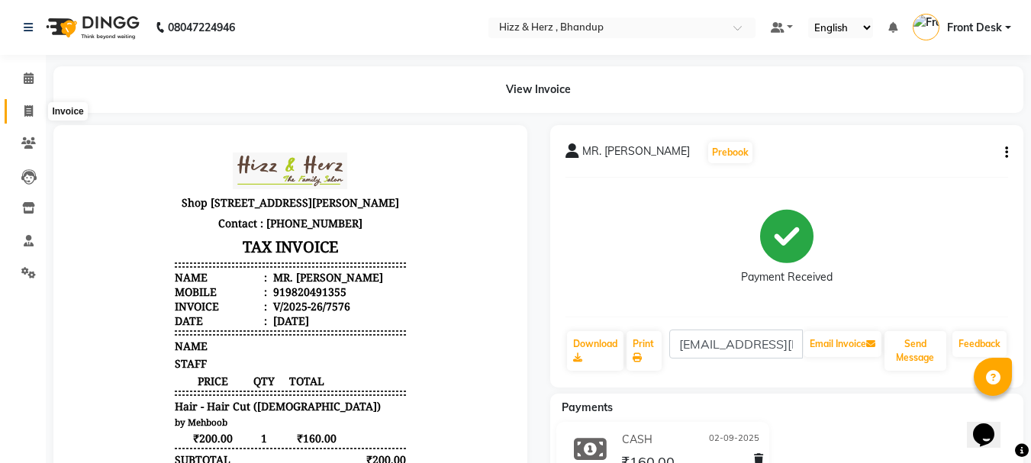
click at [30, 114] on icon at bounding box center [28, 110] width 8 height 11
select select "service"
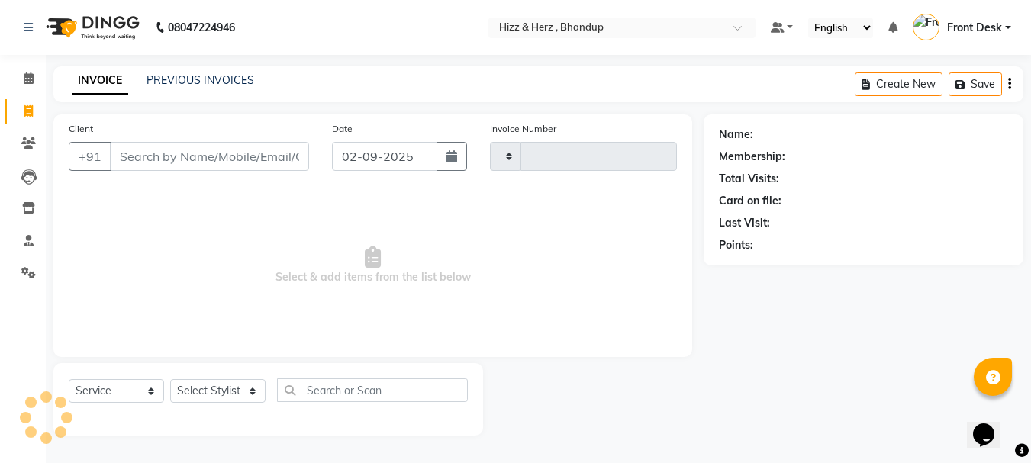
type input "7577"
select select "629"
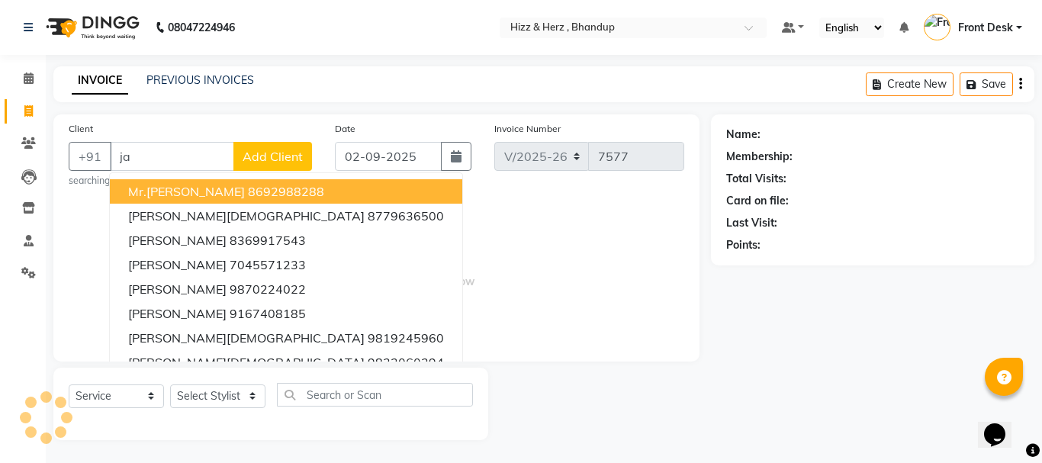
type input "j"
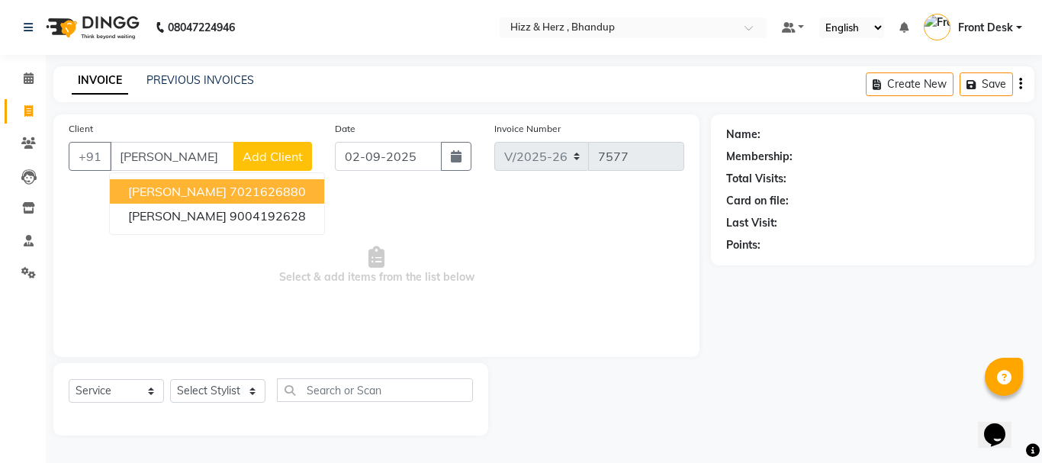
click at [198, 188] on span "[PERSON_NAME]" at bounding box center [177, 191] width 98 height 15
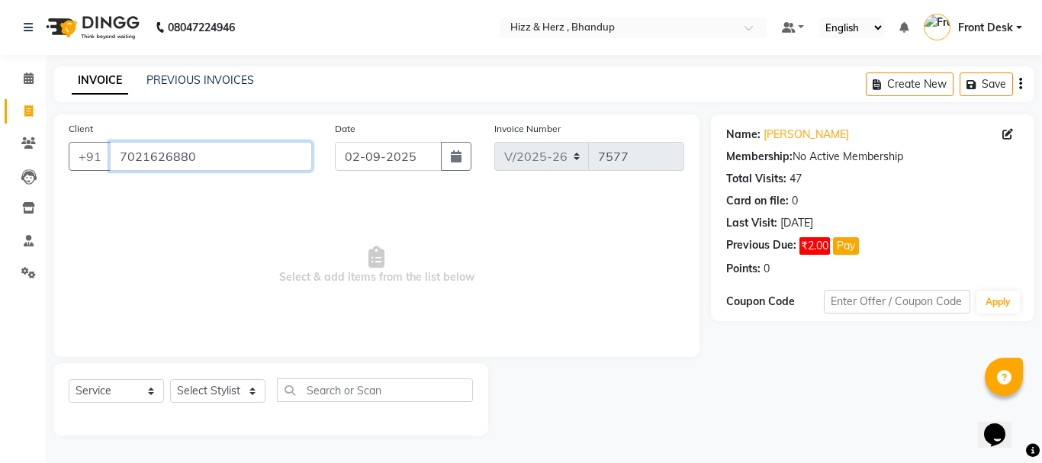
click at [233, 158] on input "7021626880" at bounding box center [211, 156] width 202 height 29
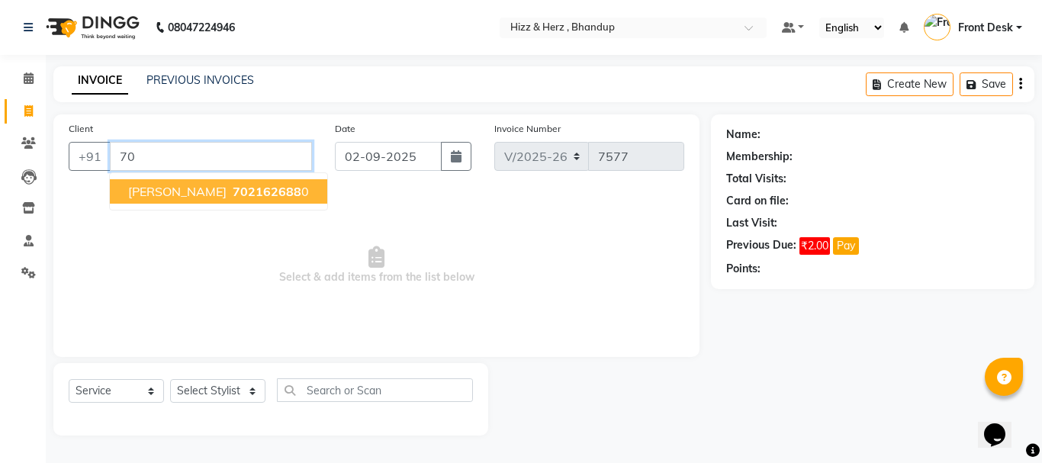
type input "7"
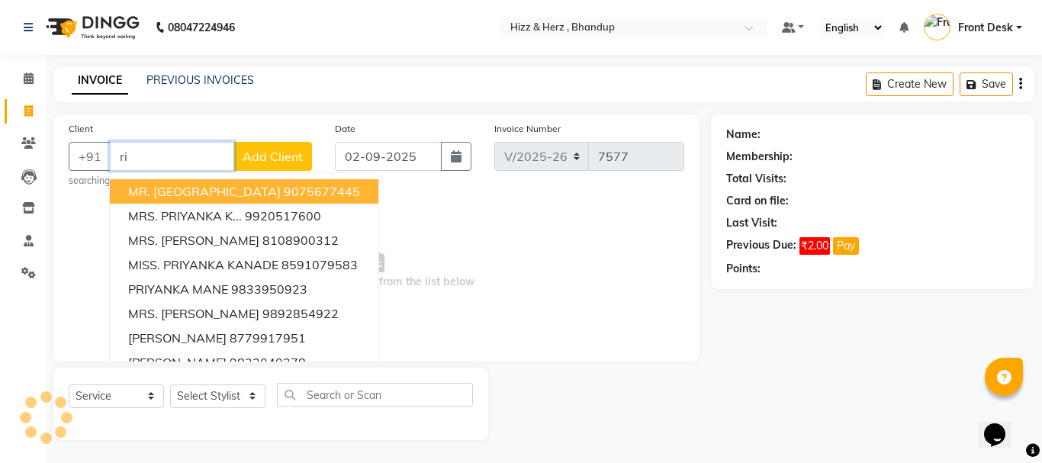
type input "r"
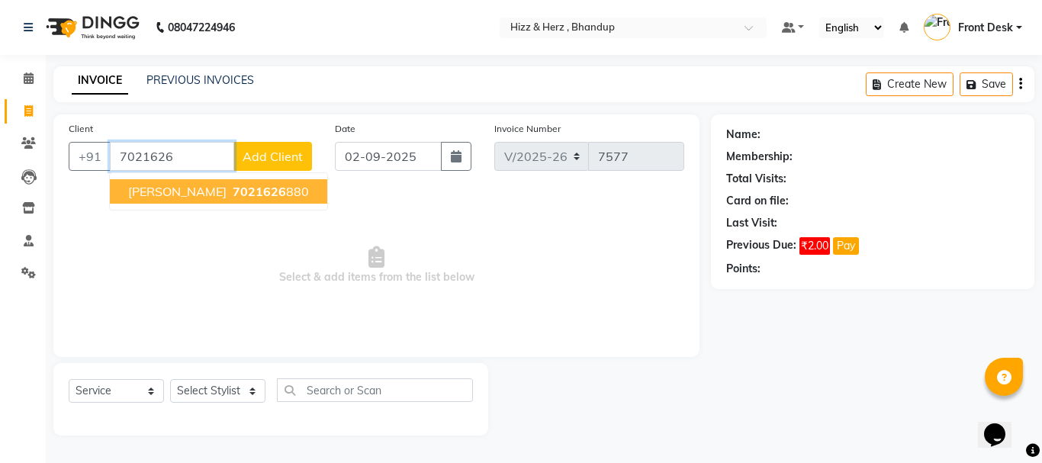
click at [236, 191] on span "7021626" at bounding box center [259, 191] width 53 height 15
type input "7021626880"
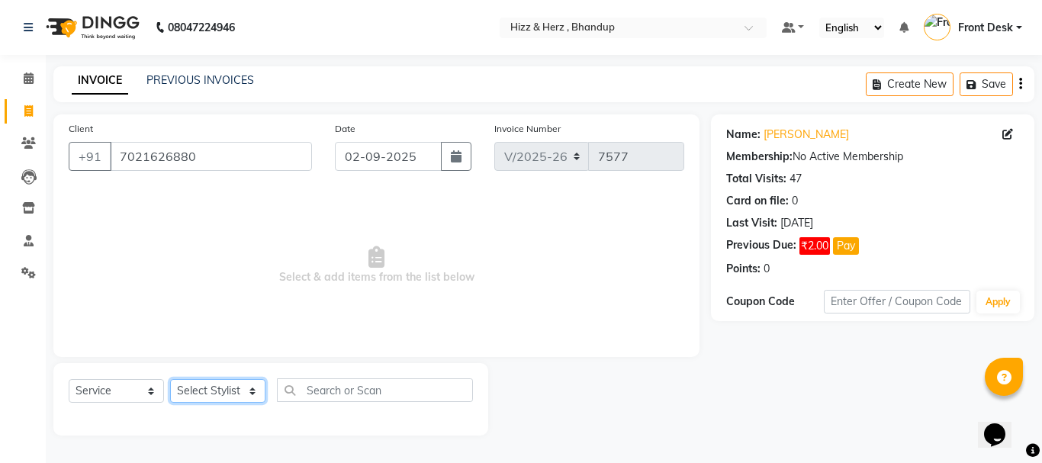
click at [219, 387] on select "Select Stylist Front Desk Gaurav Sharma HIZZ & HERZ 2 IRFAN AHMAD Jigna Goswami…" at bounding box center [217, 391] width 95 height 24
select select "26430"
click at [170, 379] on select "Select Stylist Front Desk Gaurav Sharma HIZZ & HERZ 2 IRFAN AHMAD Jigna Goswami…" at bounding box center [217, 391] width 95 height 24
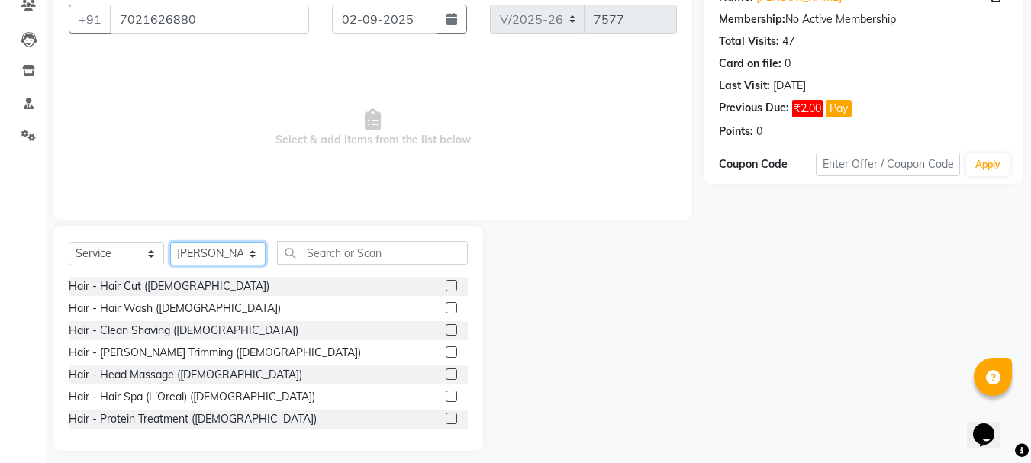
scroll to position [148, 0]
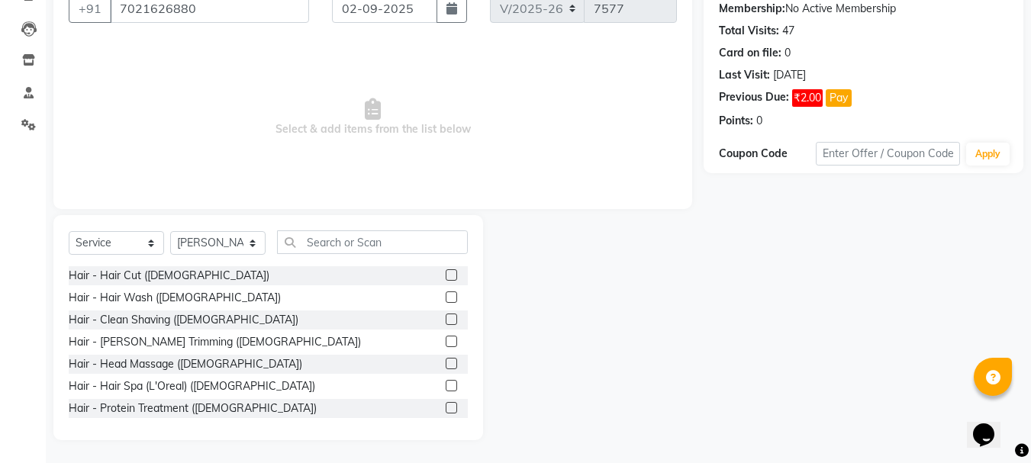
click at [446, 343] on label at bounding box center [451, 341] width 11 height 11
click at [446, 343] on input "checkbox" at bounding box center [451, 342] width 10 height 10
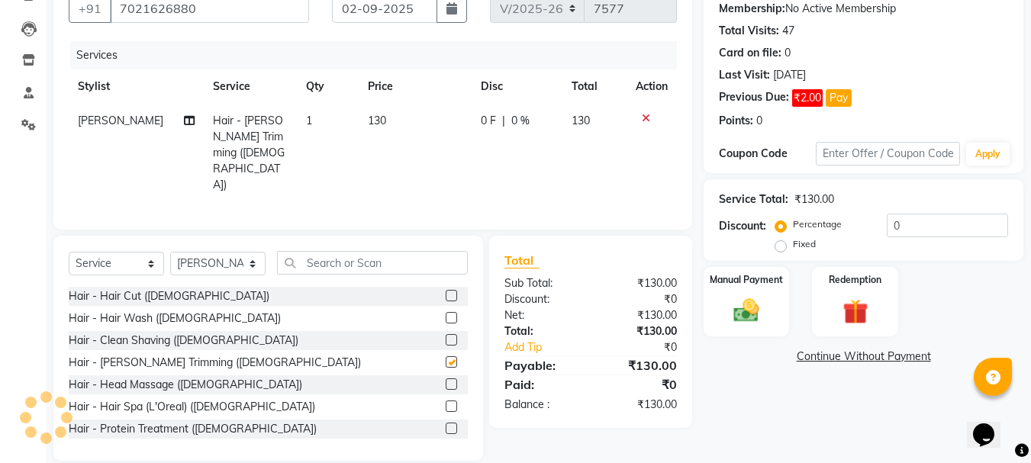
checkbox input "false"
click at [758, 307] on img at bounding box center [746, 310] width 43 height 31
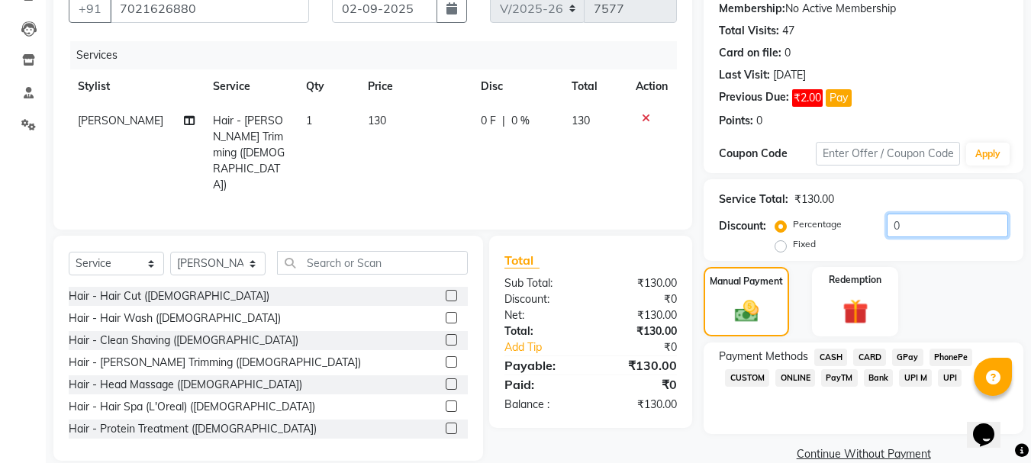
click at [903, 226] on input "0" at bounding box center [947, 226] width 121 height 24
type input "20"
click at [907, 356] on span "GPay" at bounding box center [907, 358] width 31 height 18
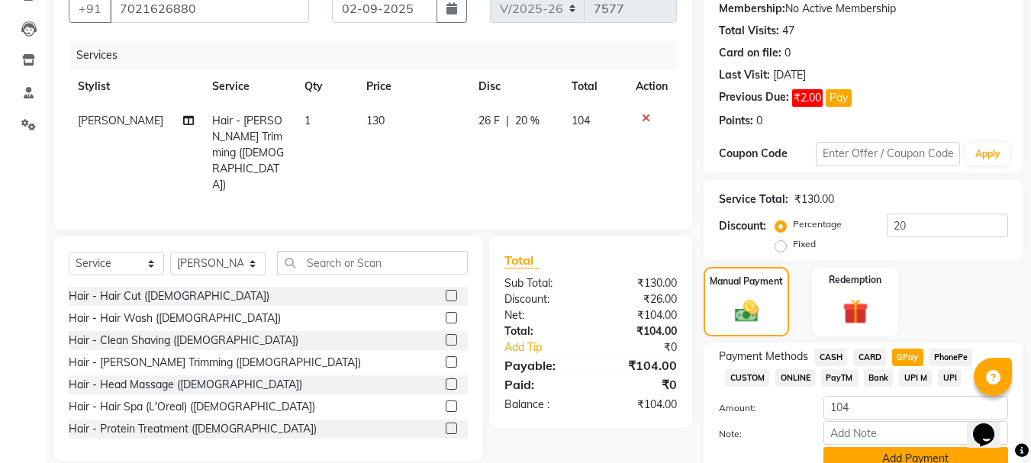
click at [919, 452] on button "Add Payment" at bounding box center [915, 459] width 185 height 24
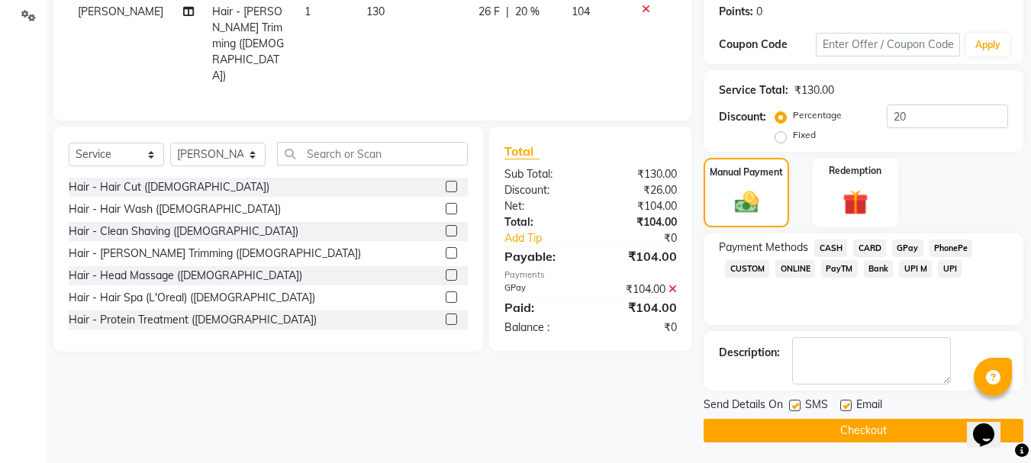
scroll to position [259, 0]
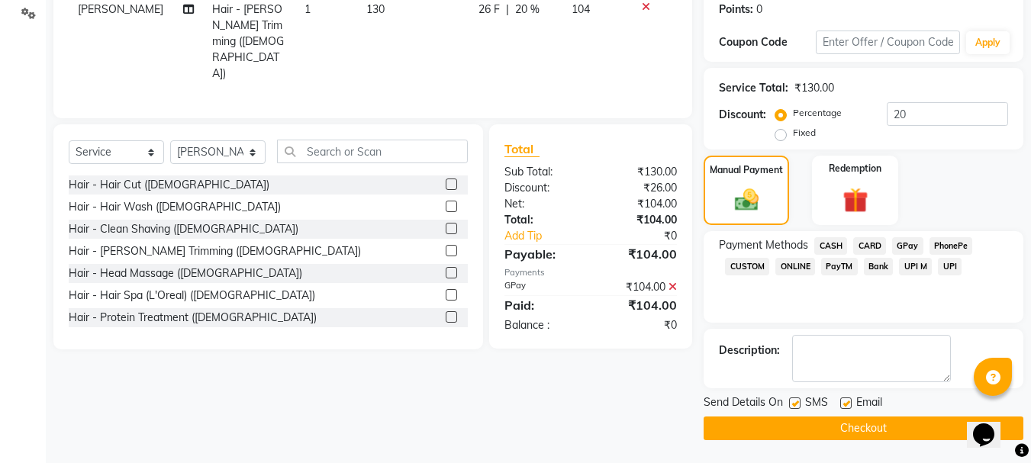
click at [903, 423] on button "Checkout" at bounding box center [863, 429] width 320 height 24
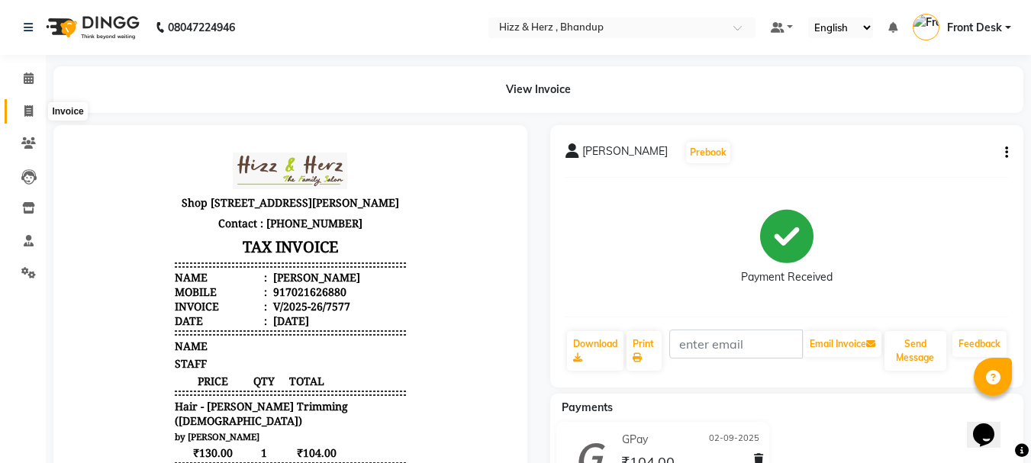
click at [32, 109] on icon at bounding box center [28, 110] width 8 height 11
select select "service"
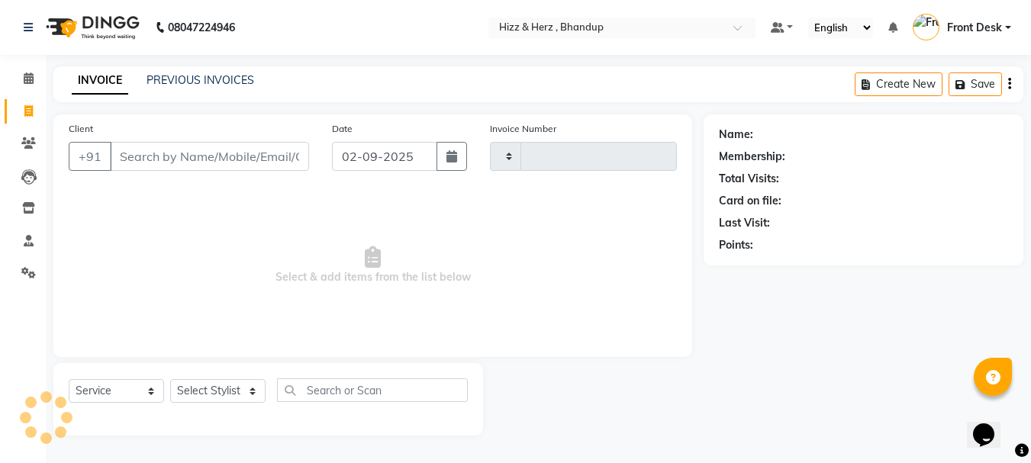
type input "7578"
select select "629"
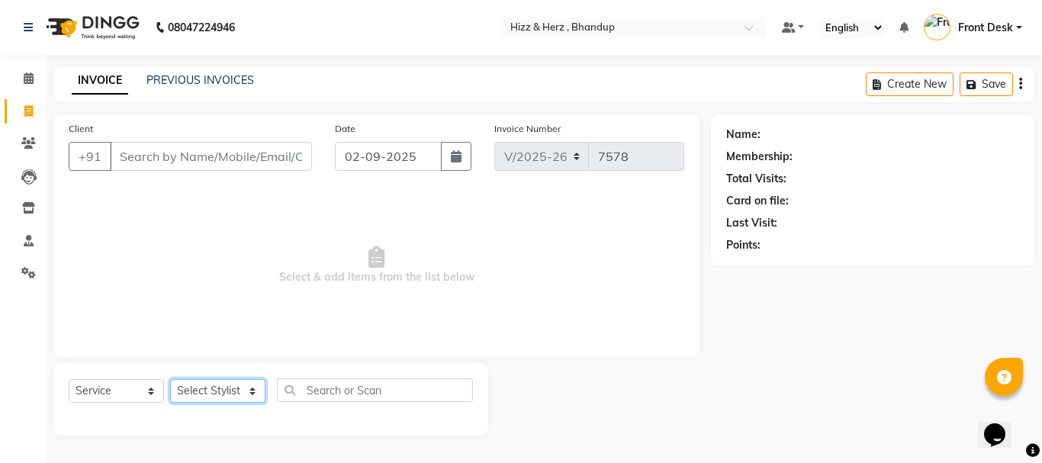
click at [231, 384] on select "Select Stylist Front Desk Gaurav Sharma HIZZ & HERZ 2 IRFAN AHMAD Jigna Goswami…" at bounding box center [217, 391] width 95 height 24
select select "26430"
click at [170, 379] on select "Select Stylist Front Desk Gaurav Sharma HIZZ & HERZ 2 IRFAN AHMAD Jigna Goswami…" at bounding box center [217, 391] width 95 height 24
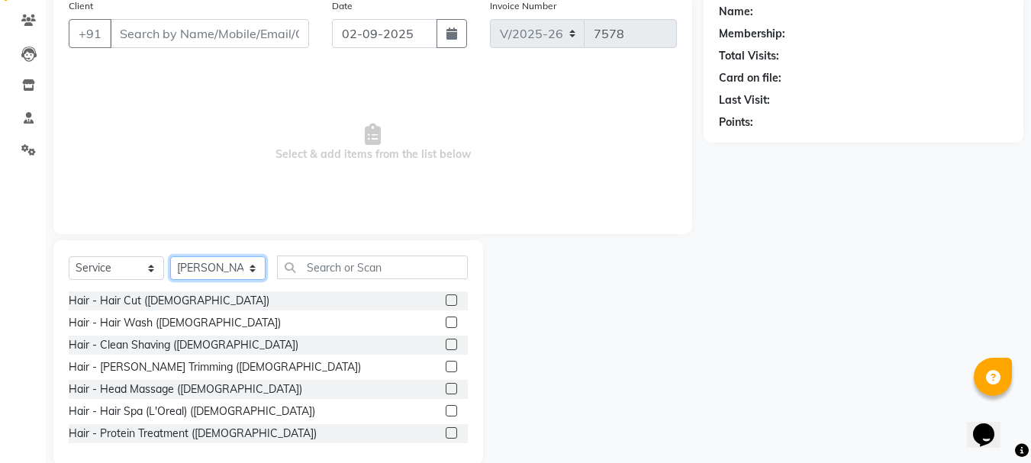
scroll to position [148, 0]
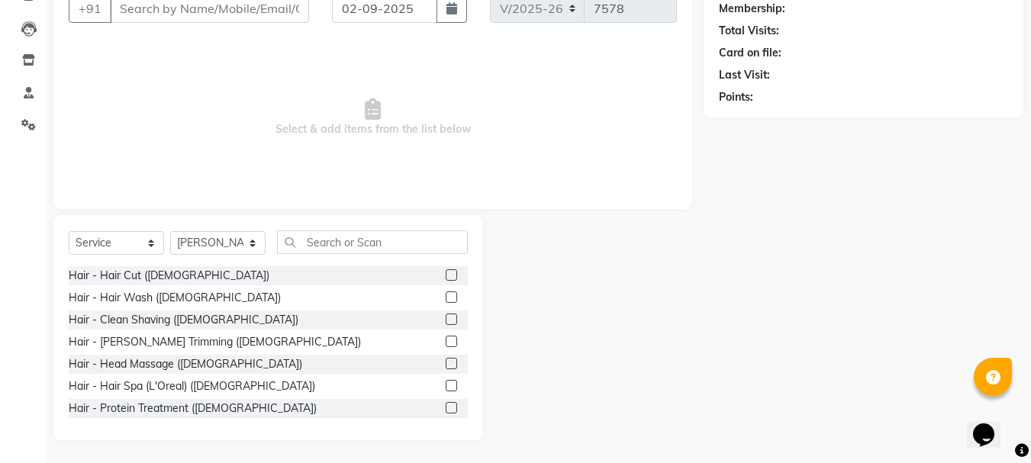
click at [446, 337] on label at bounding box center [451, 341] width 11 height 11
click at [446, 337] on input "checkbox" at bounding box center [451, 342] width 10 height 10
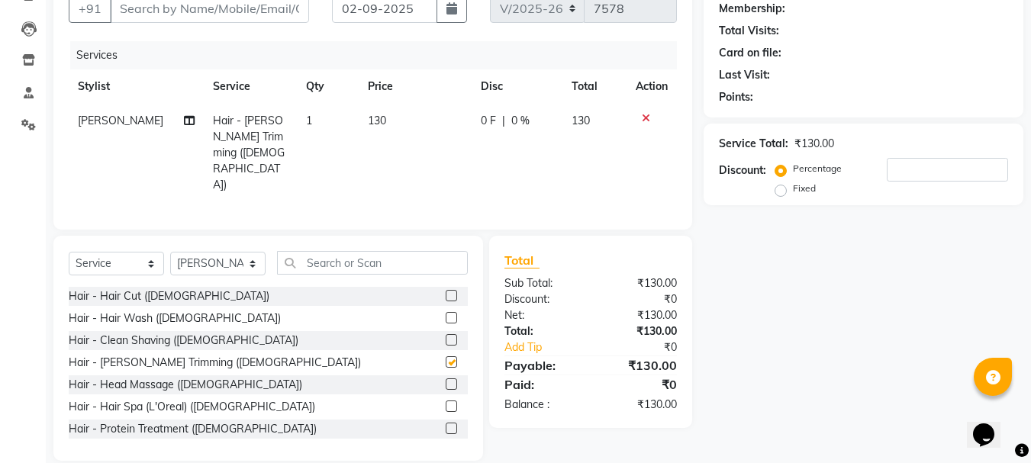
checkbox input "false"
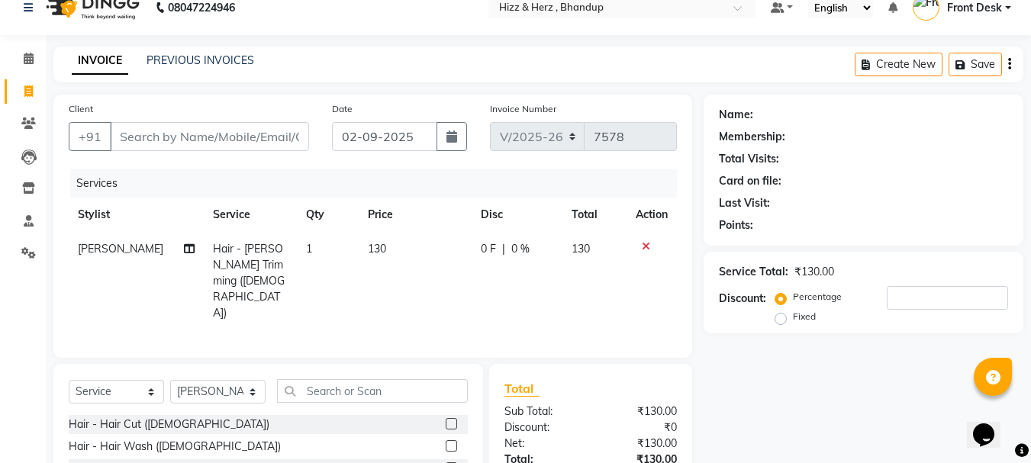
scroll to position [0, 0]
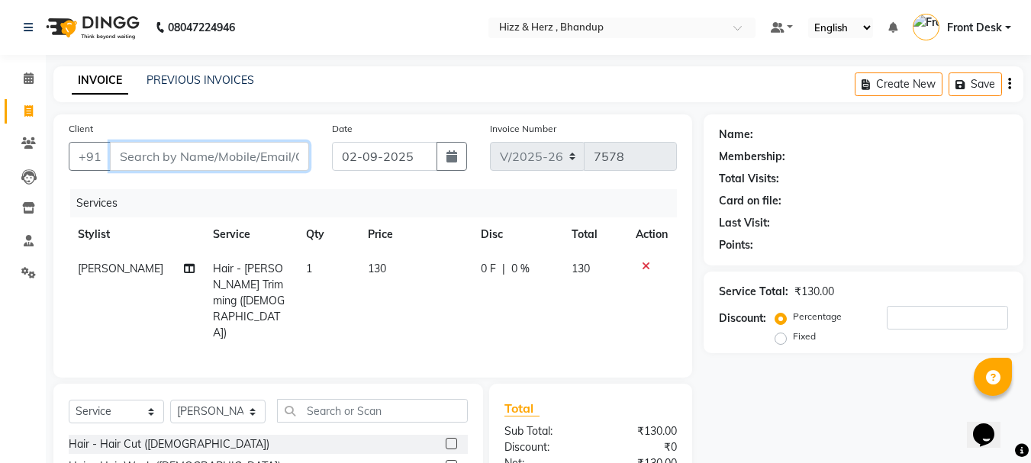
click at [204, 155] on input "Client" at bounding box center [209, 156] width 199 height 29
type input "9"
type input "0"
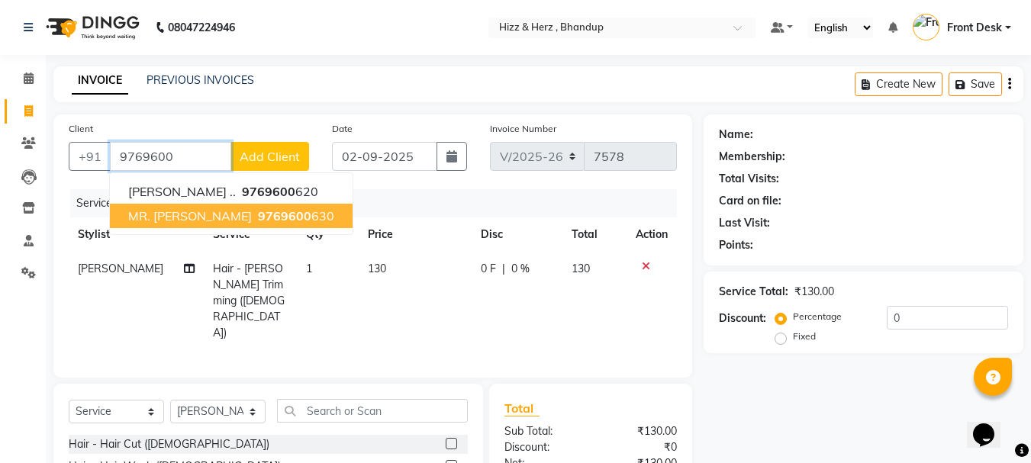
click at [257, 205] on button "MR. RAJENDER SINGH 9769600 630" at bounding box center [231, 216] width 243 height 24
type input "9769600630"
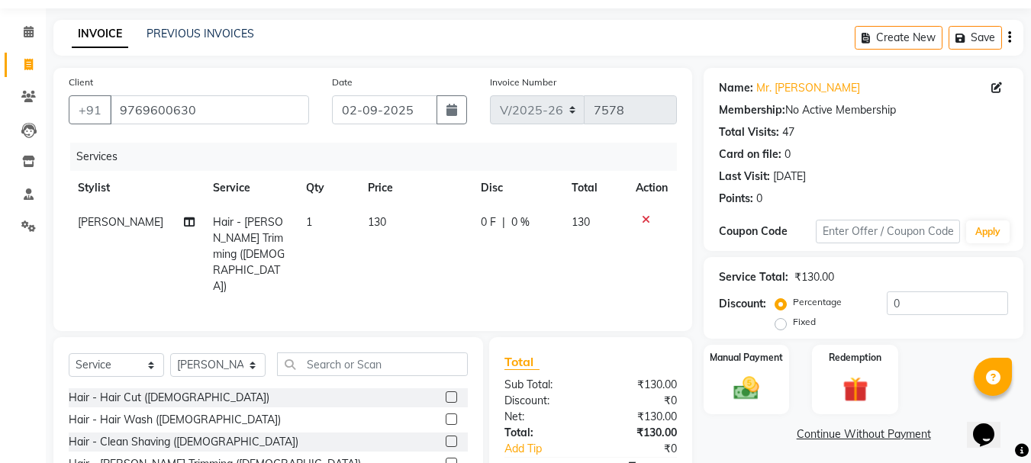
scroll to position [76, 0]
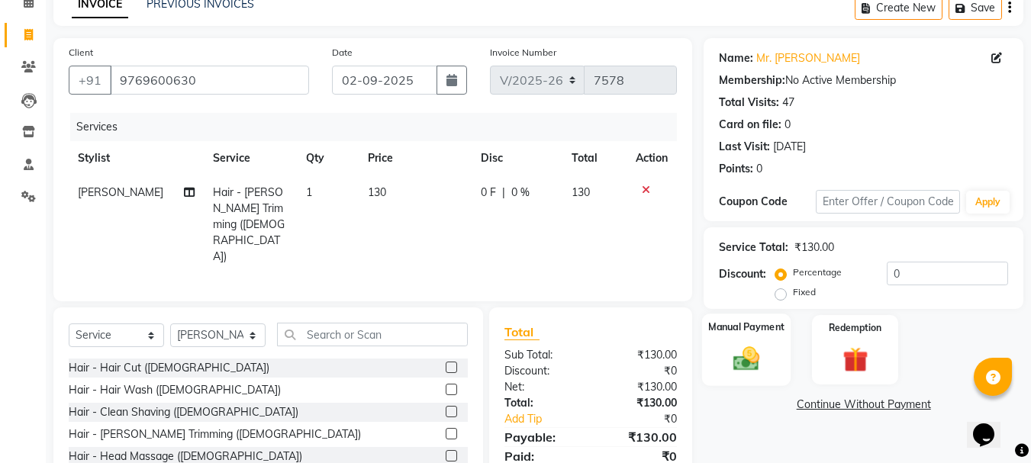
click at [744, 359] on img at bounding box center [746, 358] width 43 height 31
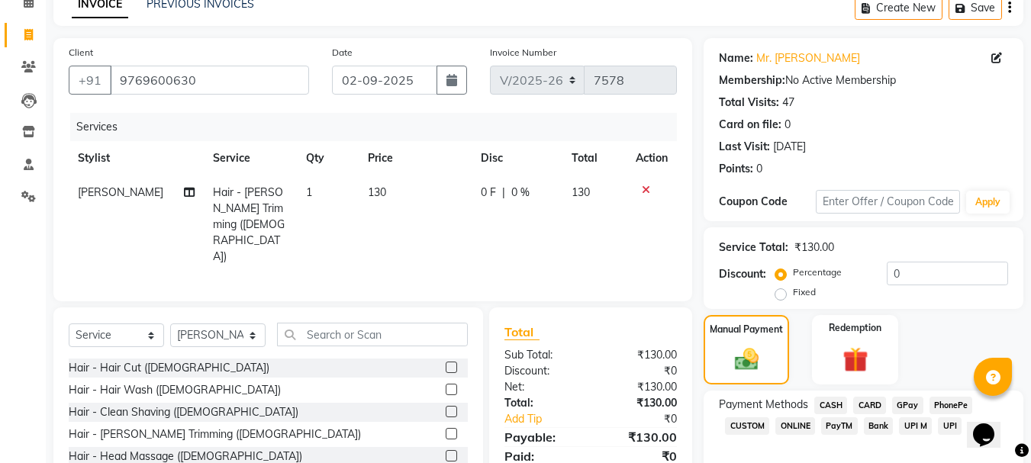
click at [832, 410] on span "CASH" at bounding box center [830, 406] width 33 height 18
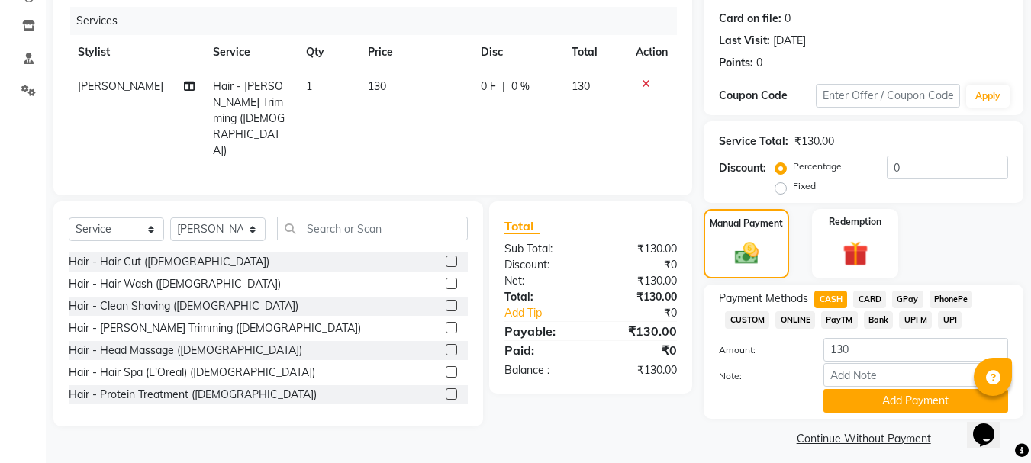
scroll to position [192, 0]
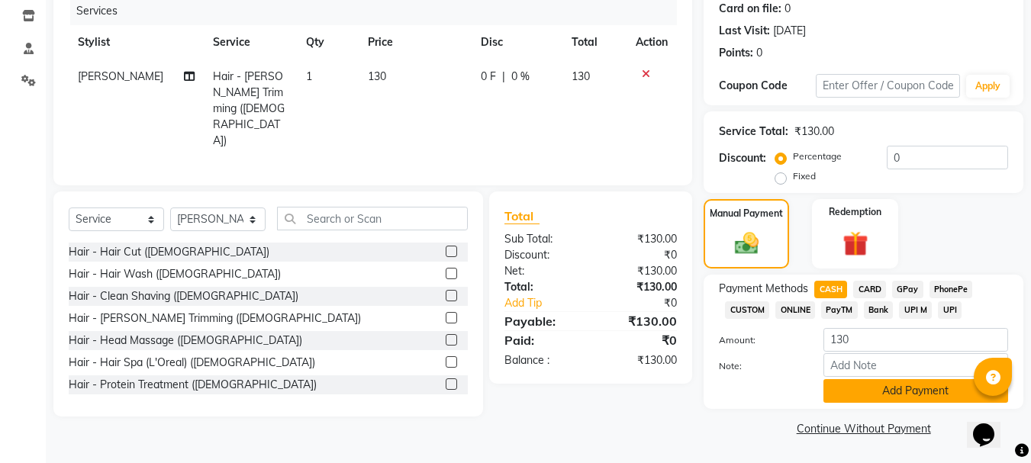
click at [831, 396] on button "Add Payment" at bounding box center [915, 391] width 185 height 24
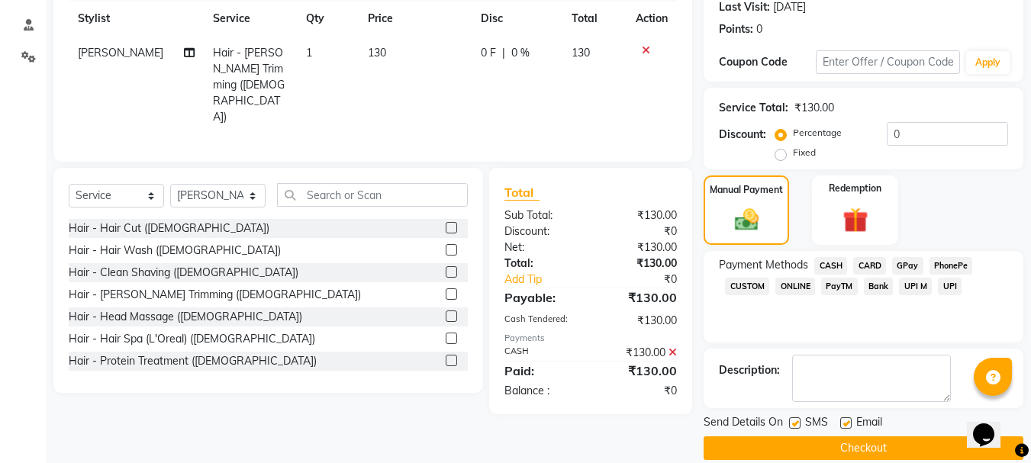
scroll to position [236, 0]
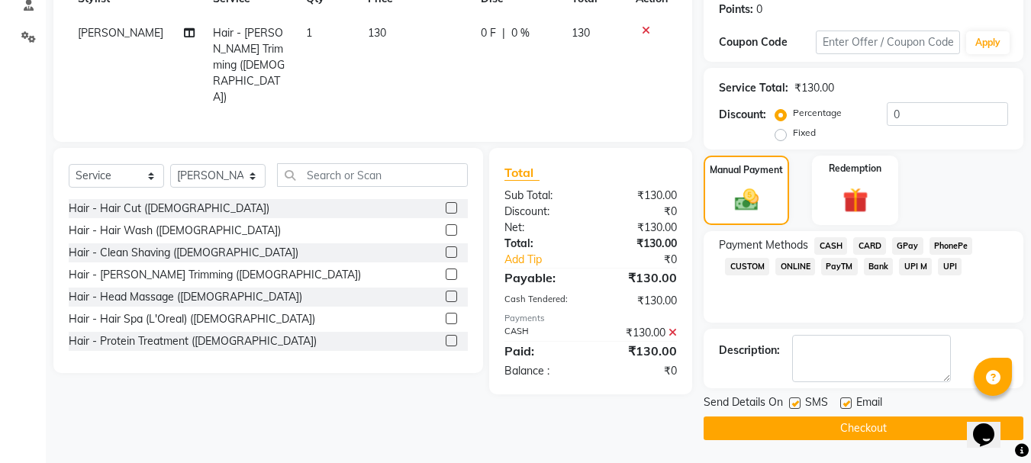
click at [813, 427] on button "Checkout" at bounding box center [863, 429] width 320 height 24
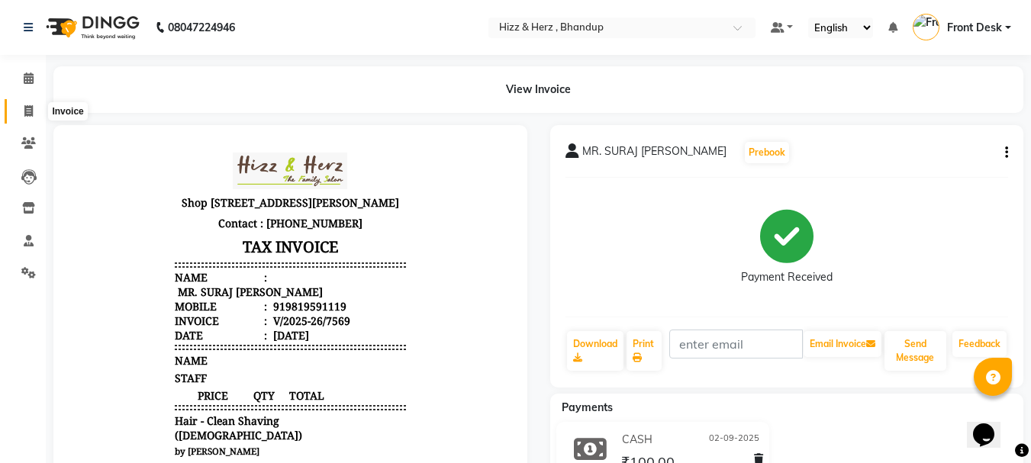
click at [32, 113] on icon at bounding box center [28, 110] width 8 height 11
select select "service"
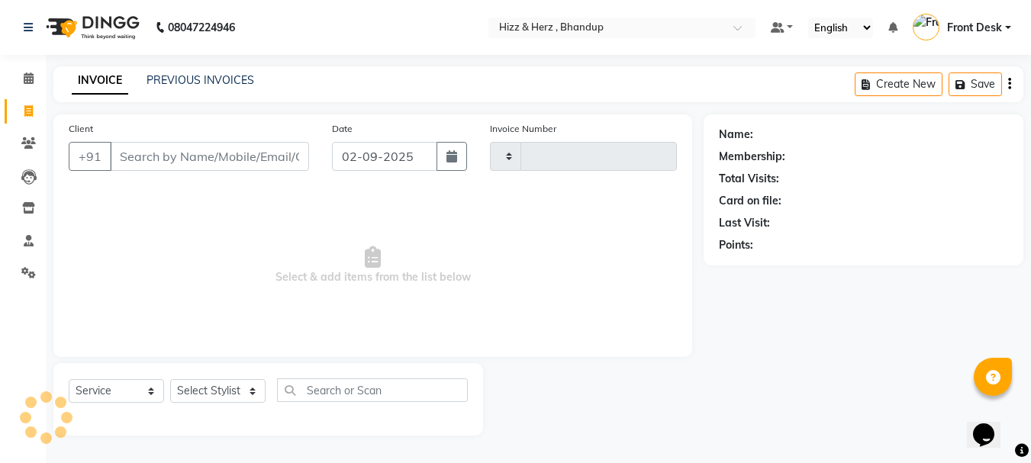
type input "7572"
select select "629"
click at [237, 390] on select "Select Stylist Front Desk [PERSON_NAME] HIZZ & HERZ 2 [PERSON_NAME] [PERSON_NAM…" at bounding box center [217, 391] width 95 height 24
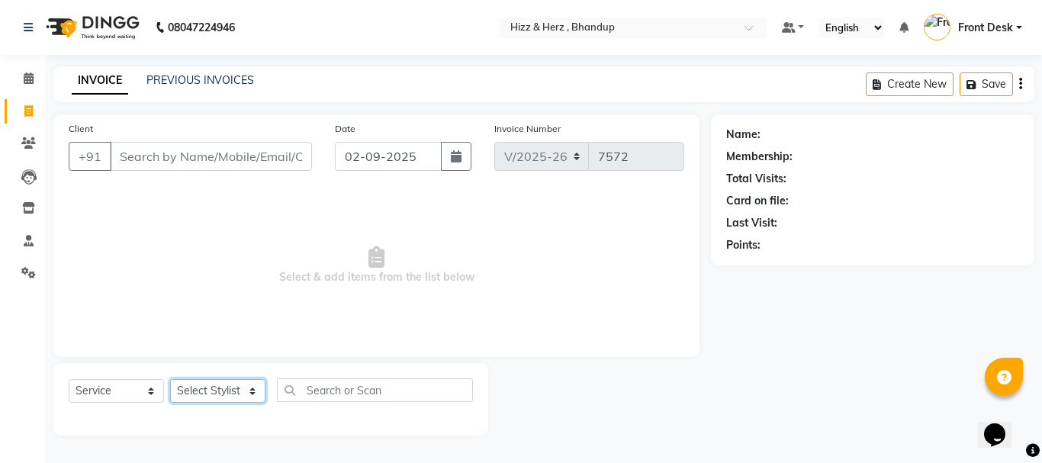
select select "24395"
click at [170, 379] on select "Select Stylist Front Desk [PERSON_NAME] HIZZ & HERZ 2 [PERSON_NAME] [PERSON_NAM…" at bounding box center [217, 391] width 95 height 24
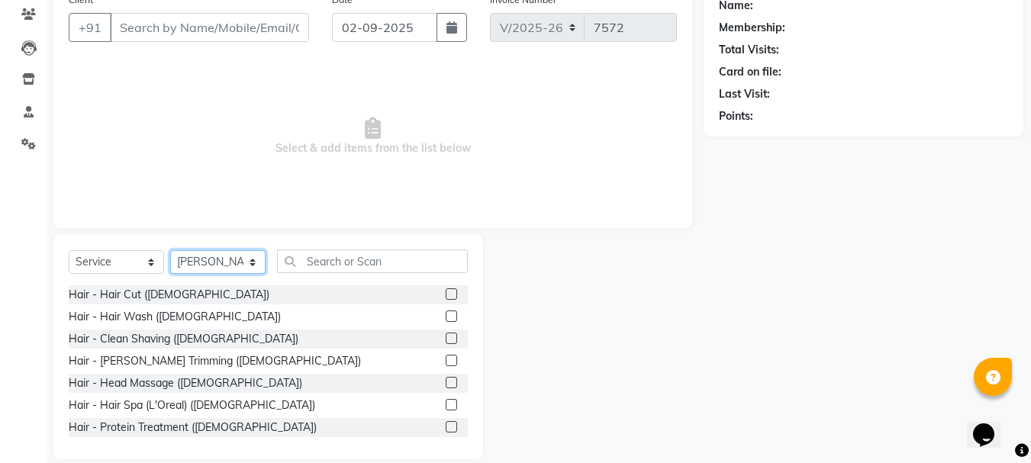
scroll to position [148, 0]
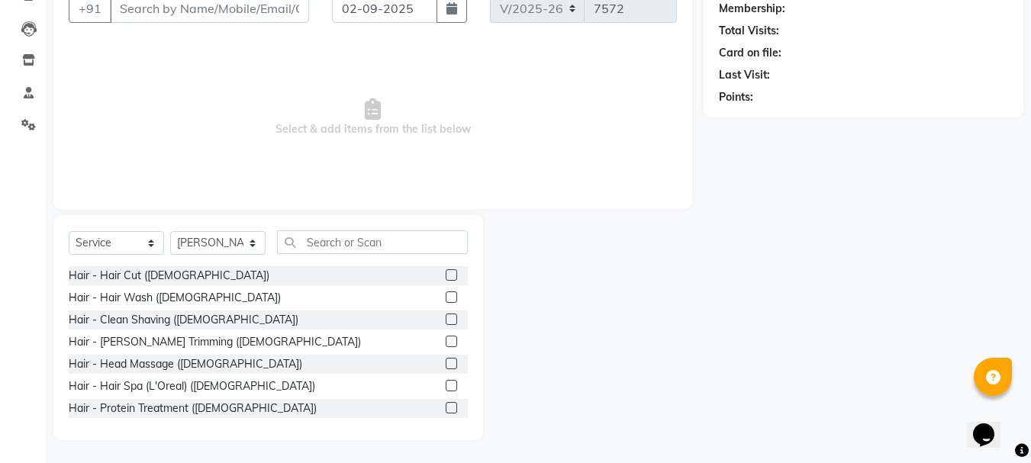
click at [446, 340] on label at bounding box center [451, 341] width 11 height 11
click at [446, 340] on input "checkbox" at bounding box center [451, 342] width 10 height 10
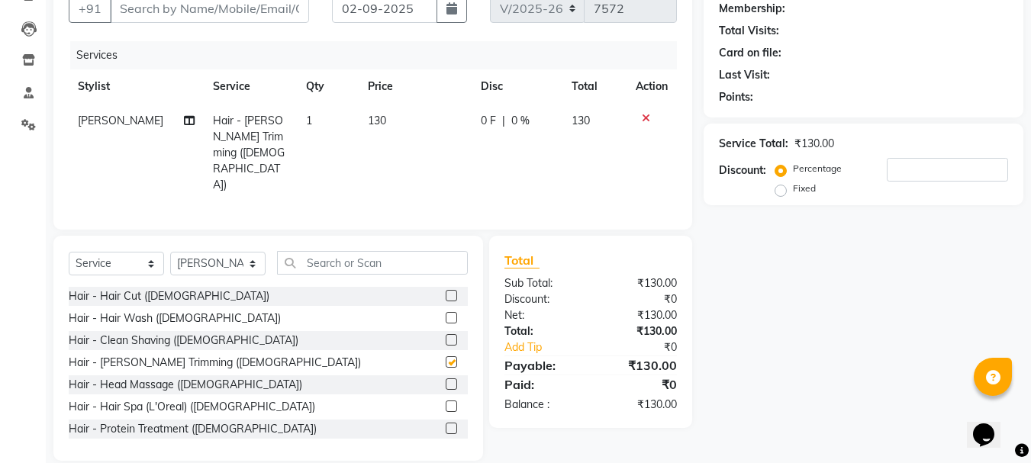
checkbox input "false"
click at [446, 312] on label at bounding box center [451, 317] width 11 height 11
click at [446, 314] on input "checkbox" at bounding box center [451, 319] width 10 height 10
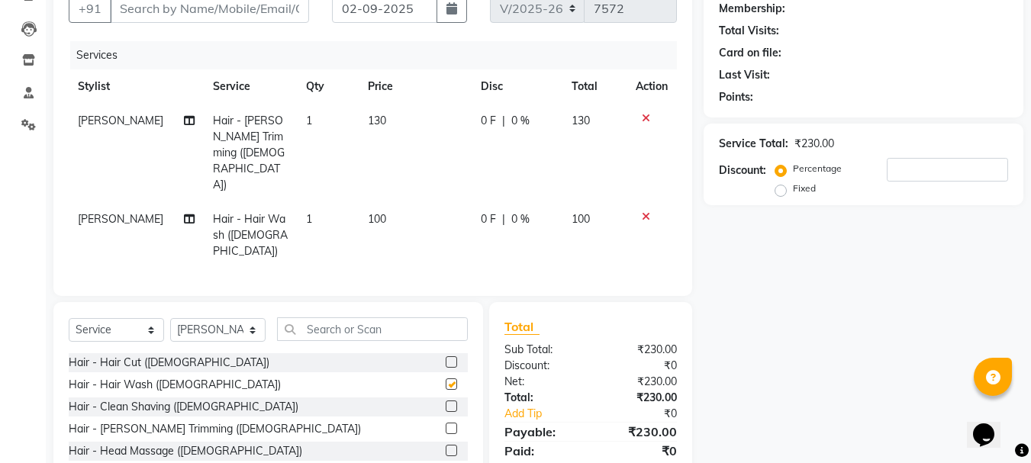
checkbox input "false"
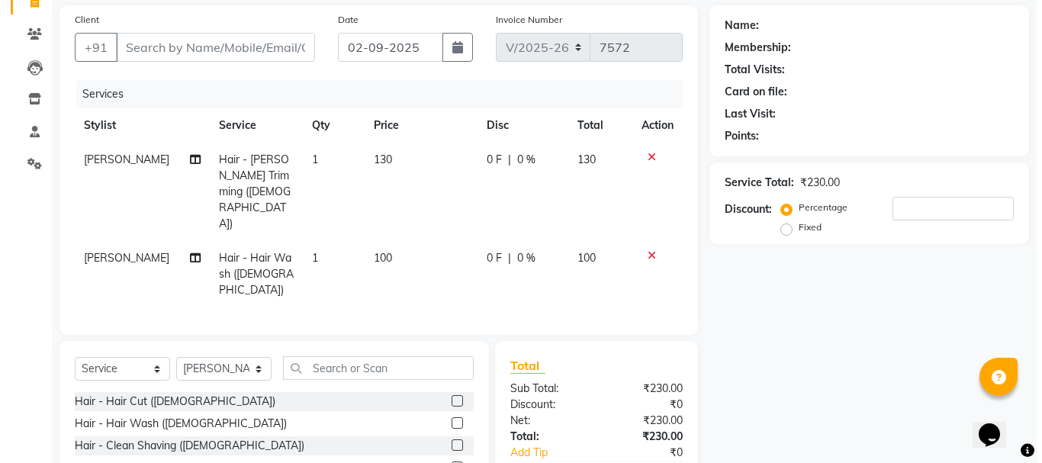
scroll to position [72, 0]
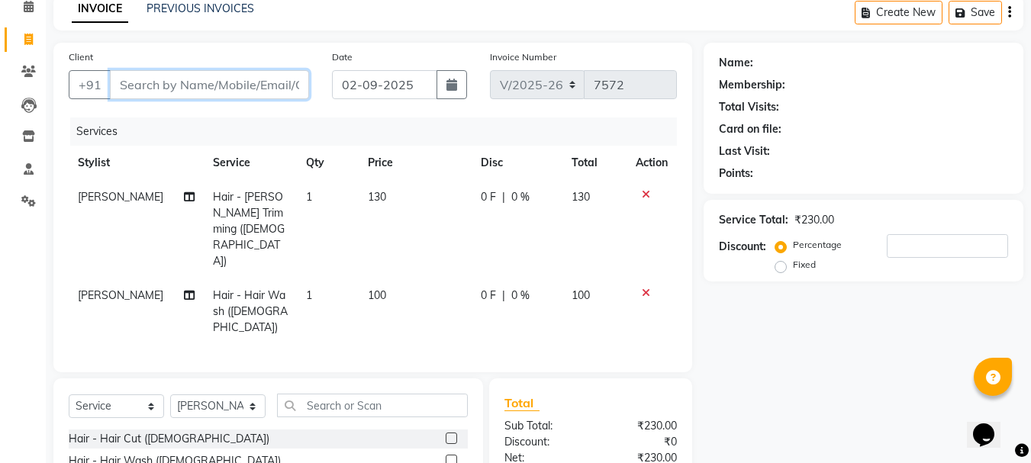
click at [262, 82] on input "Client" at bounding box center [209, 84] width 199 height 29
type input "9"
type input "0"
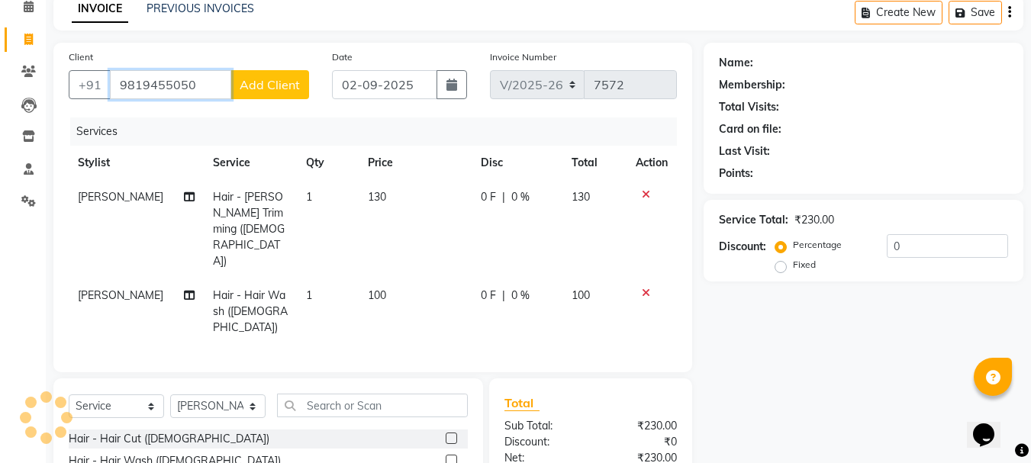
type input "9819455050"
click at [267, 93] on button "Add Client" at bounding box center [269, 84] width 79 height 29
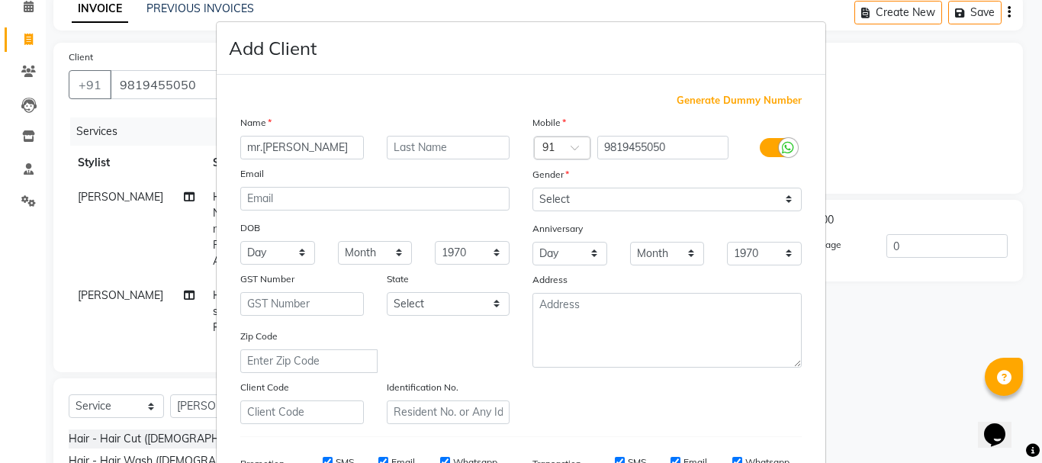
type input "mr.[PERSON_NAME]"
click at [401, 140] on input "text" at bounding box center [449, 148] width 124 height 24
type input "k."
click at [571, 195] on select "Select Male Female Other Prefer Not To Say" at bounding box center [667, 200] width 269 height 24
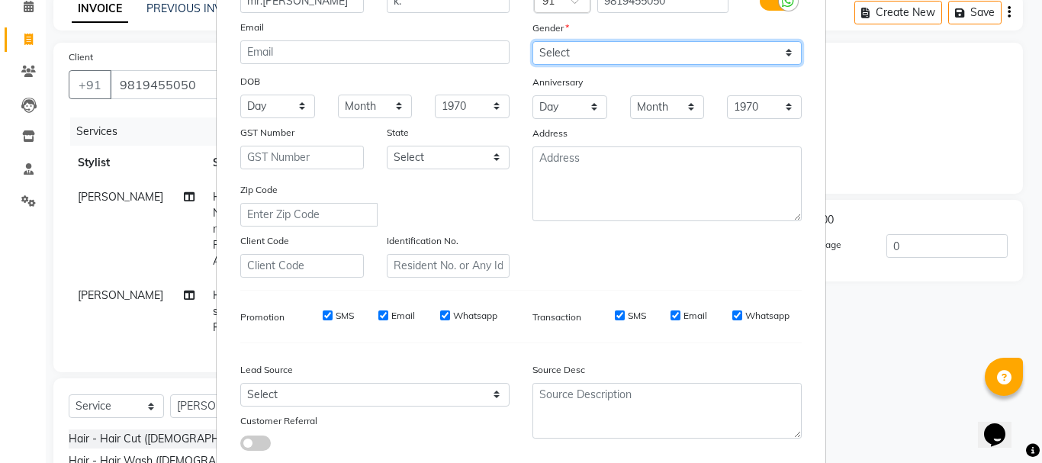
scroll to position [153, 0]
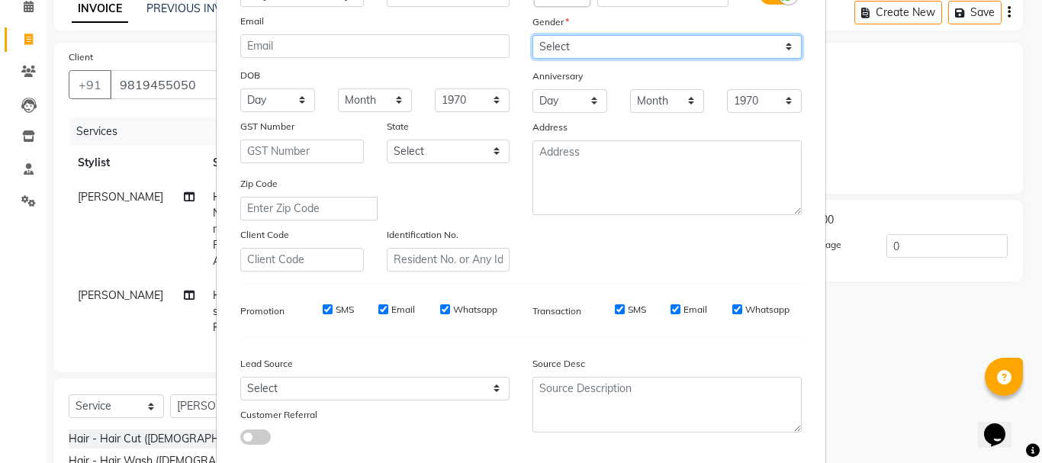
click at [583, 52] on select "Select Male Female Other Prefer Not To Say" at bounding box center [667, 47] width 269 height 24
select select "male"
click at [533, 35] on select "Select Male Female Other Prefer Not To Say" at bounding box center [667, 47] width 269 height 24
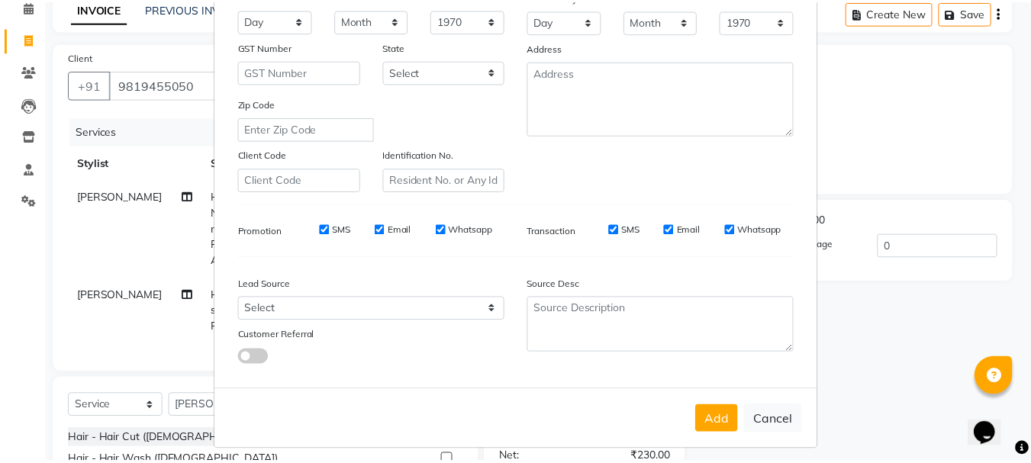
scroll to position [241, 0]
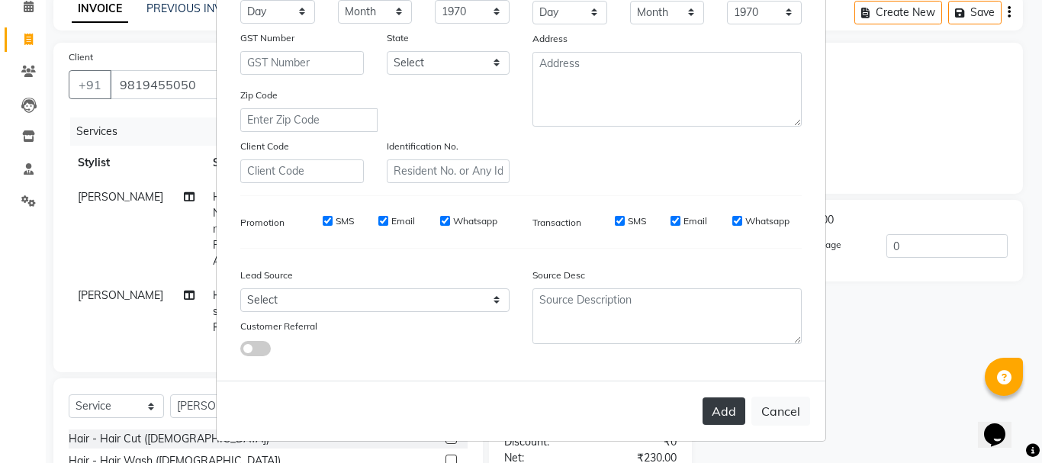
click at [706, 409] on button "Add" at bounding box center [724, 410] width 43 height 27
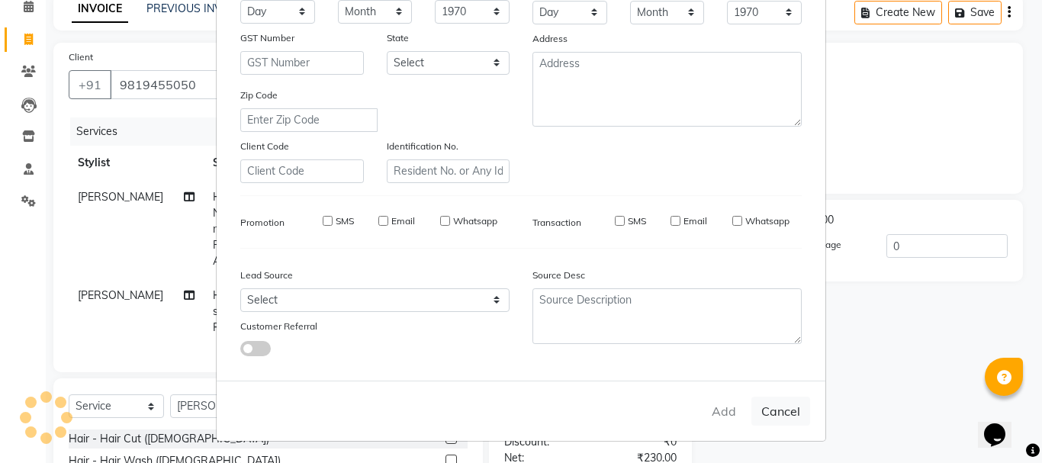
select select
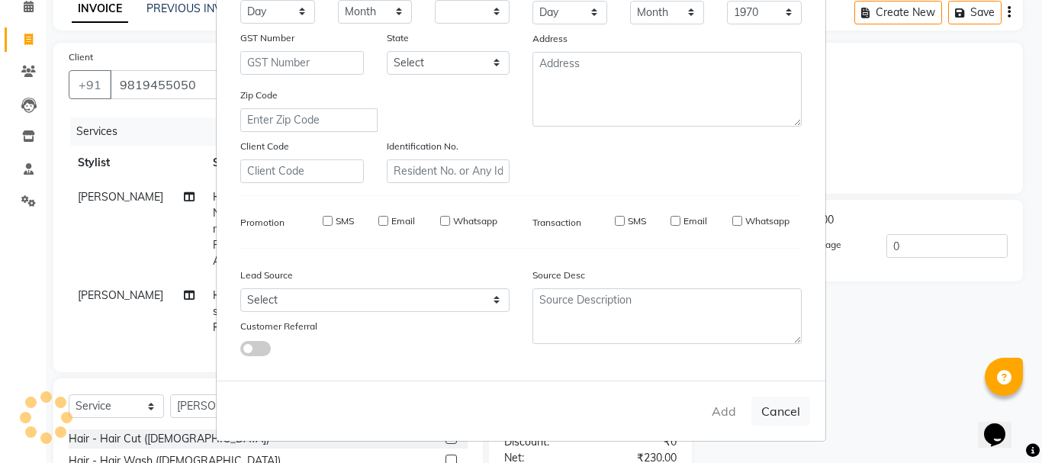
select select
checkbox input "false"
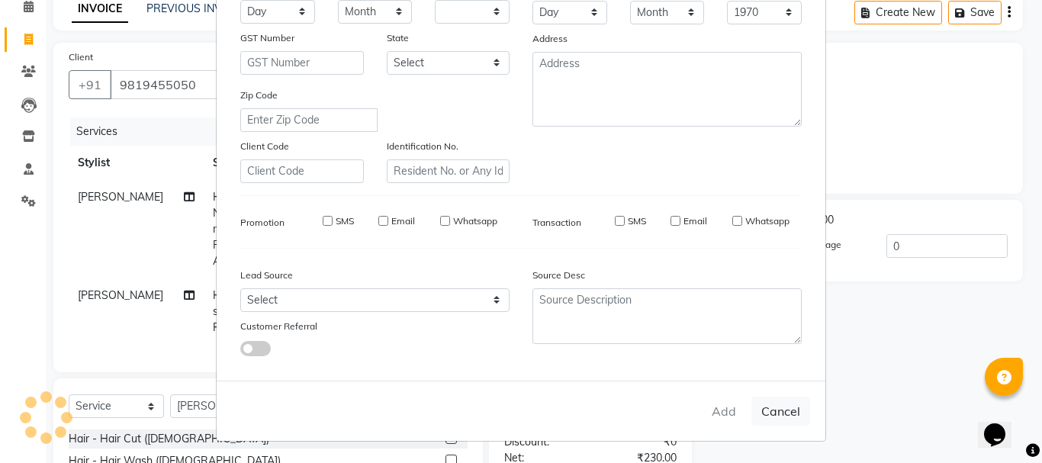
checkbox input "false"
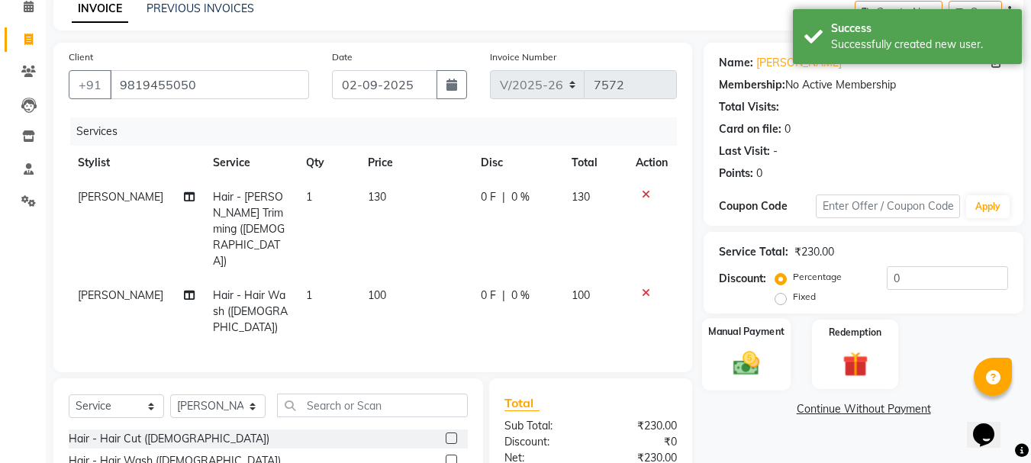
click at [735, 359] on img at bounding box center [746, 363] width 43 height 31
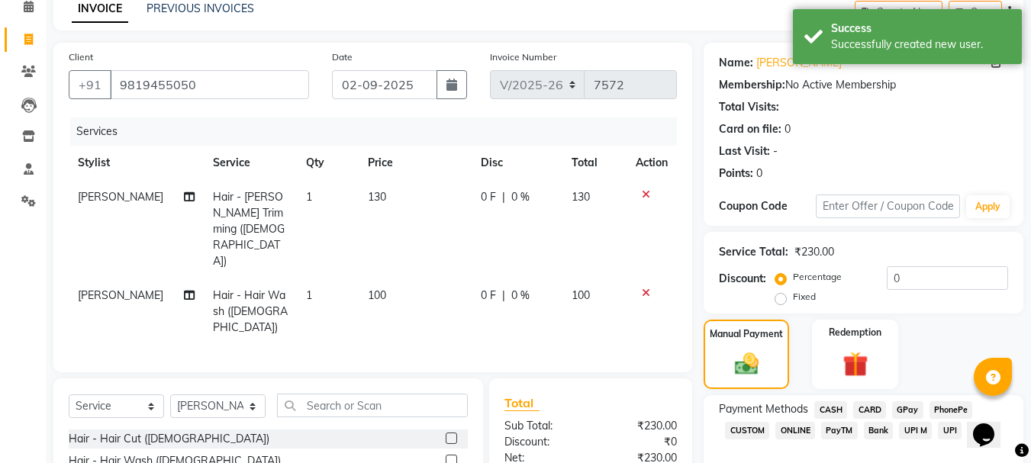
click at [897, 407] on span "GPay" at bounding box center [907, 410] width 31 height 18
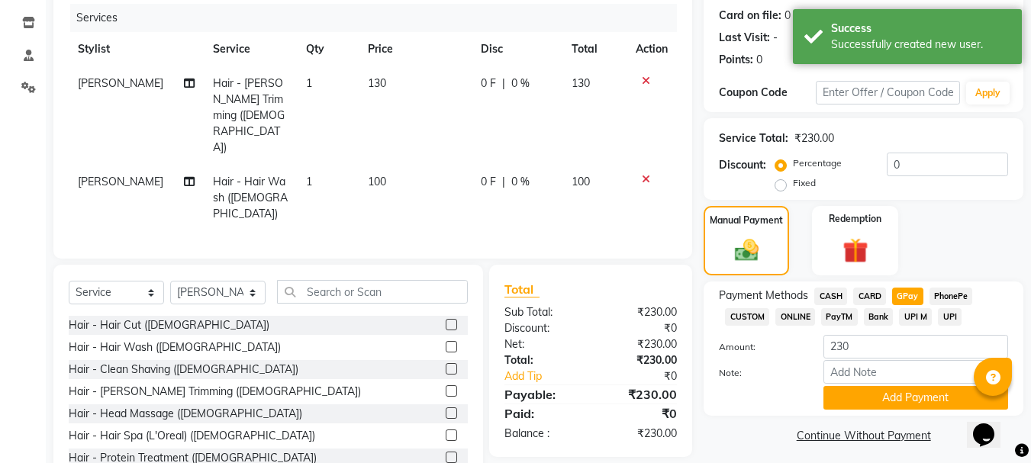
scroll to position [192, 0]
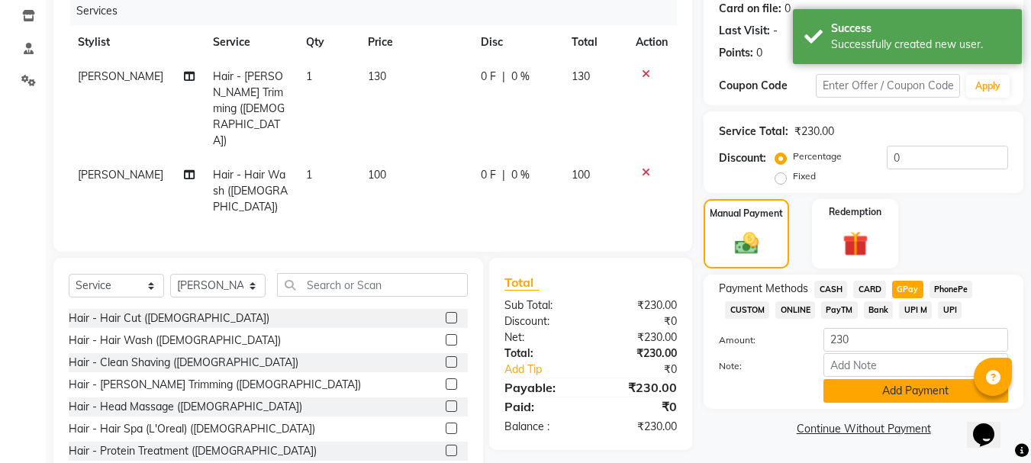
click at [887, 391] on button "Add Payment" at bounding box center [915, 391] width 185 height 24
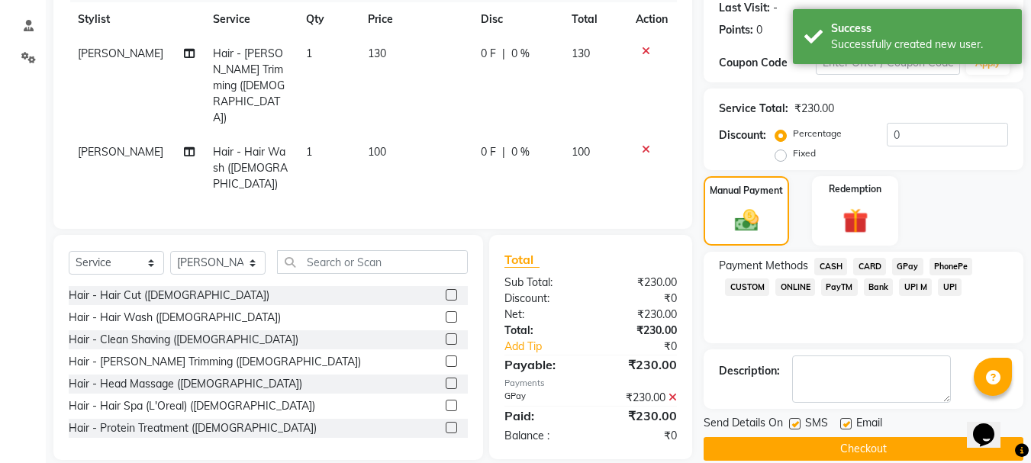
scroll to position [236, 0]
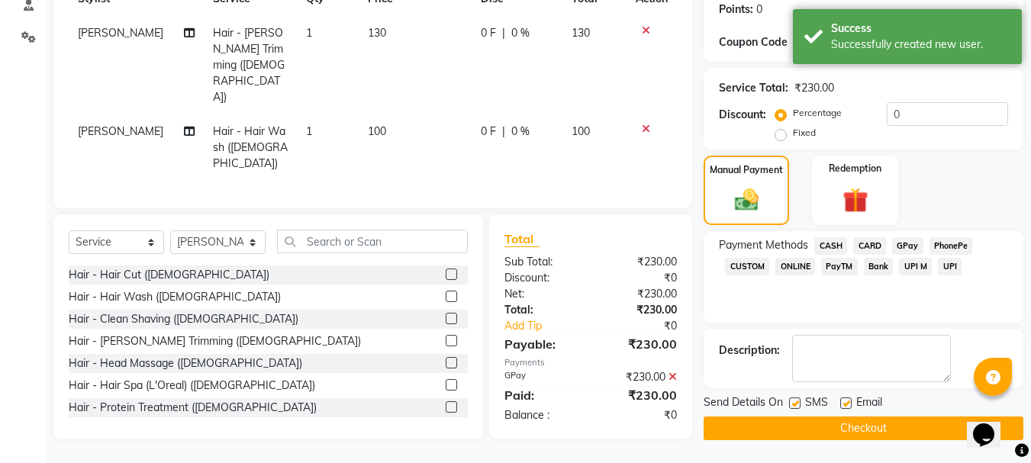
click at [865, 431] on button "Checkout" at bounding box center [863, 429] width 320 height 24
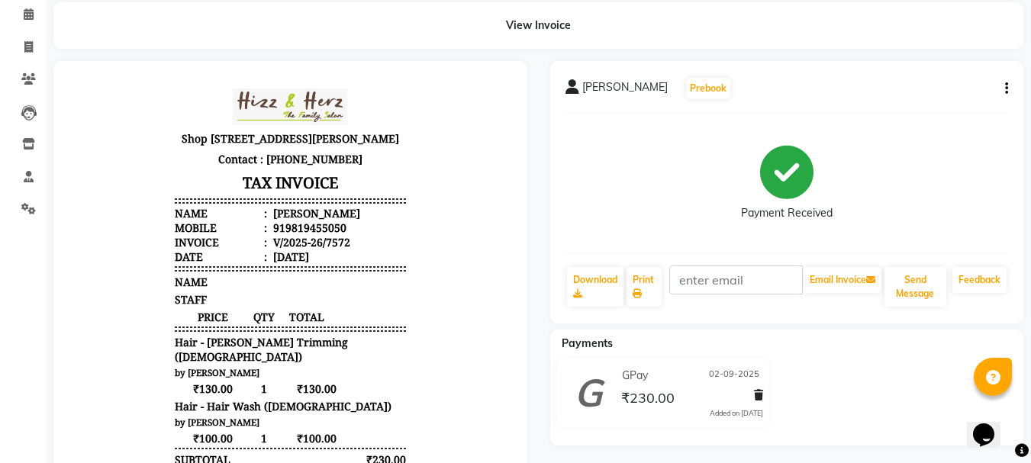
scroll to position [47, 0]
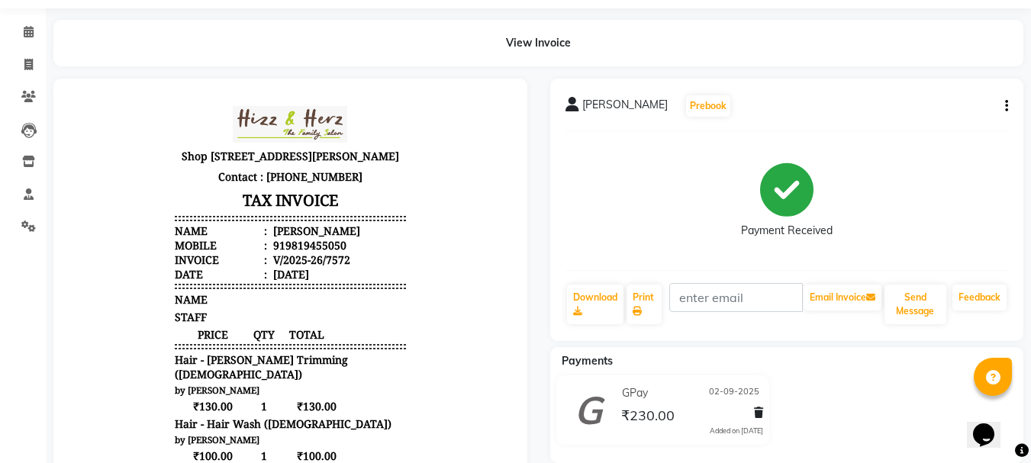
click at [1006, 106] on icon "button" at bounding box center [1006, 106] width 3 height 1
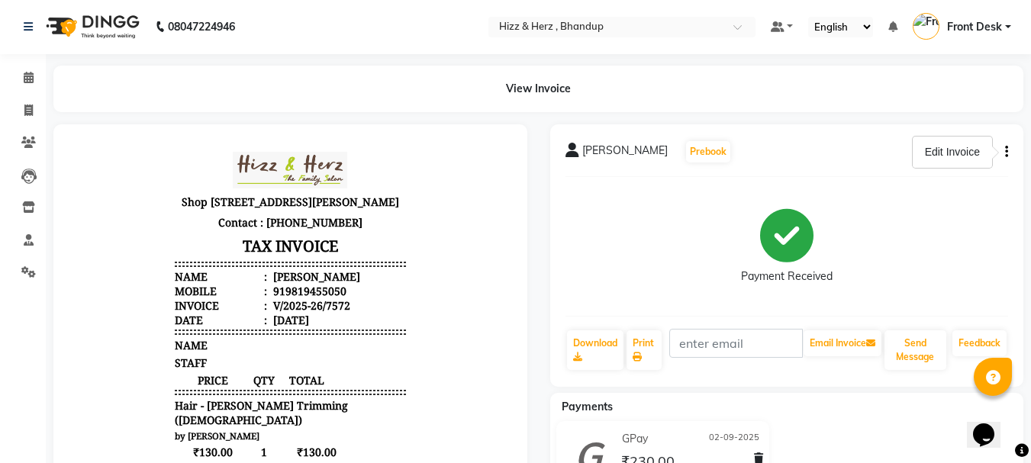
scroll to position [0, 0]
click at [937, 154] on div "Edit Invoice" at bounding box center [952, 152] width 61 height 19
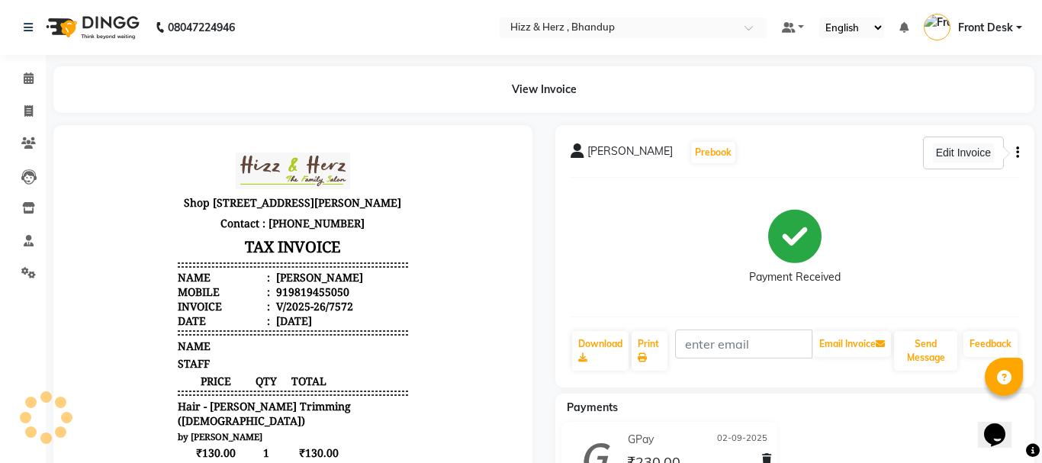
select select "service"
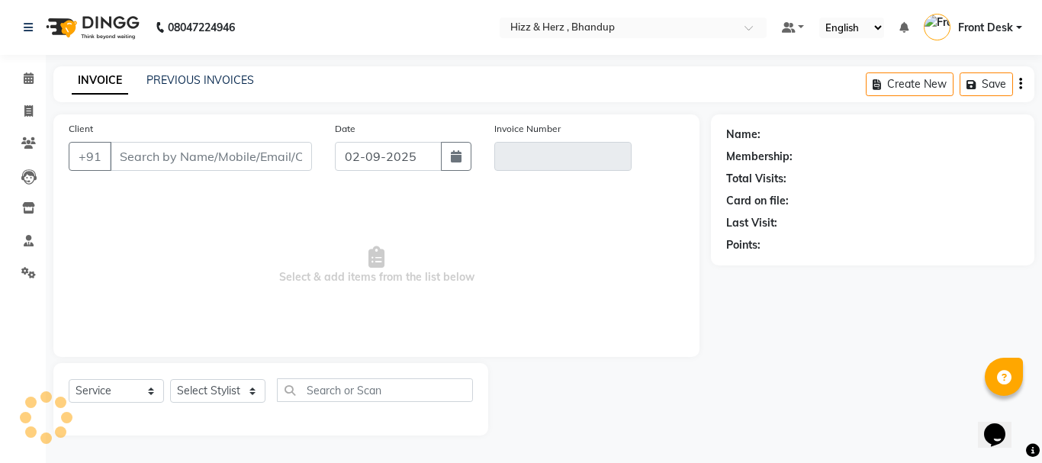
type input "9819455050"
type input "V/2025-26/7572"
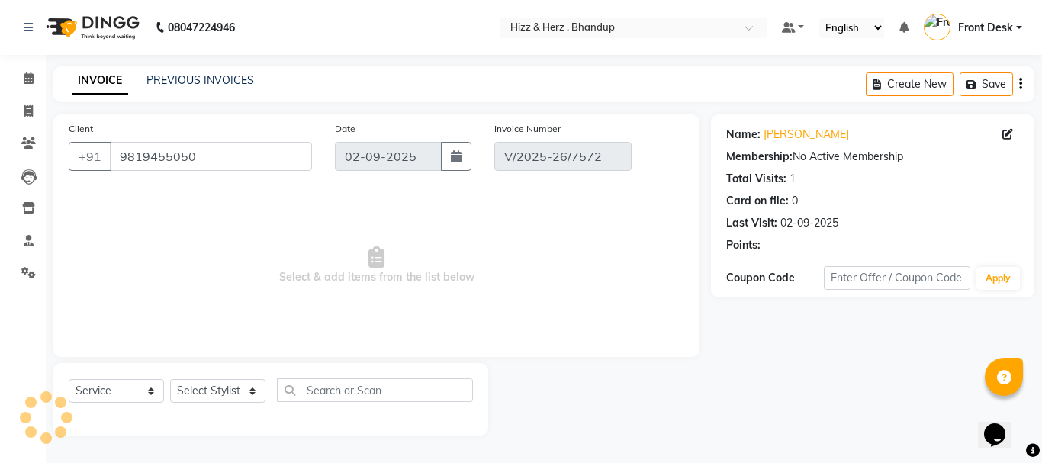
select select "select"
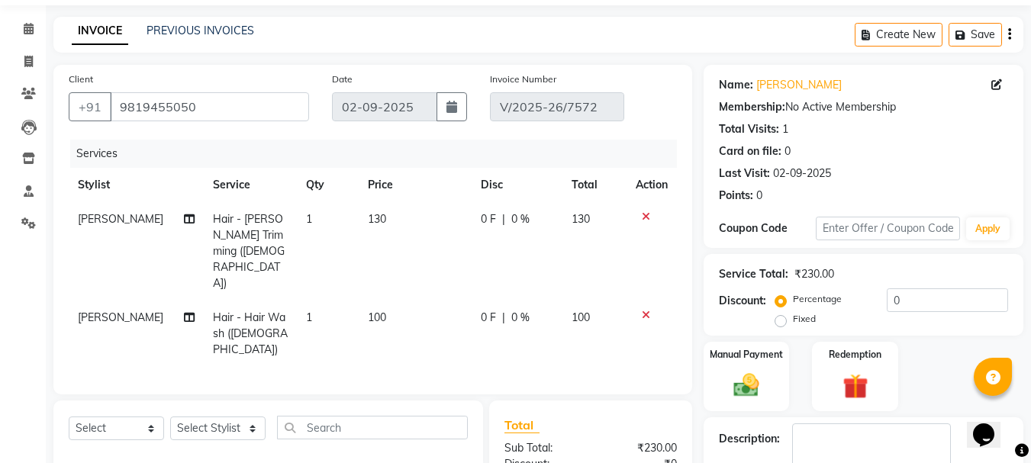
scroll to position [76, 0]
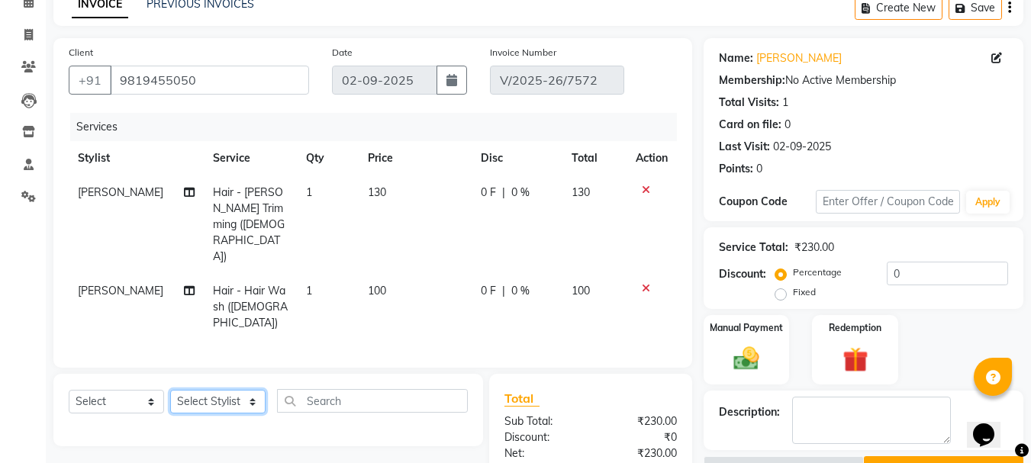
click at [198, 390] on select "Select Stylist Front Desk Gaurav Sharma HIZZ & HERZ 2 IRFAN AHMAD Jigna Goswami…" at bounding box center [217, 402] width 95 height 24
select select "24395"
click at [170, 390] on select "Select Stylist Front Desk Gaurav Sharma HIZZ & HERZ 2 IRFAN AHMAD Jigna Goswami…" at bounding box center [217, 402] width 95 height 24
click at [126, 390] on select "Select Service Product Membership Package Voucher Prepaid Gift Card" at bounding box center [116, 402] width 95 height 24
select select "service"
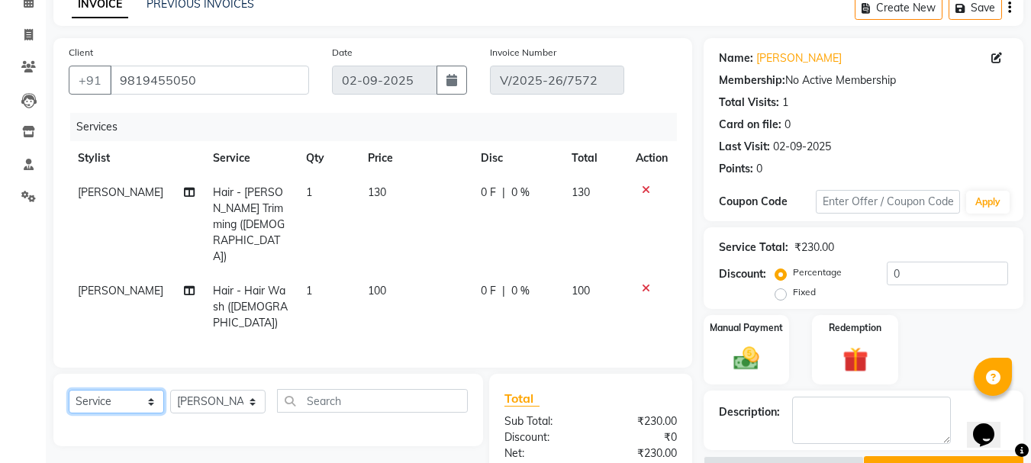
click at [69, 390] on select "Select Service Product Membership Package Voucher Prepaid Gift Card" at bounding box center [116, 402] width 95 height 24
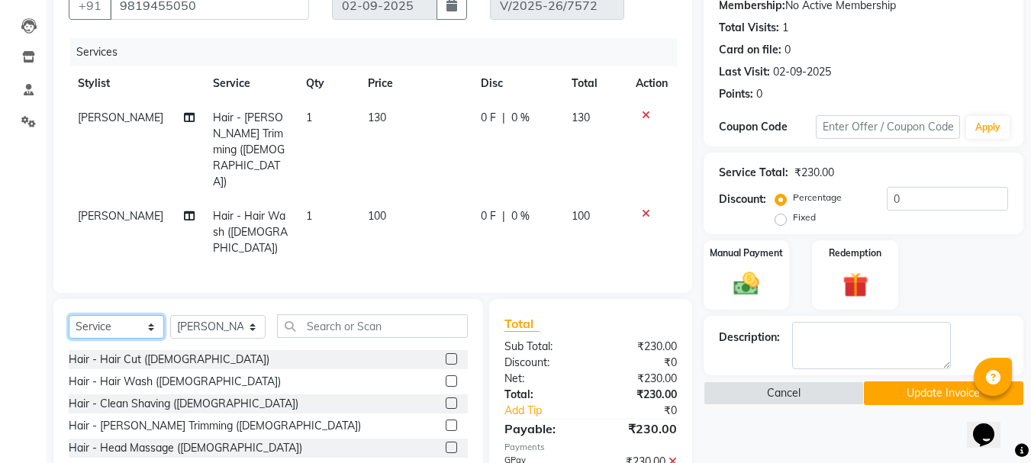
scroll to position [182, 0]
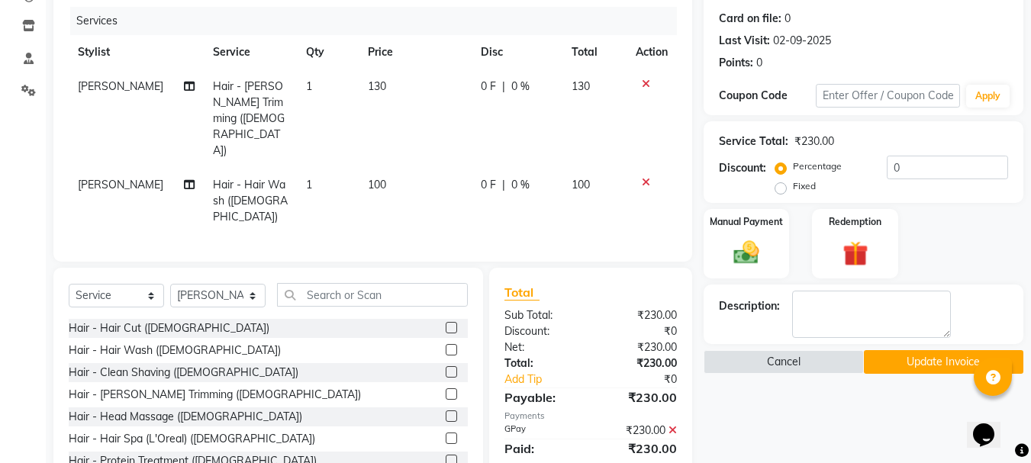
click at [446, 322] on label at bounding box center [451, 327] width 11 height 11
click at [446, 323] on input "checkbox" at bounding box center [451, 328] width 10 height 10
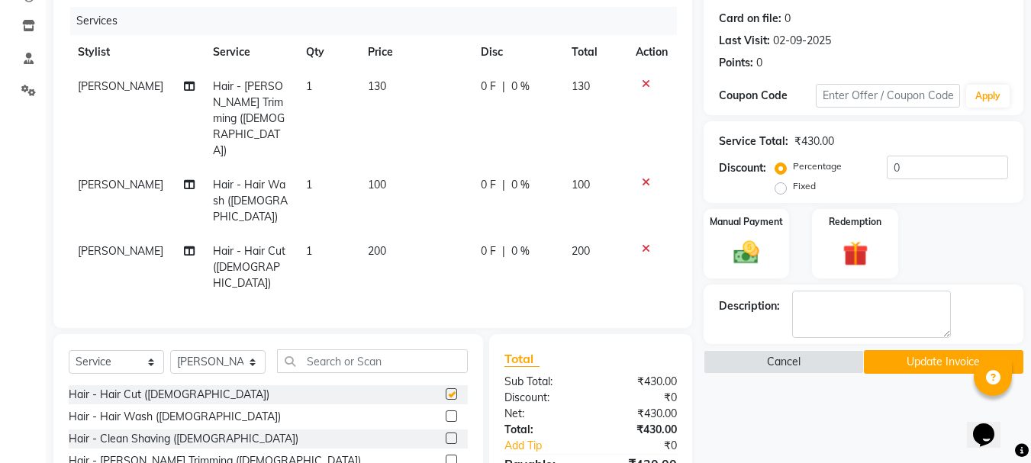
checkbox input "false"
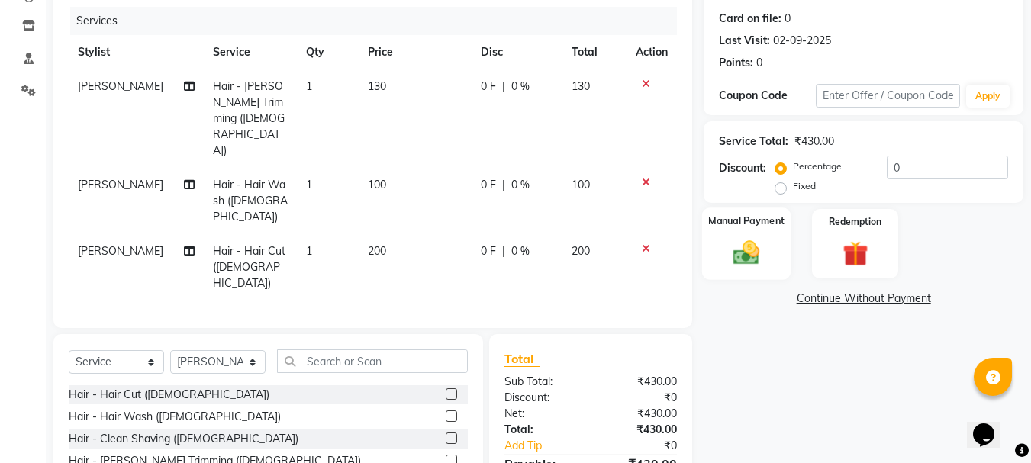
click at [743, 255] on img at bounding box center [746, 252] width 43 height 31
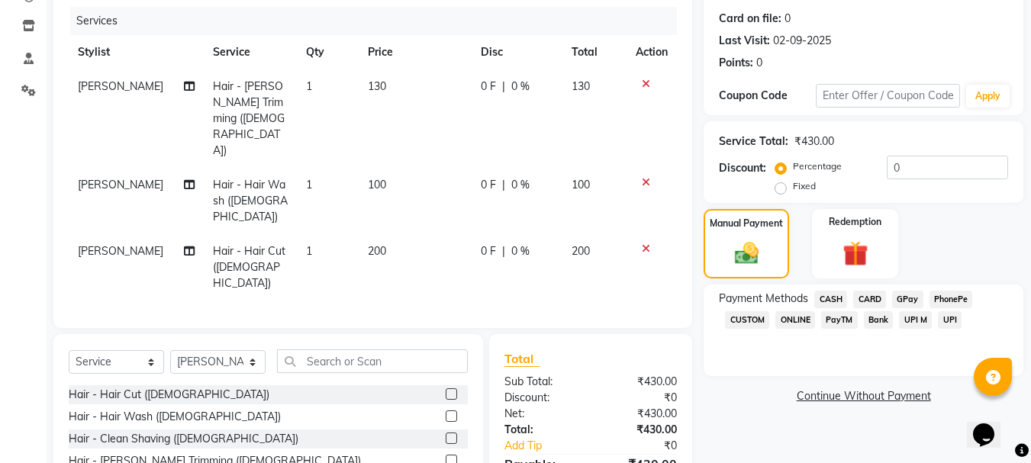
click at [900, 296] on span "GPay" at bounding box center [907, 300] width 31 height 18
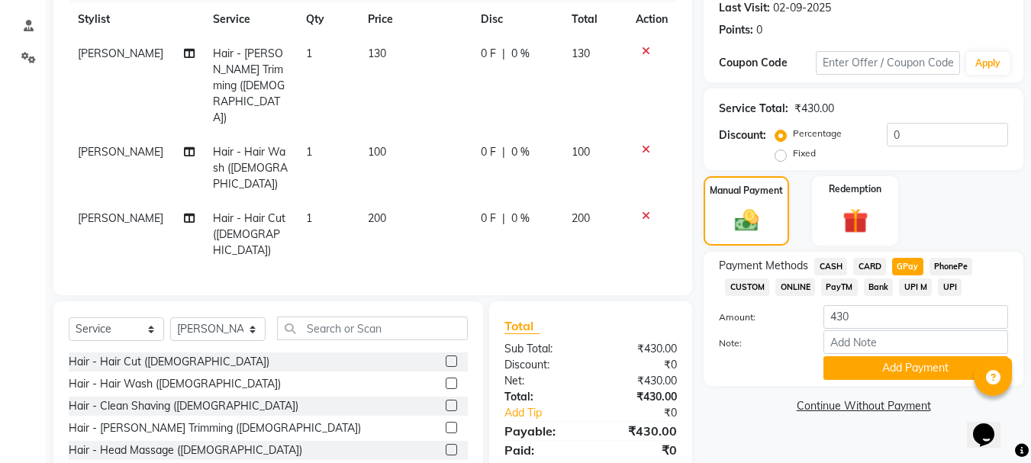
scroll to position [233, 0]
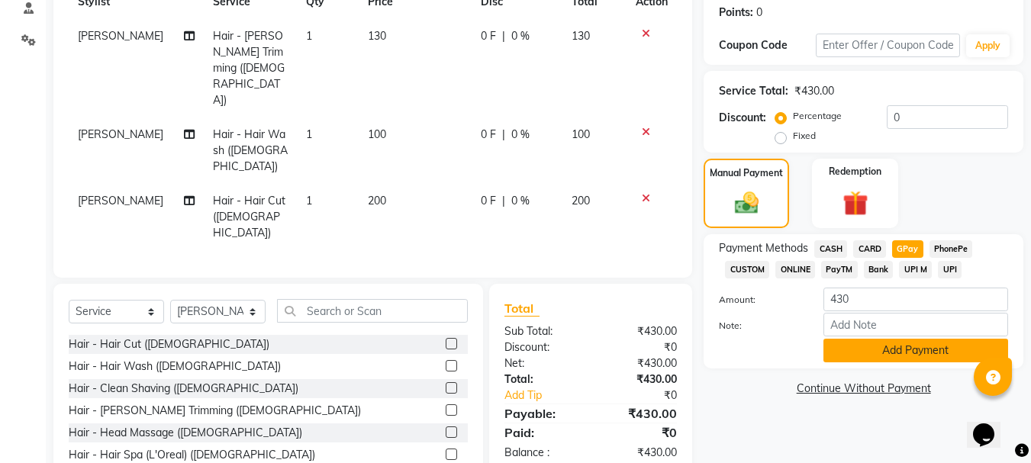
click at [919, 343] on button "Add Payment" at bounding box center [915, 351] width 185 height 24
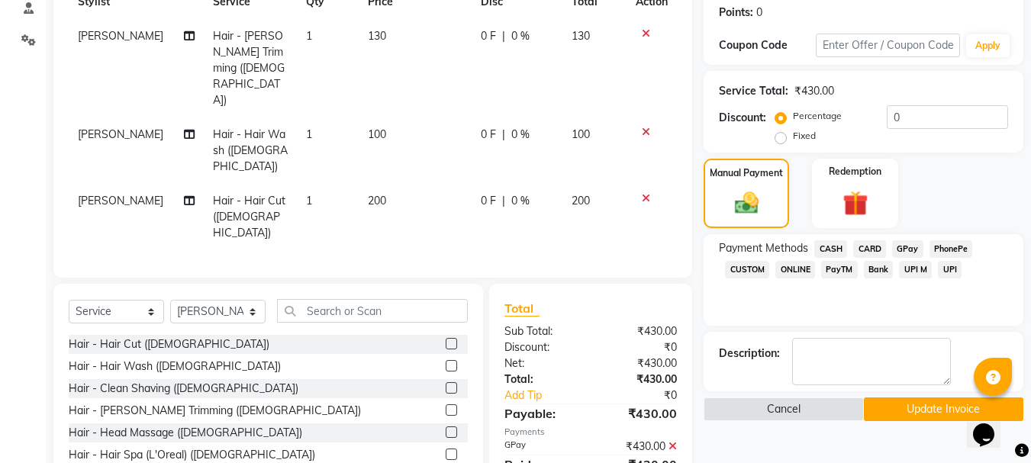
click at [941, 415] on button "Update Invoice" at bounding box center [943, 409] width 159 height 24
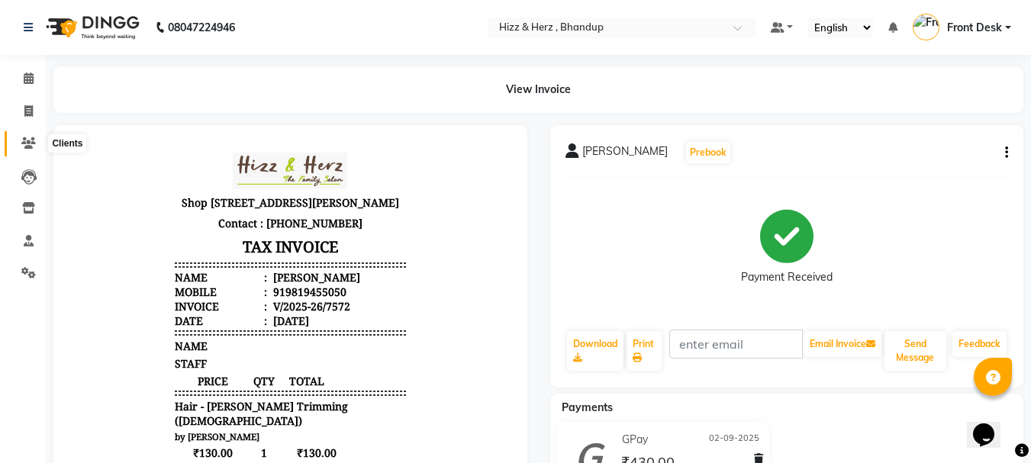
click at [31, 140] on icon at bounding box center [28, 142] width 14 height 11
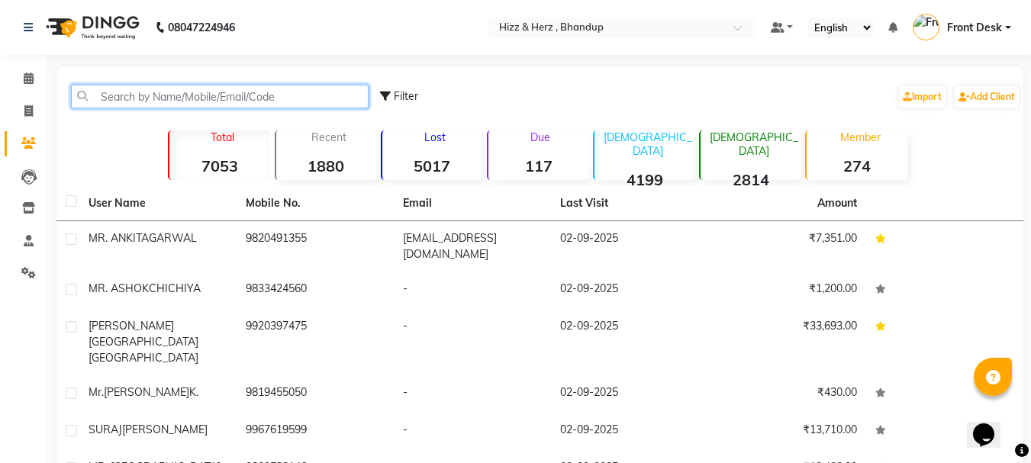
click at [222, 94] on input "text" at bounding box center [220, 97] width 298 height 24
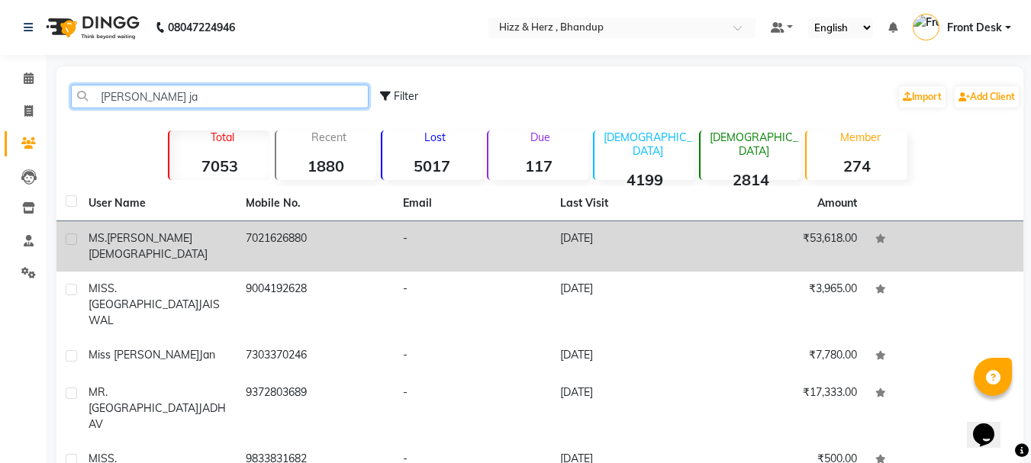
type input "[PERSON_NAME] ja"
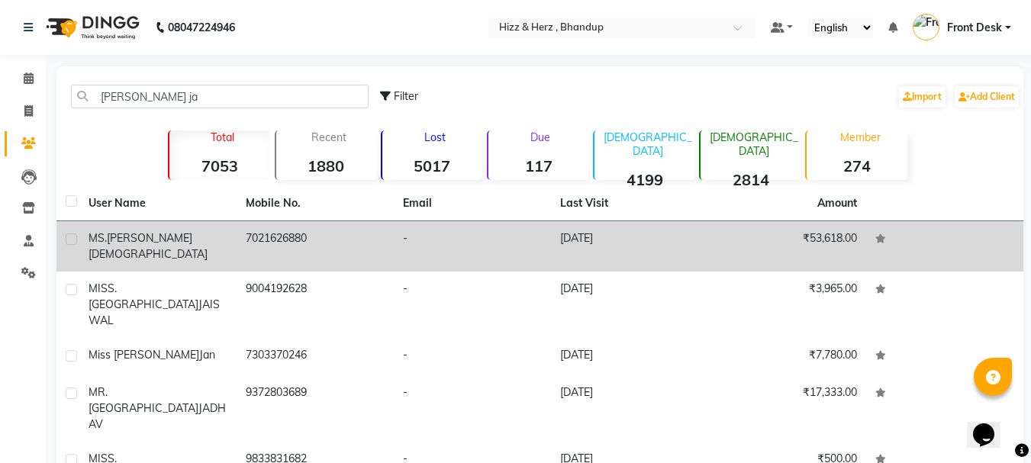
click at [243, 234] on td "7021626880" at bounding box center [315, 246] width 157 height 50
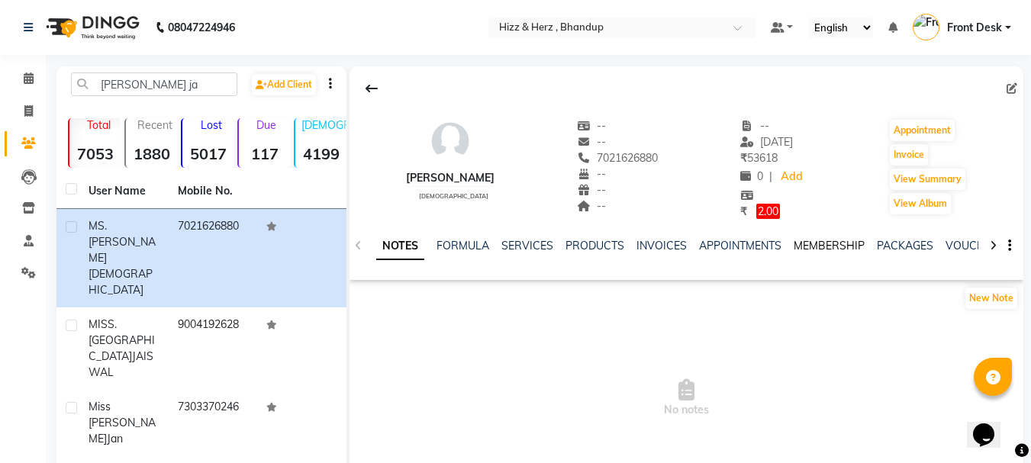
click at [812, 251] on link "MEMBERSHIP" at bounding box center [828, 246] width 71 height 14
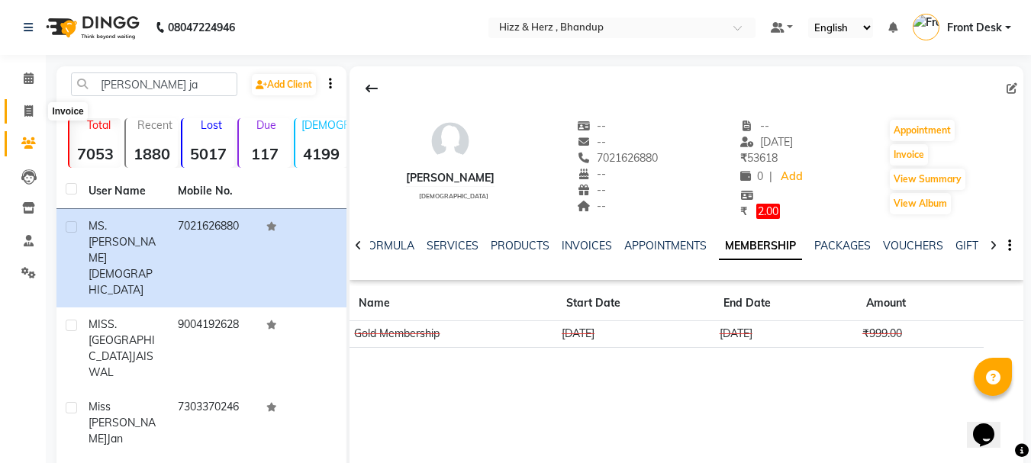
click at [32, 113] on icon at bounding box center [28, 110] width 8 height 11
select select "629"
select select "service"
